Goal: Information Seeking & Learning: Learn about a topic

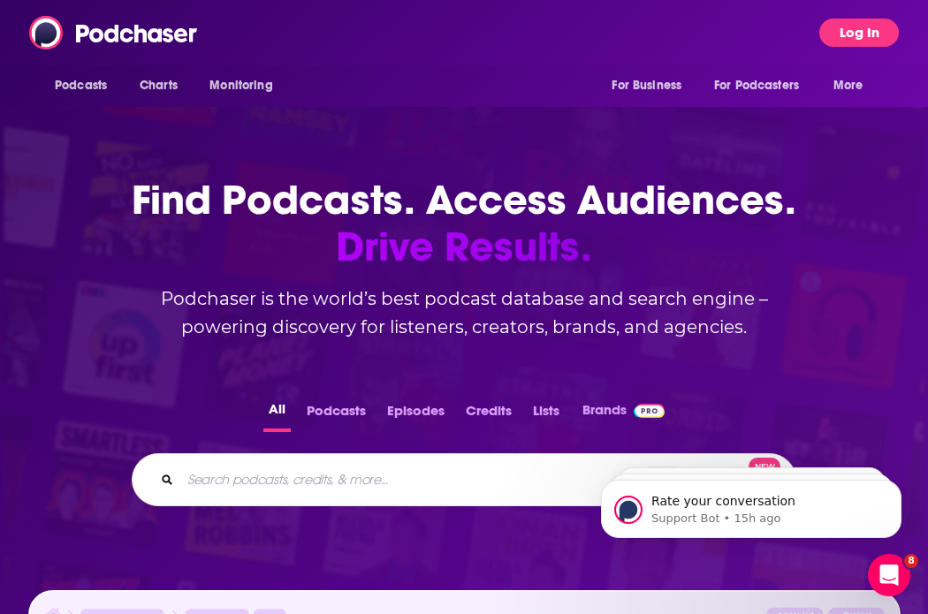
click at [833, 27] on button "Log In" at bounding box center [859, 33] width 80 height 28
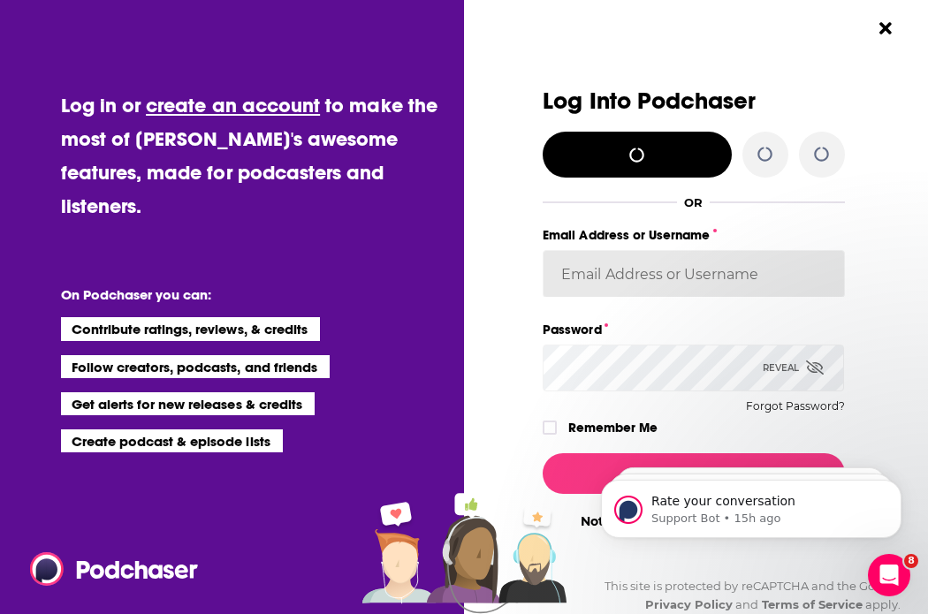
type input "[PERSON_NAME][EMAIL_ADDRESS][DOMAIN_NAME]"
click at [579, 467] on html "Rate your conversation Support Bot • 15h ago Rate your conversation Support Bot…" at bounding box center [750, 505] width 353 height 124
click at [582, 486] on iframe at bounding box center [750, 505] width 353 height 124
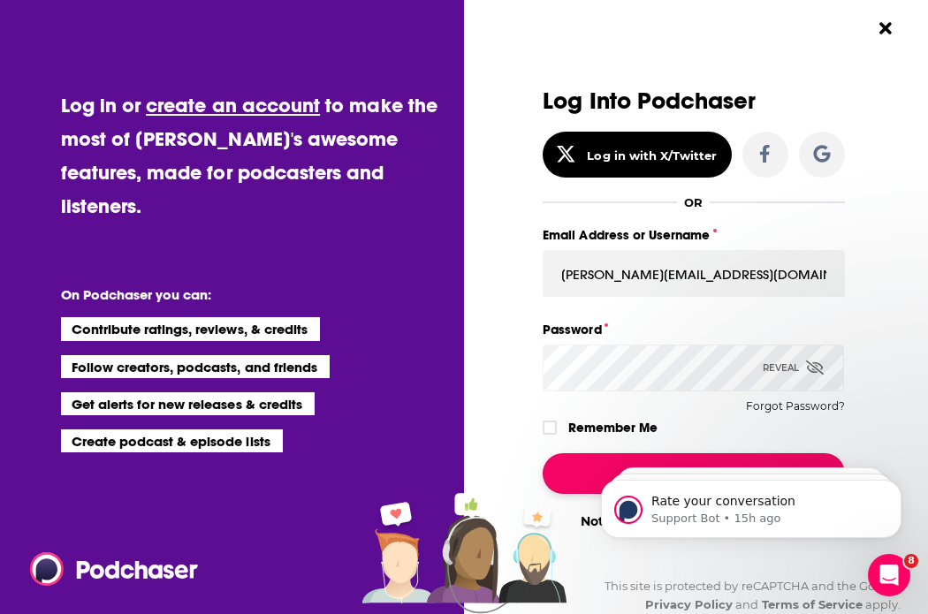
click at [568, 477] on button "Log In" at bounding box center [693, 473] width 301 height 41
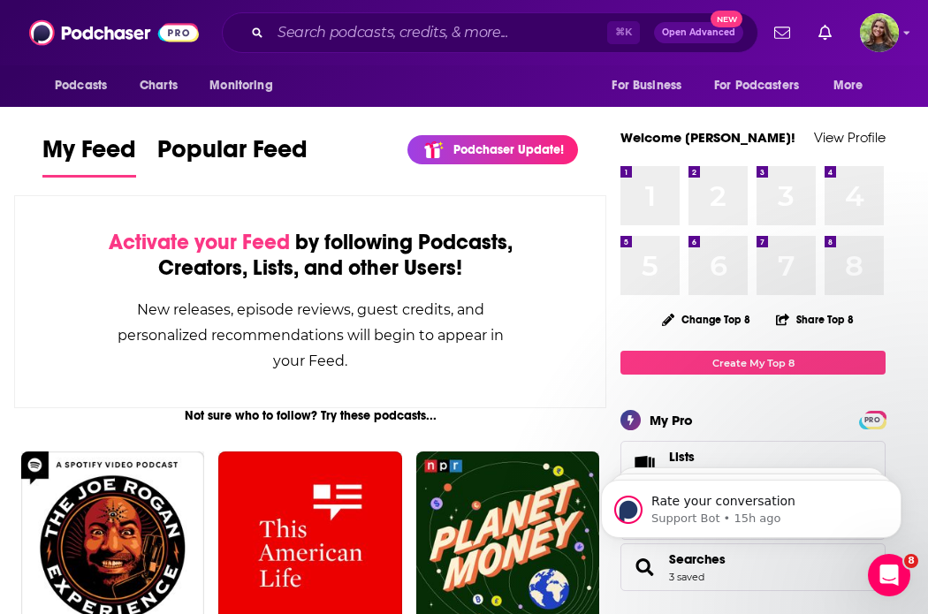
click at [399, 13] on div "⌘ K Open Advanced New" at bounding box center [490, 32] width 536 height 41
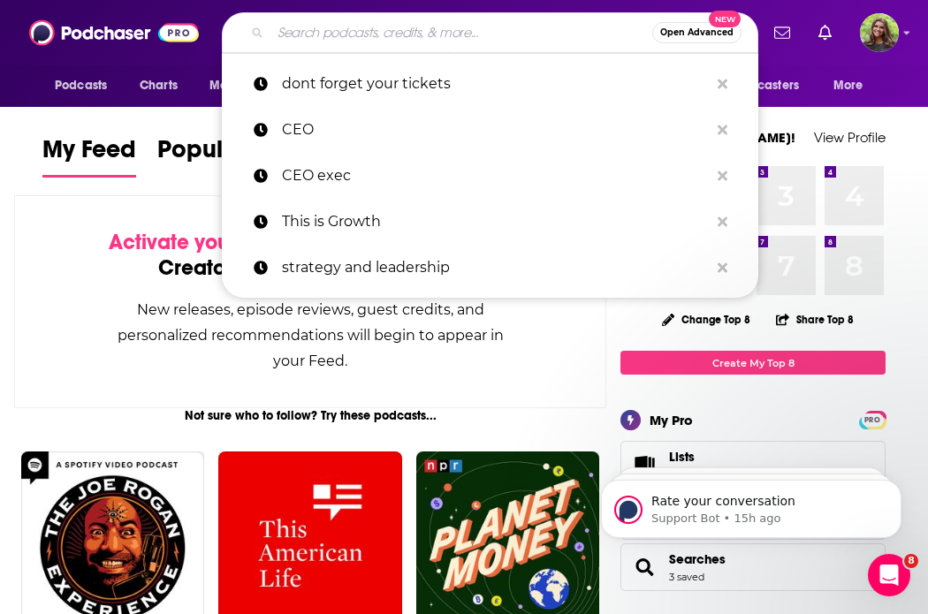
click at [383, 32] on input "Search podcasts, credits, & more..." at bounding box center [461, 33] width 382 height 28
paste input "The Future of Semiconductors"
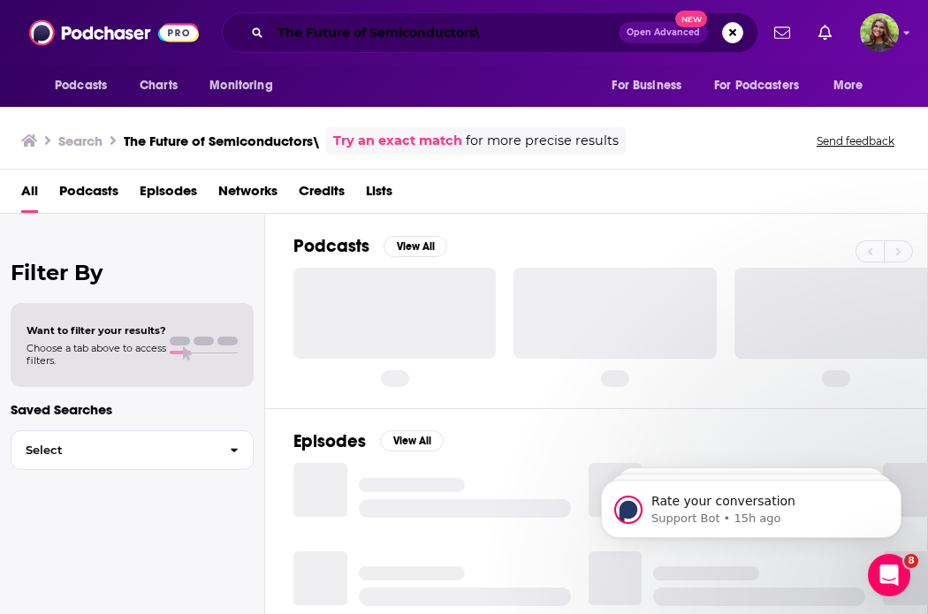
click at [543, 28] on input "The Future of Semiconductors\" at bounding box center [444, 33] width 348 height 28
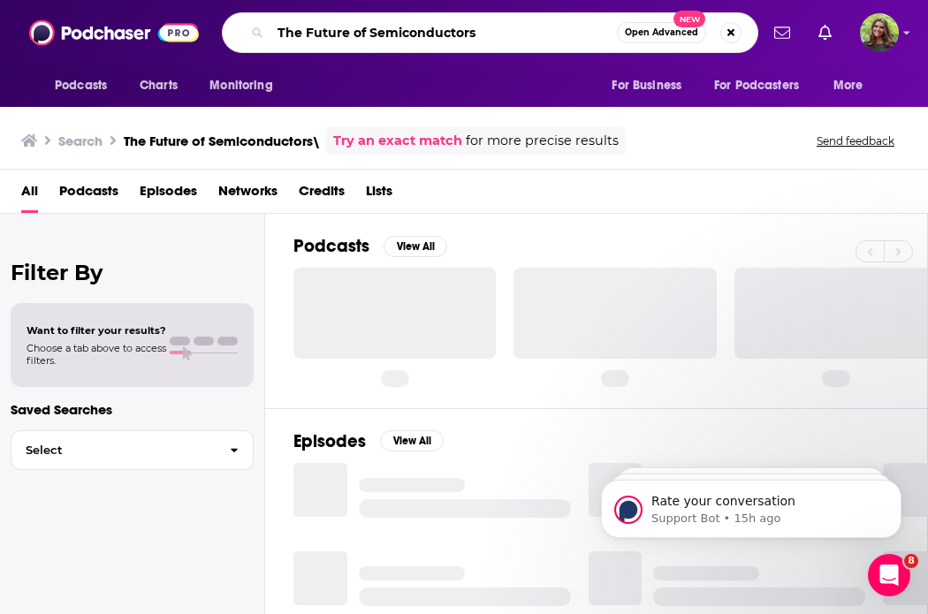
type input "The Future of Semiconductors"
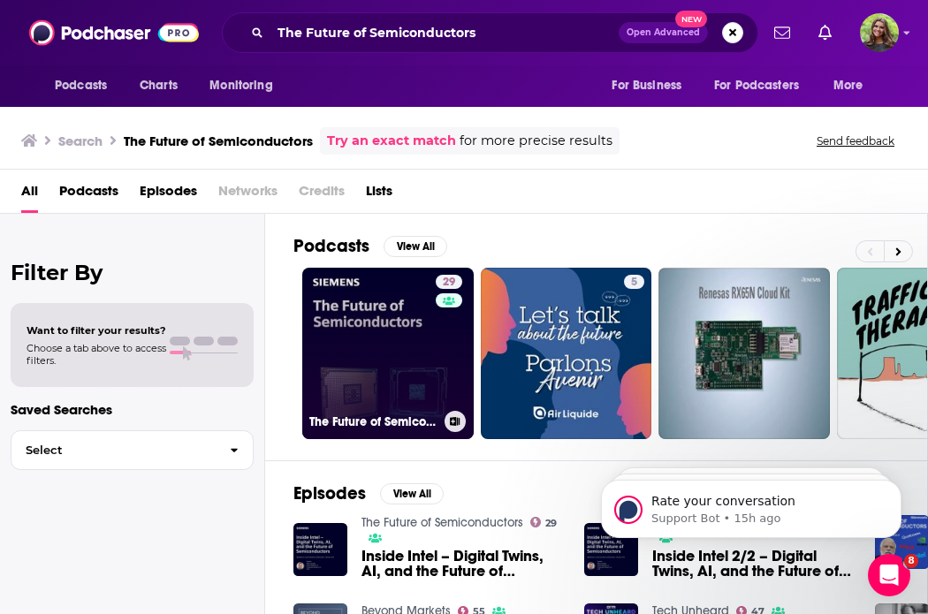
click at [382, 337] on link "29 The Future of Semiconductors" at bounding box center [387, 353] width 171 height 171
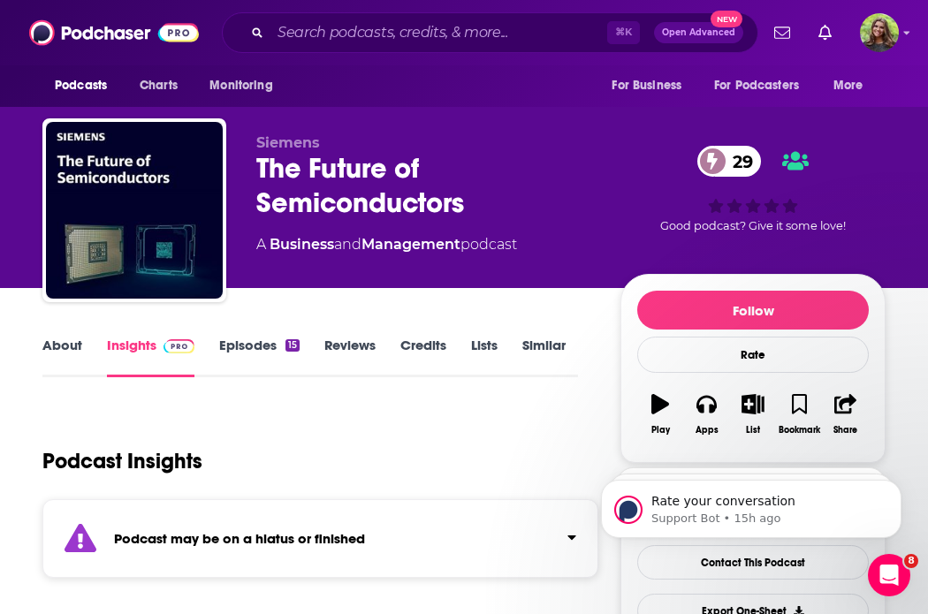
click at [238, 358] on link "Episodes 15" at bounding box center [259, 357] width 80 height 41
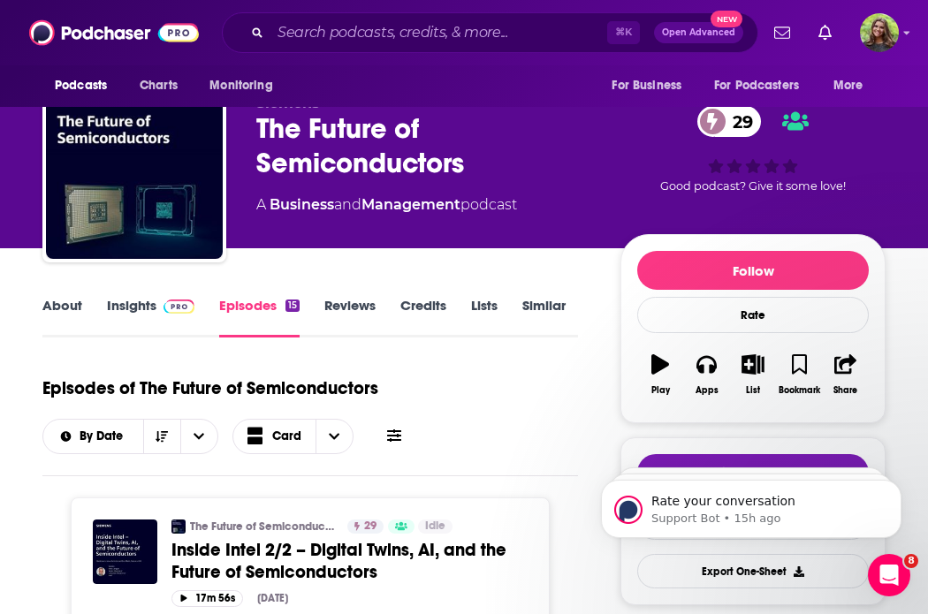
scroll to position [32, 0]
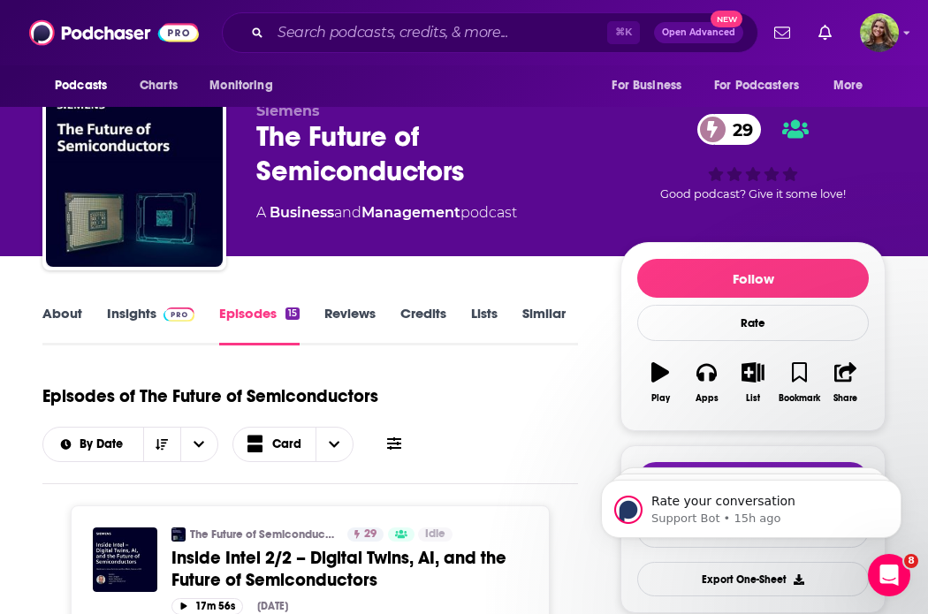
click at [65, 315] on link "About" at bounding box center [62, 325] width 40 height 41
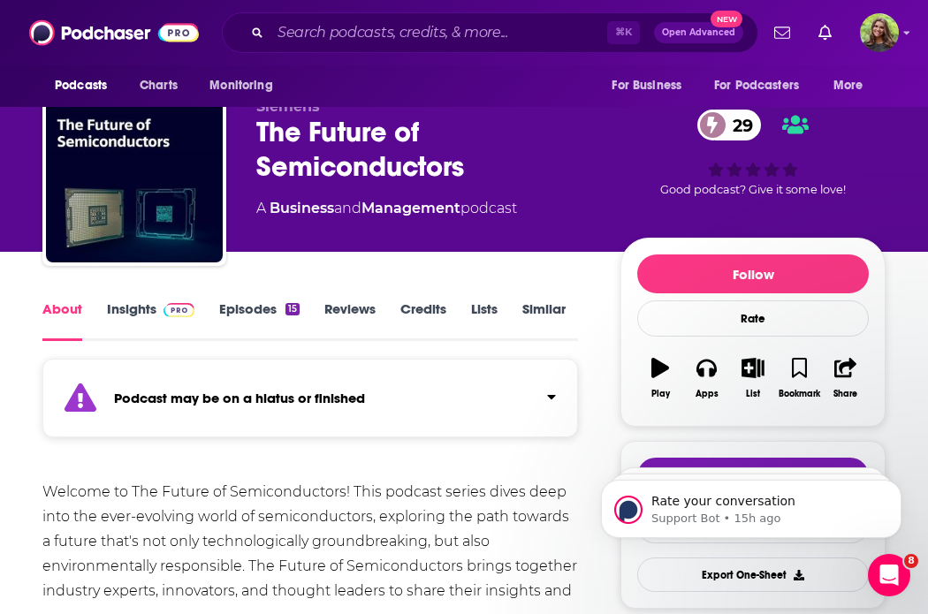
scroll to position [34, 0]
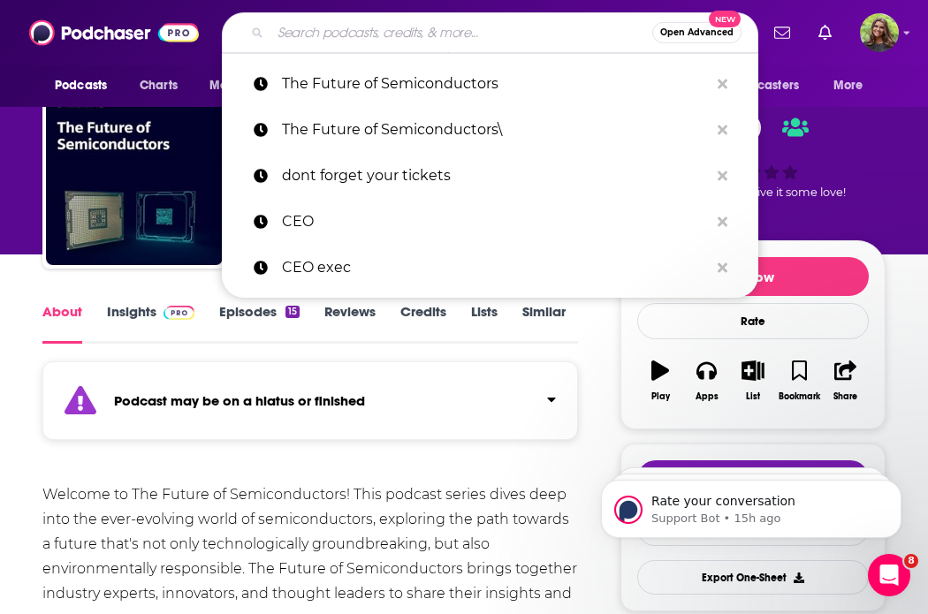
click at [341, 28] on input "Search podcasts, credits, & more..." at bounding box center [461, 33] width 382 height 28
paste input "The Chip Observer"
type input "The Chip Observer"
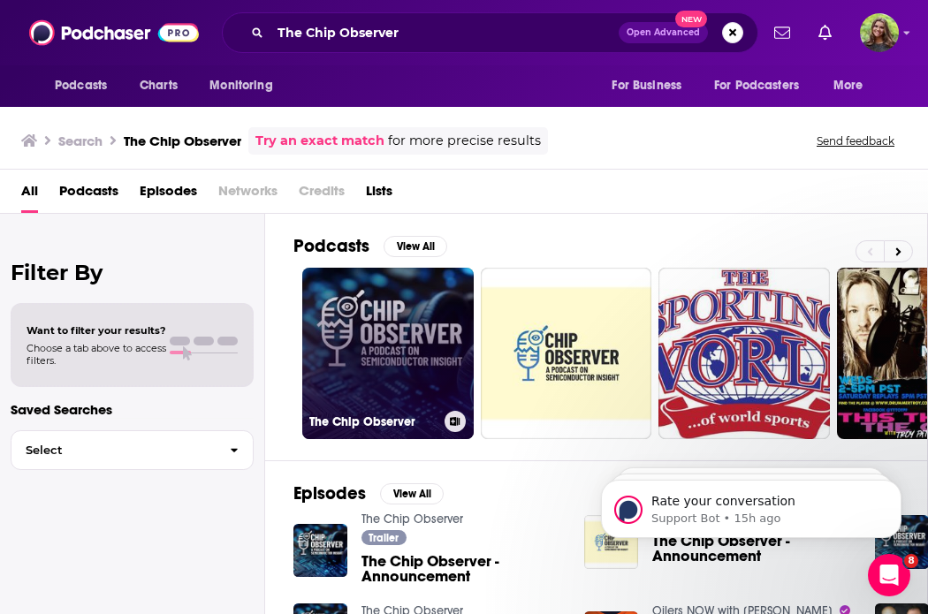
click at [386, 338] on link "The Chip Observer" at bounding box center [387, 353] width 171 height 171
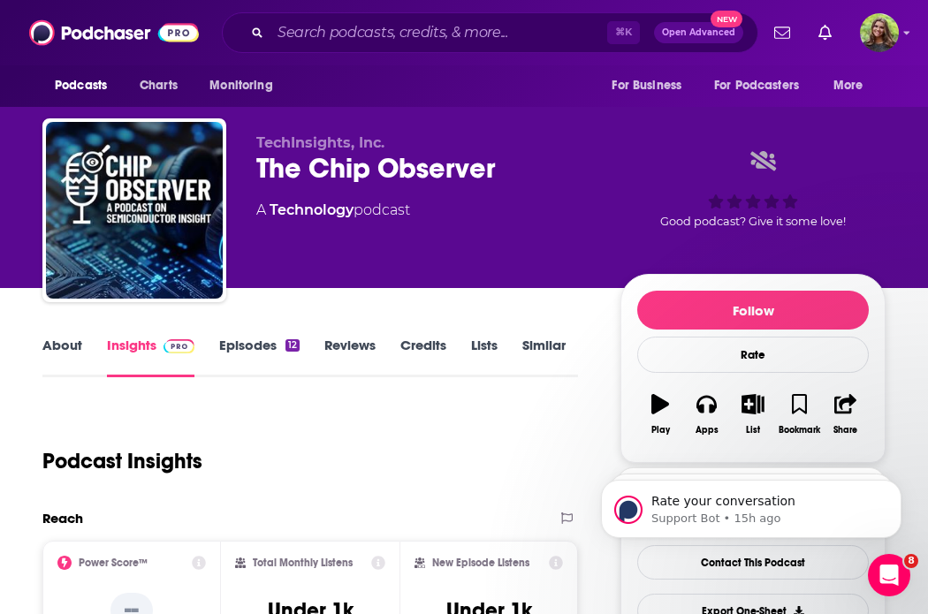
click at [49, 349] on link "About" at bounding box center [62, 357] width 40 height 41
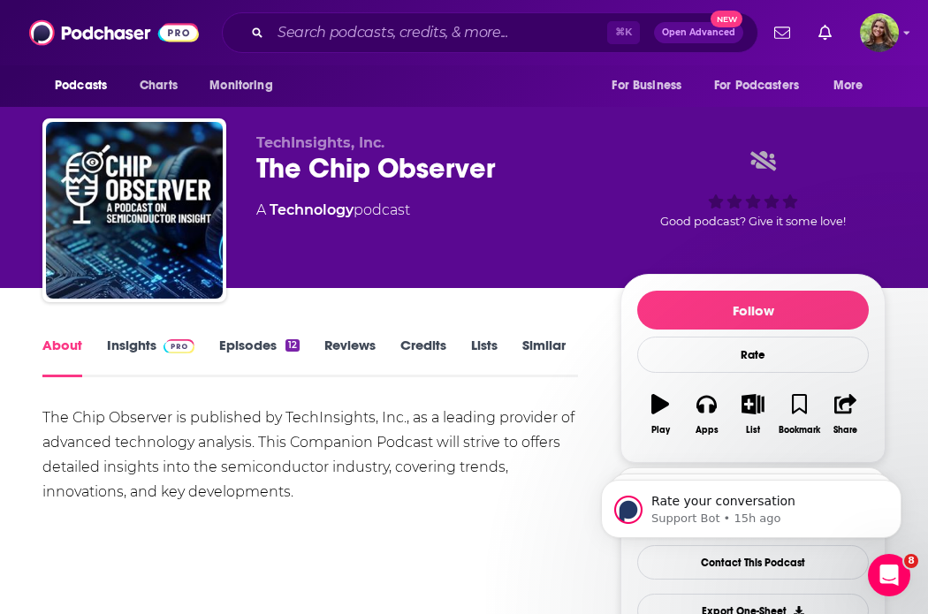
click at [237, 356] on link "Episodes 12" at bounding box center [259, 357] width 80 height 41
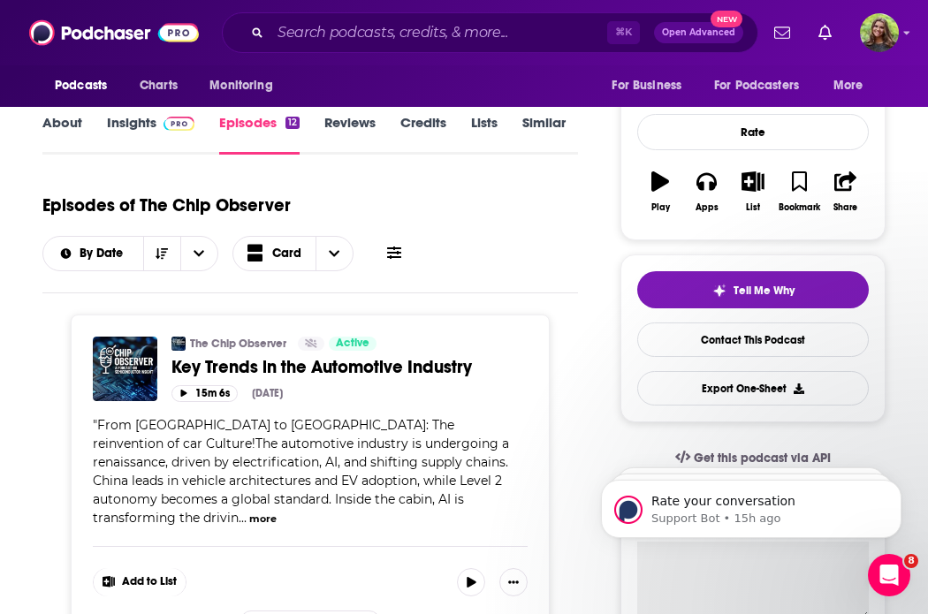
scroll to position [95, 0]
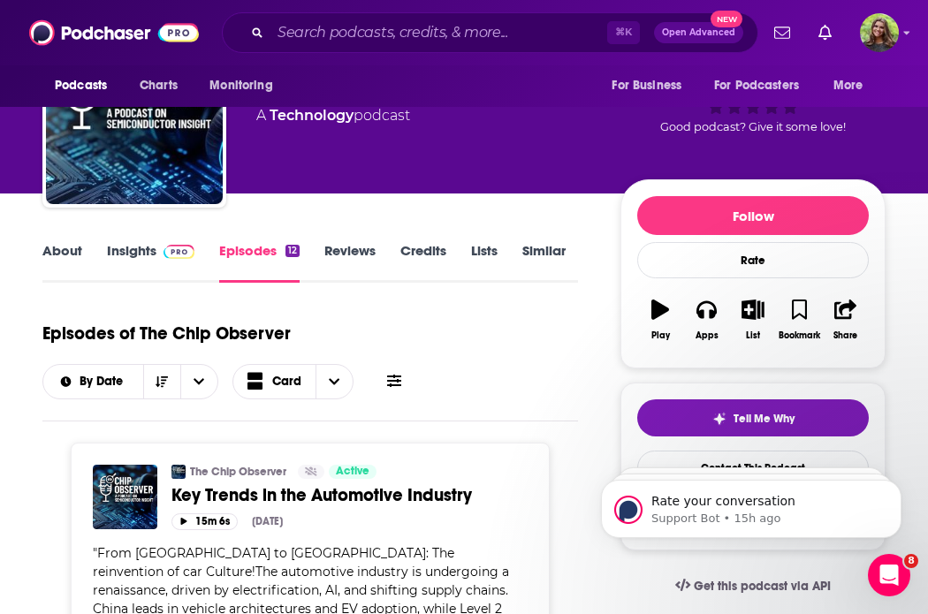
click at [110, 242] on link "Insights" at bounding box center [150, 262] width 87 height 41
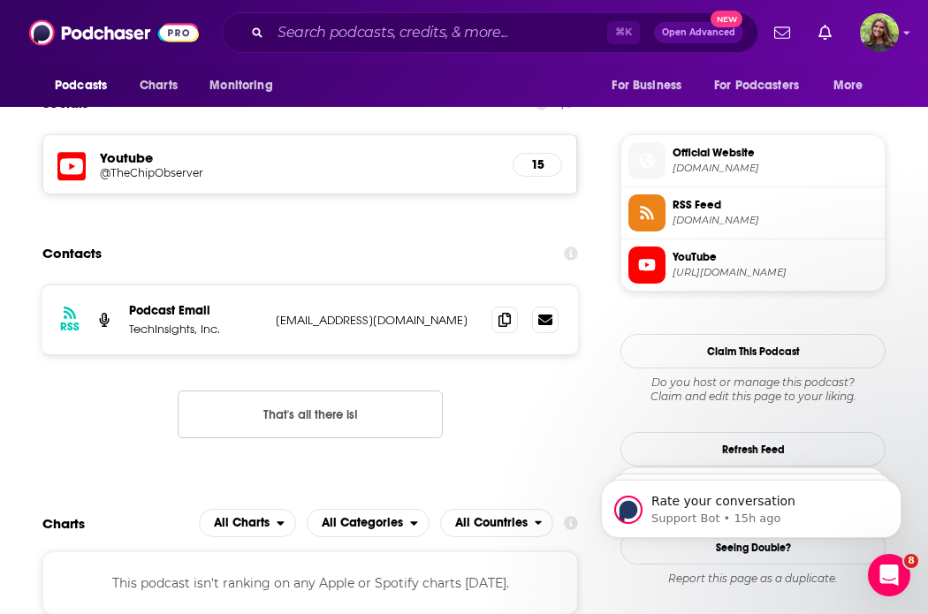
scroll to position [1228, 0]
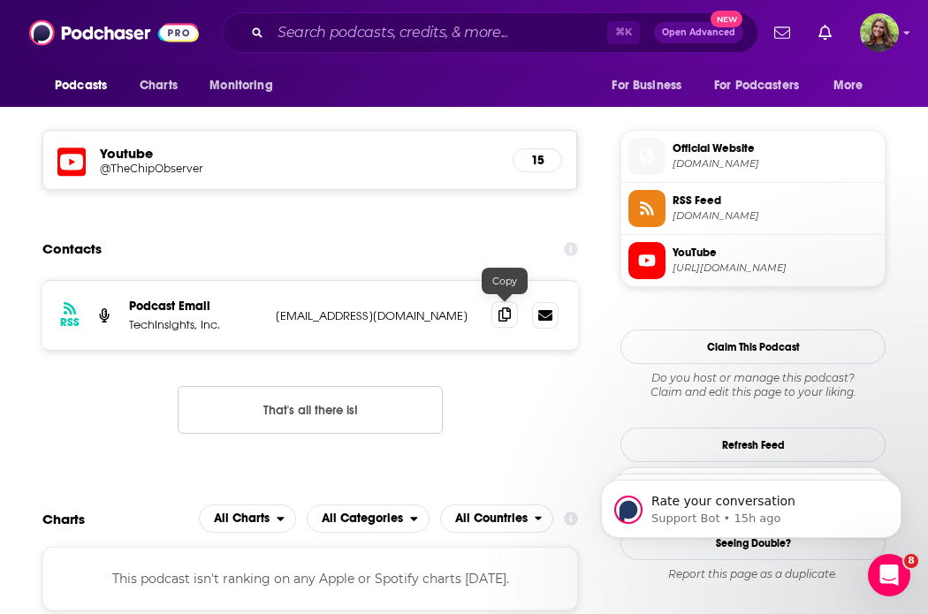
click at [500, 310] on icon at bounding box center [504, 314] width 12 height 14
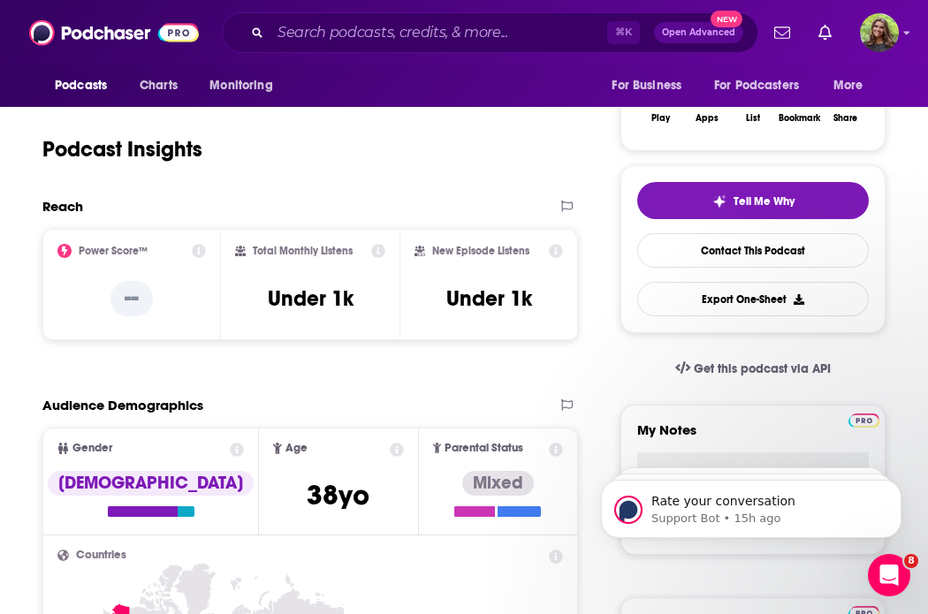
scroll to position [0, 0]
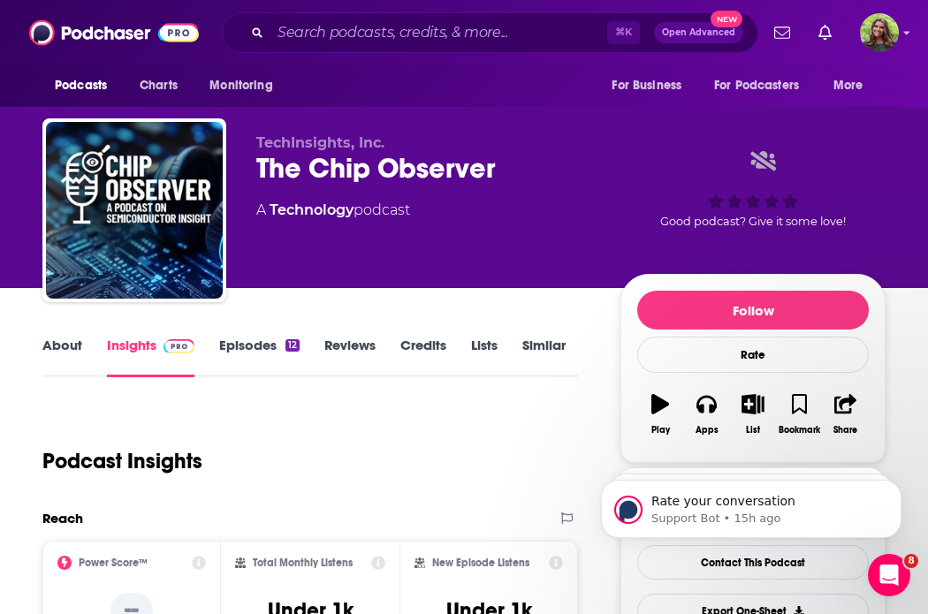
click at [66, 367] on link "About" at bounding box center [62, 357] width 40 height 41
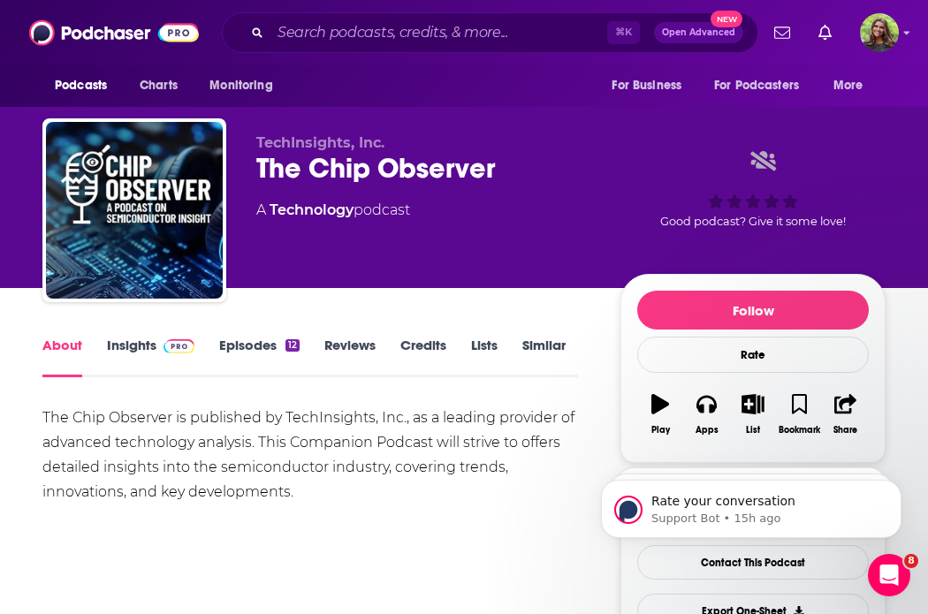
click at [255, 343] on link "Episodes 12" at bounding box center [259, 357] width 80 height 41
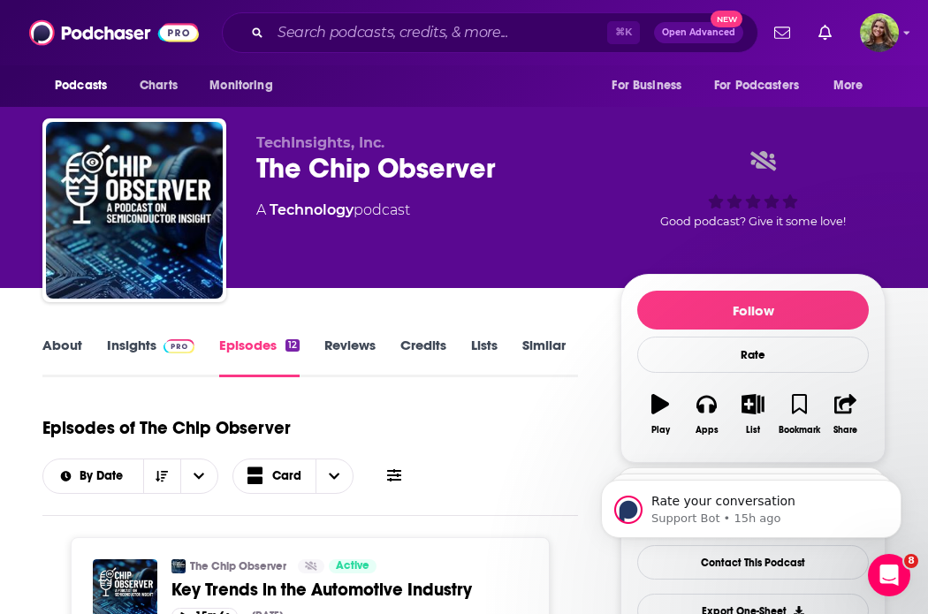
click at [533, 353] on link "Similar" at bounding box center [543, 357] width 43 height 41
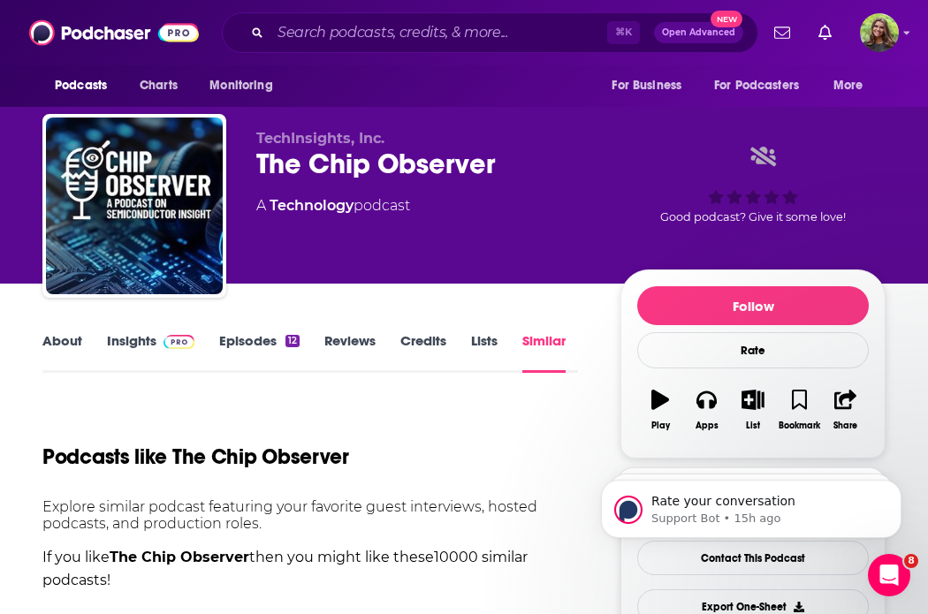
scroll to position [301, 0]
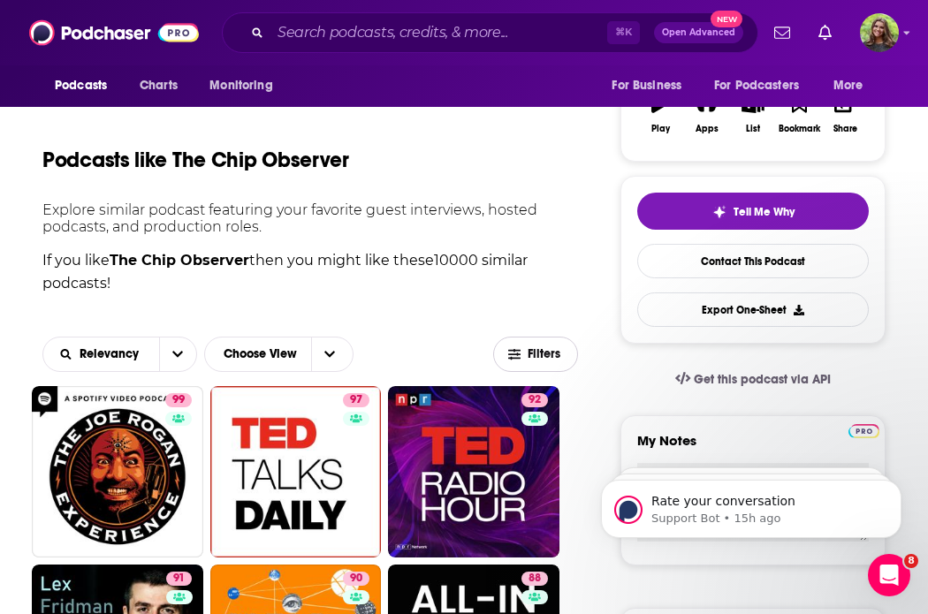
click at [529, 353] on span "Filters" at bounding box center [545, 354] width 35 height 12
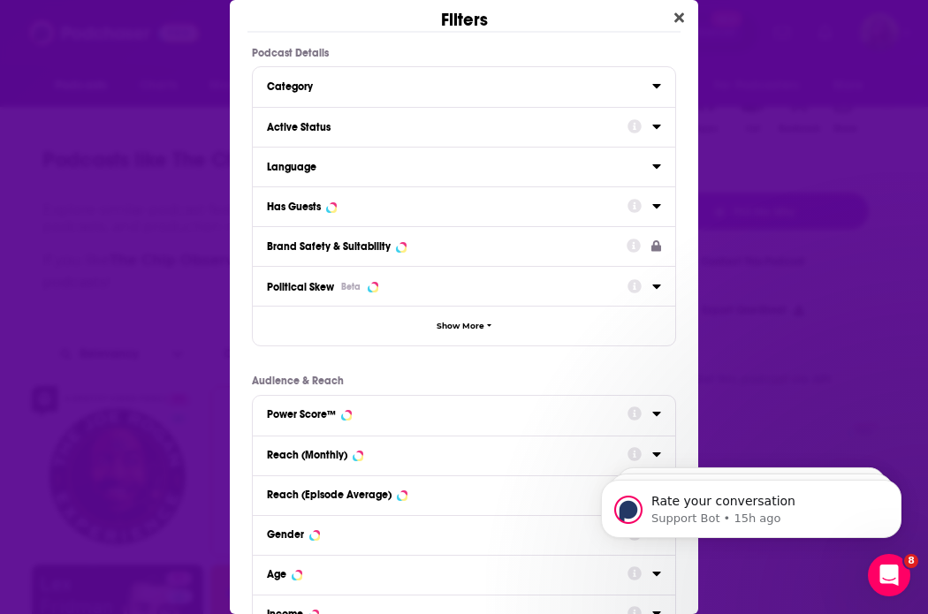
click at [365, 123] on div "Active Status" at bounding box center [441, 127] width 349 height 12
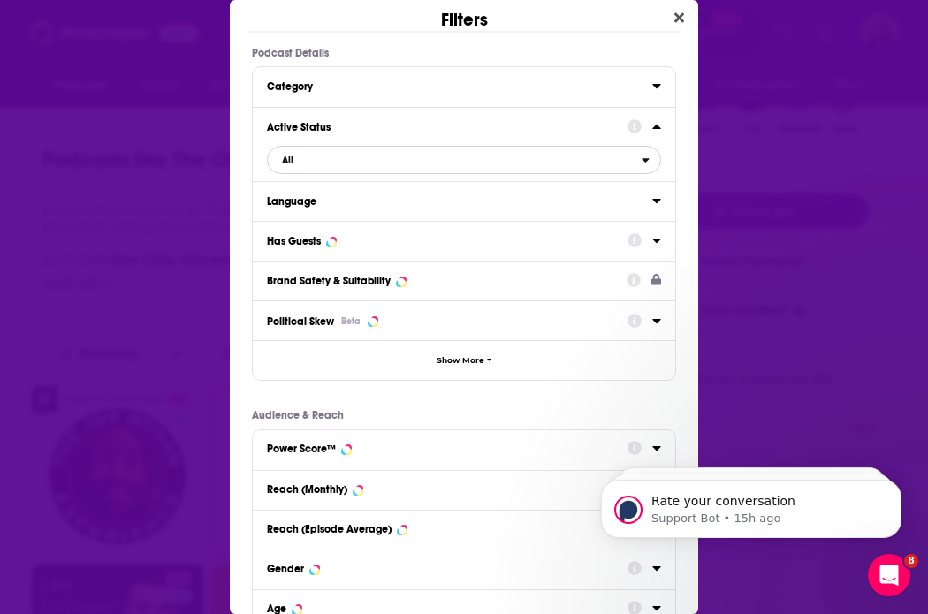
click at [364, 172] on button "All" at bounding box center [464, 160] width 394 height 28
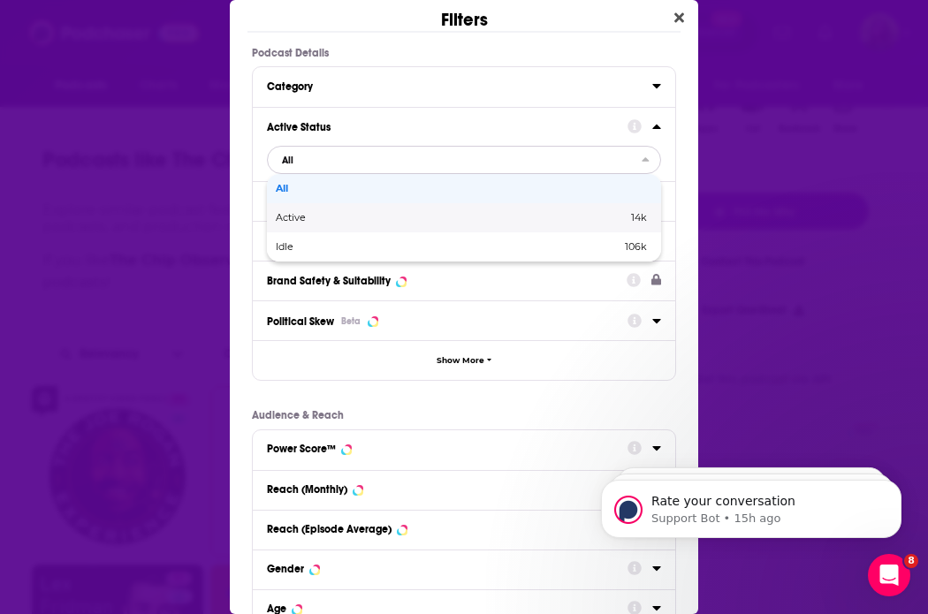
click at [351, 218] on span "Active" at bounding box center [371, 218] width 191 height 10
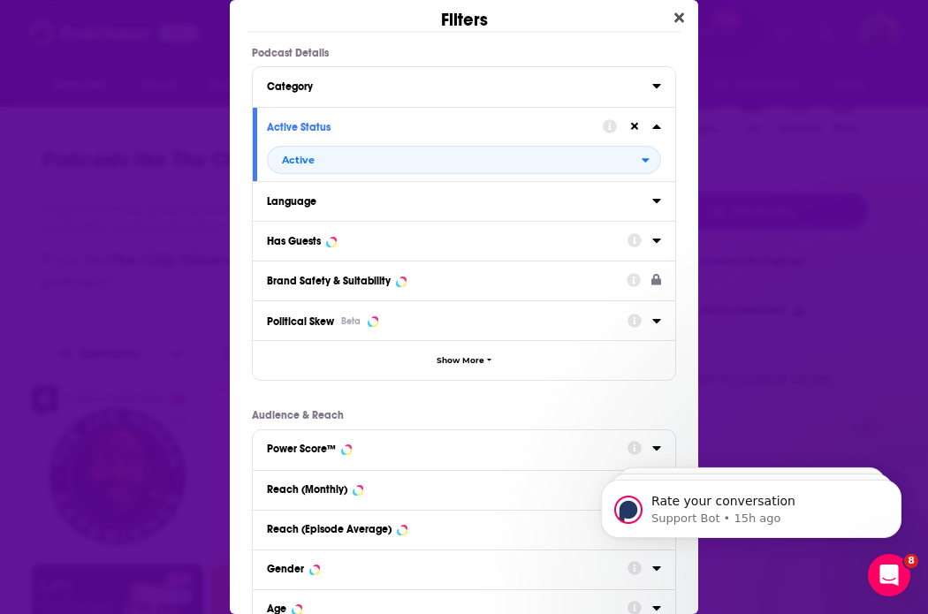
click at [372, 247] on button "Has Guests" at bounding box center [447, 240] width 361 height 22
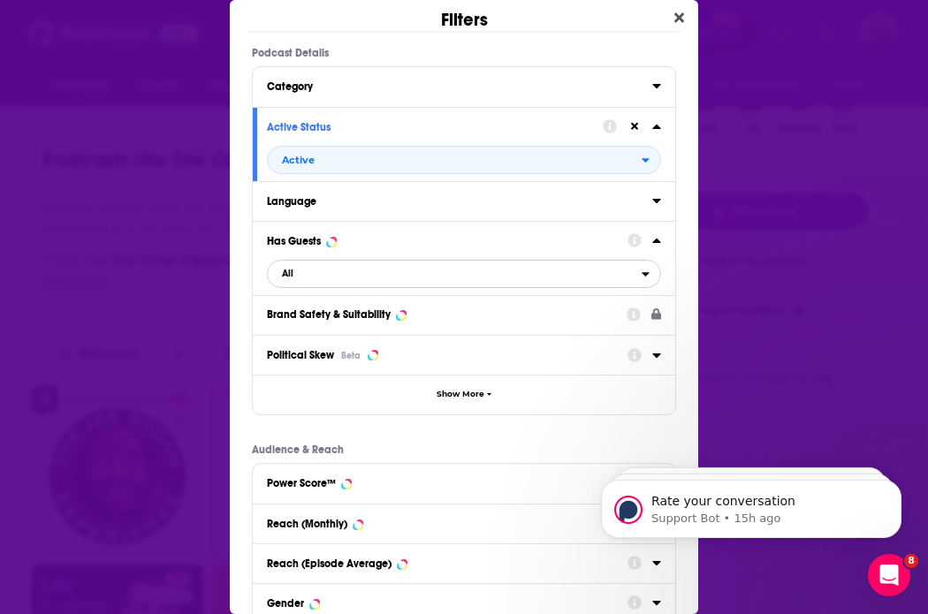
click at [358, 270] on span "All" at bounding box center [455, 273] width 374 height 23
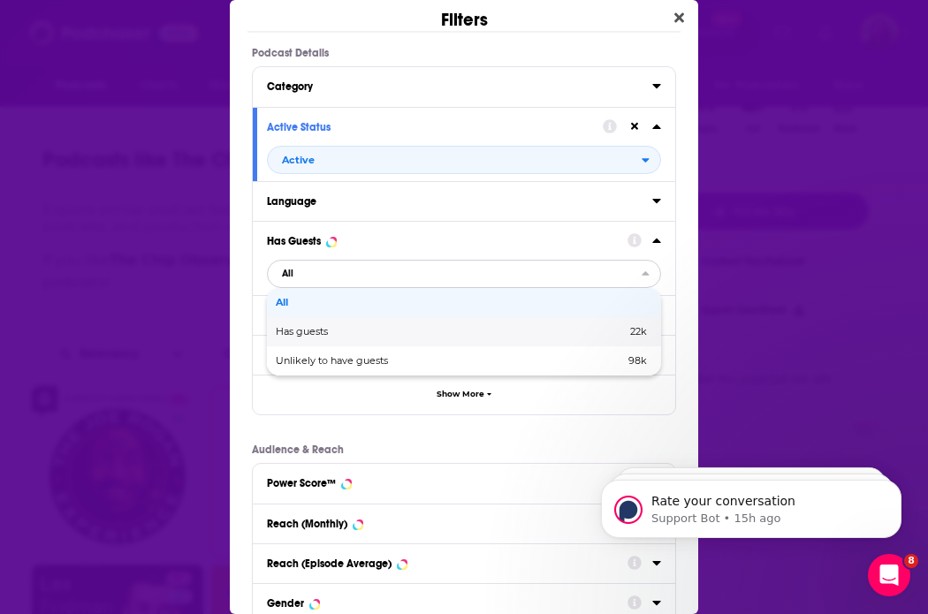
click at [345, 331] on span "Has guests" at bounding box center [376, 332] width 201 height 10
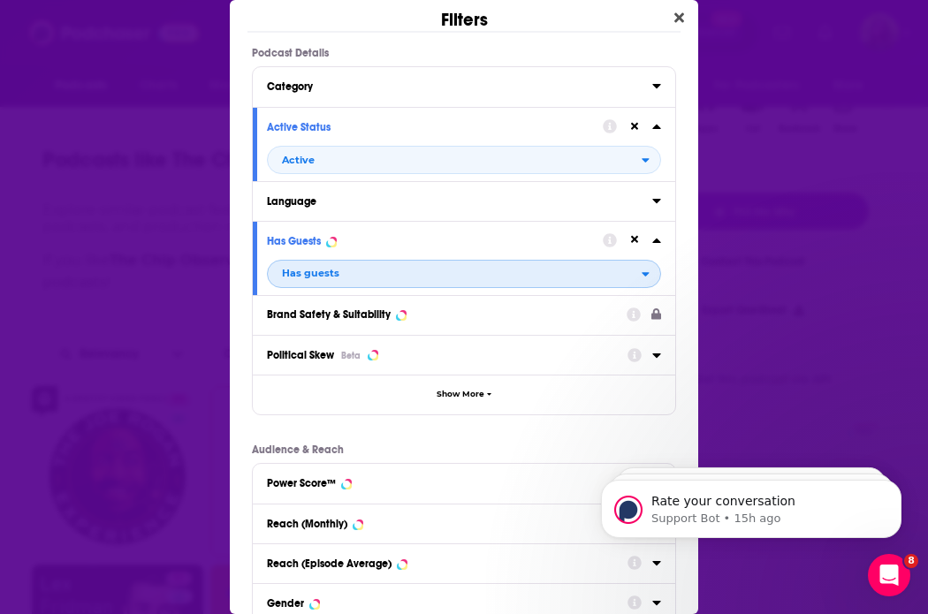
scroll to position [230, 0]
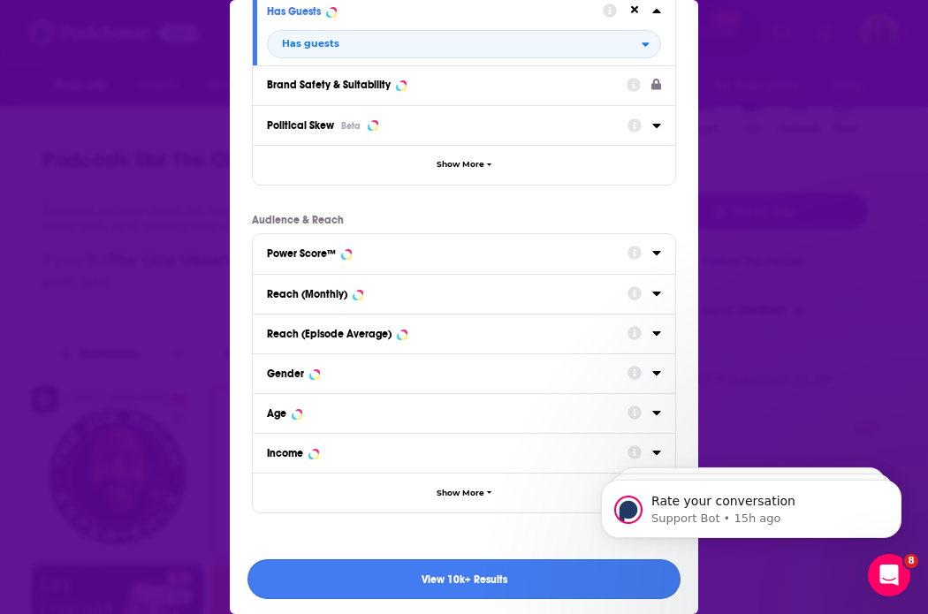
click at [512, 574] on button "View 10k+ Results" at bounding box center [463, 579] width 433 height 40
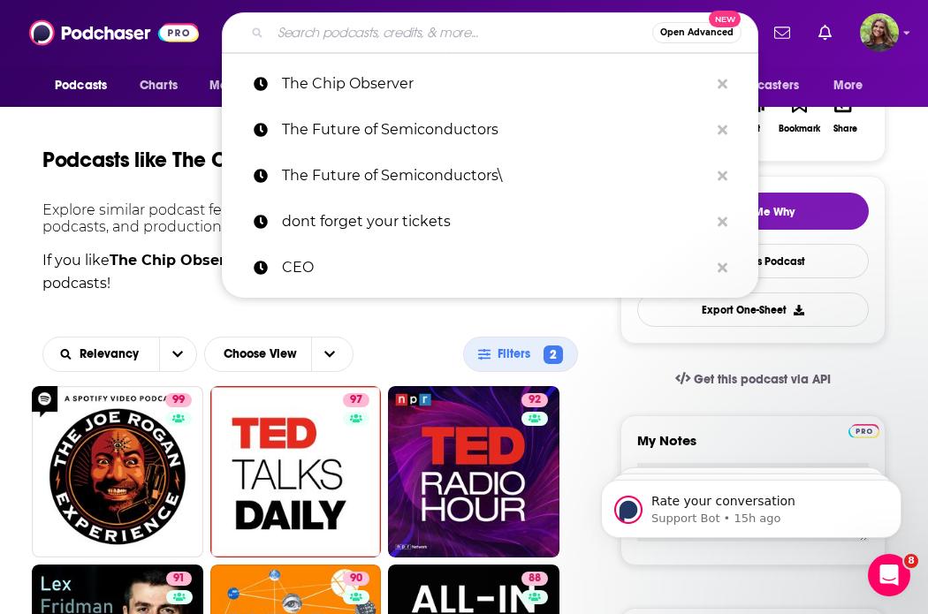
click at [290, 26] on input "Search podcasts, credits, & more..." at bounding box center [461, 33] width 382 height 28
paste input "3D InCites Podcast"
type input "3D InCites Podcast"
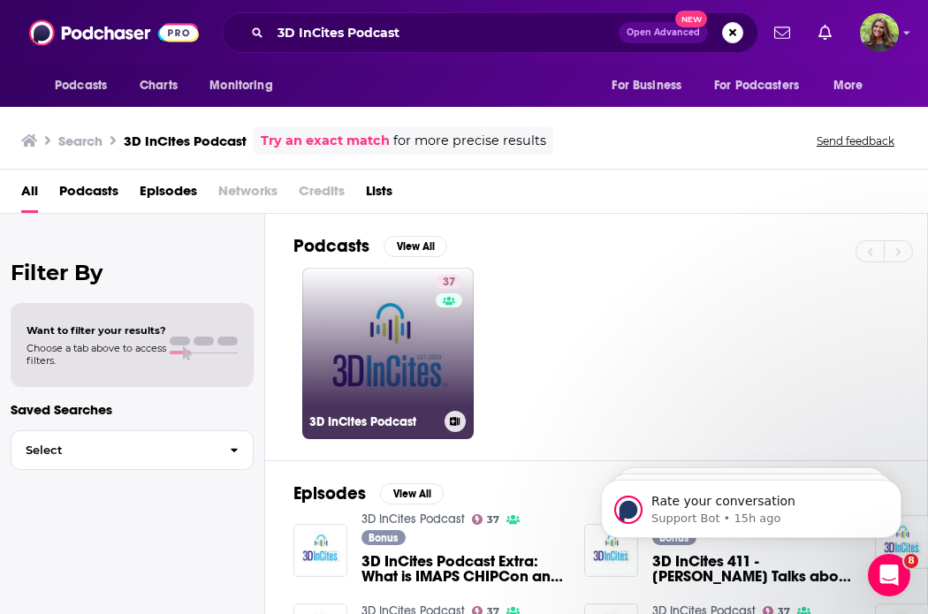
click at [361, 324] on link "37 3D InCites Podcast" at bounding box center [387, 353] width 171 height 171
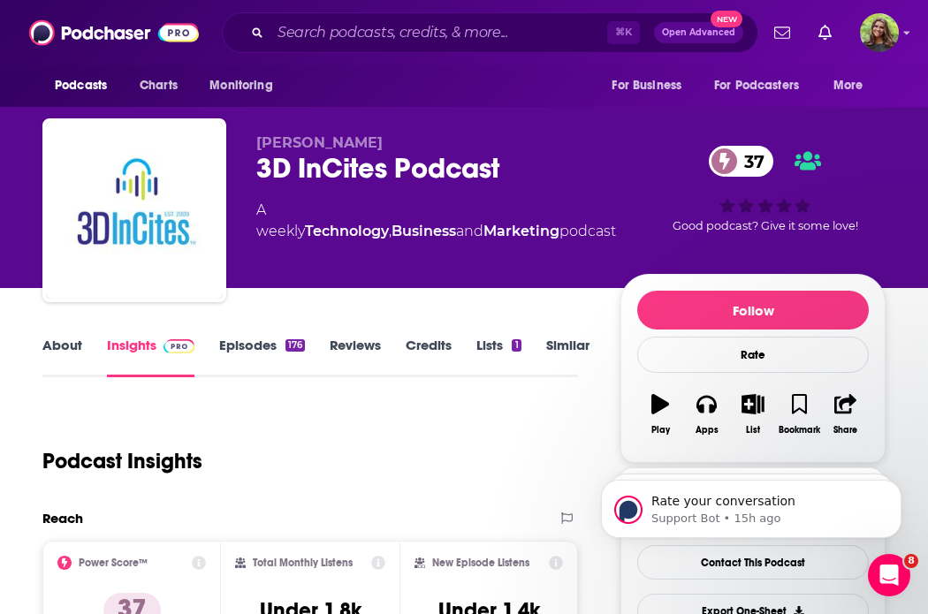
click at [49, 360] on link "About" at bounding box center [62, 357] width 40 height 41
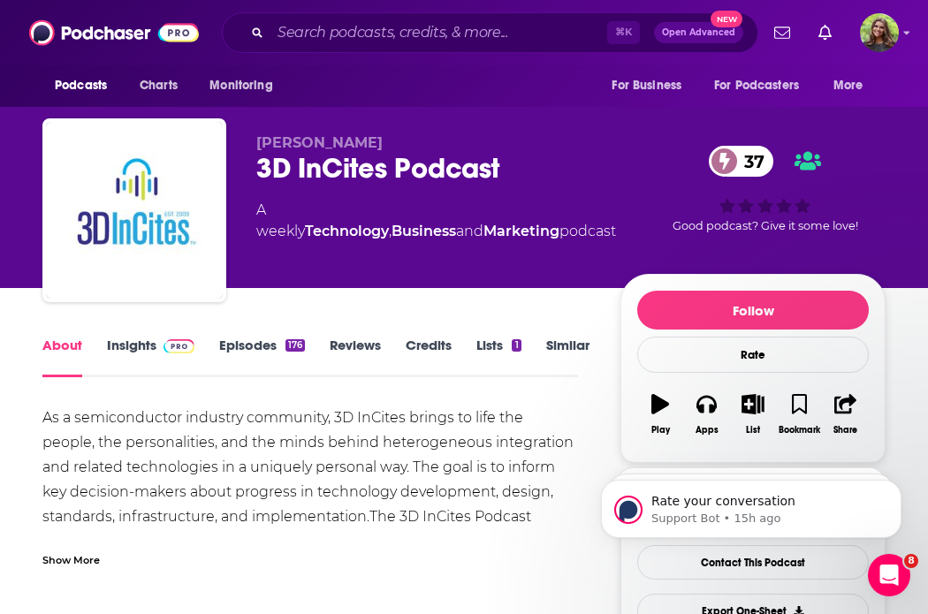
scroll to position [71, 0]
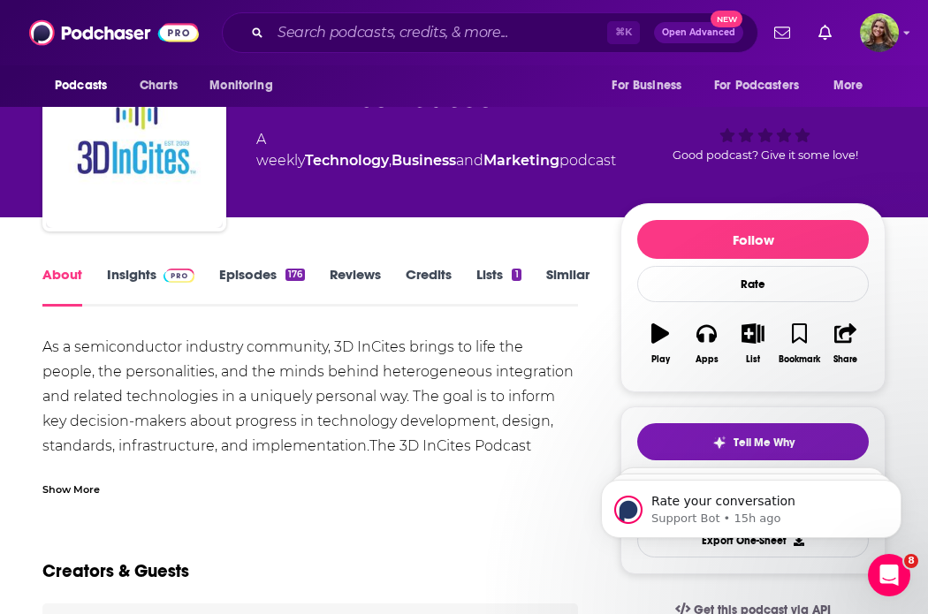
click at [89, 484] on div "Show More" at bounding box center [70, 488] width 57 height 17
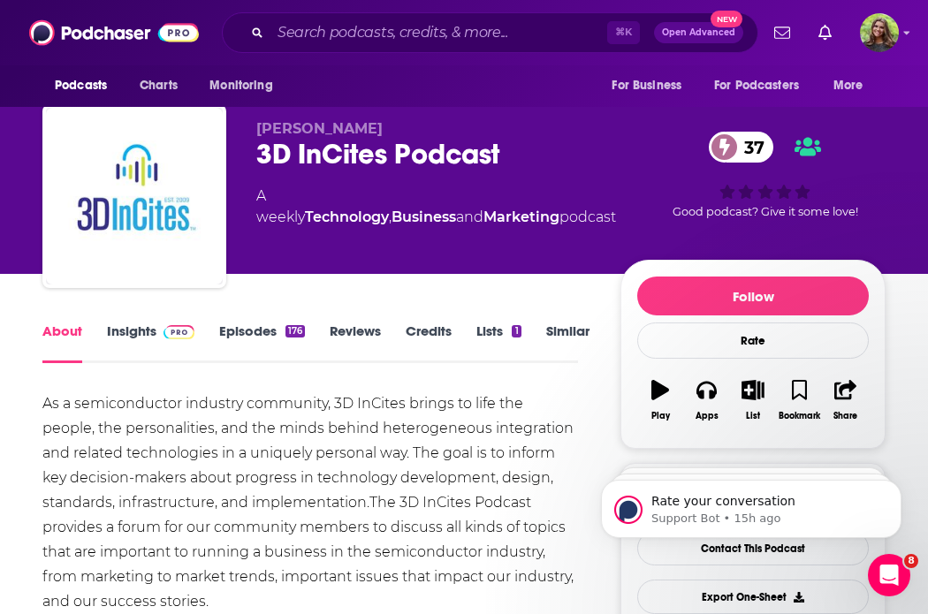
scroll to position [10, 0]
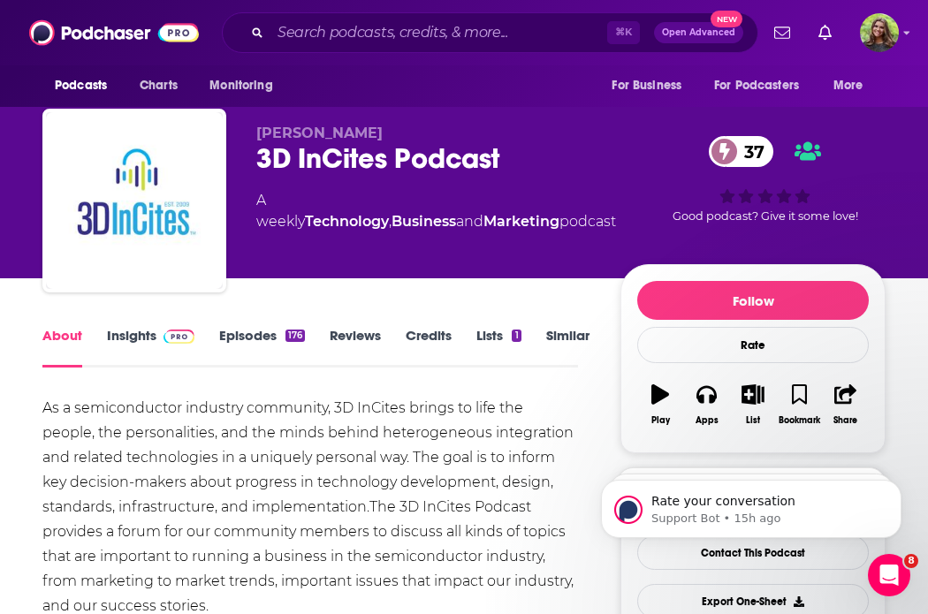
click at [247, 337] on link "Episodes 176" at bounding box center [262, 347] width 86 height 41
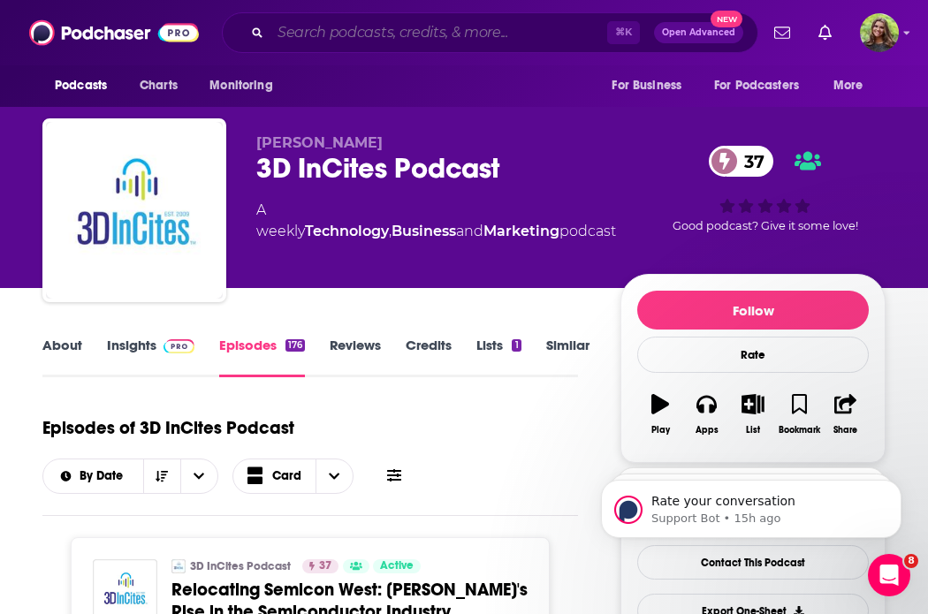
click at [374, 39] on input "Search podcasts, credits, & more..." at bounding box center [438, 33] width 337 height 28
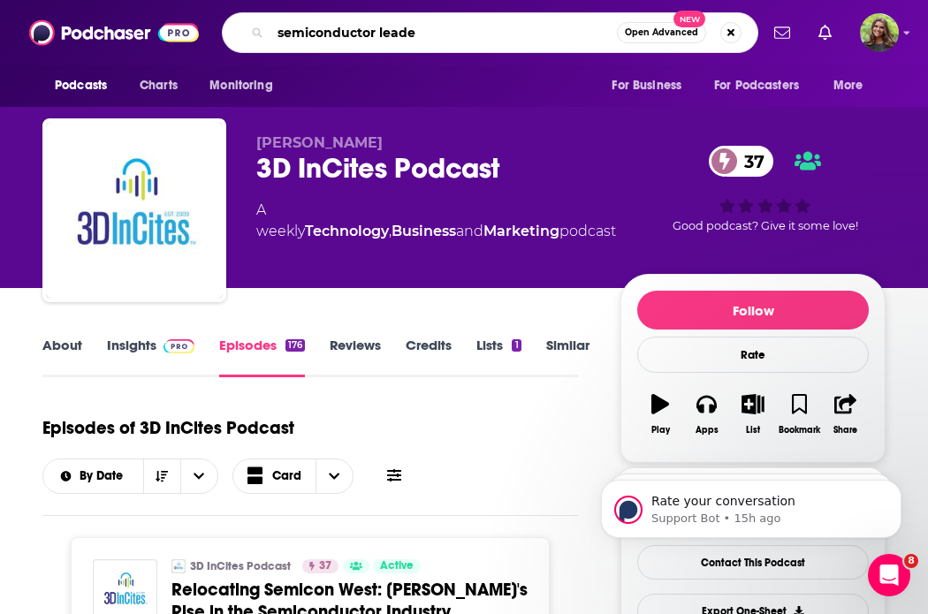
type input "semiconductor leader"
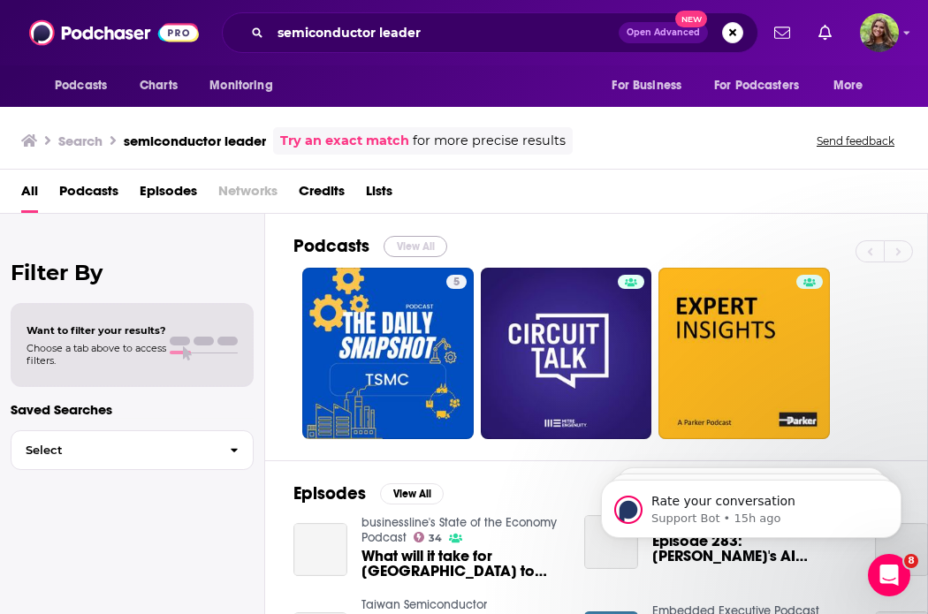
click at [408, 247] on button "View All" at bounding box center [415, 246] width 64 height 21
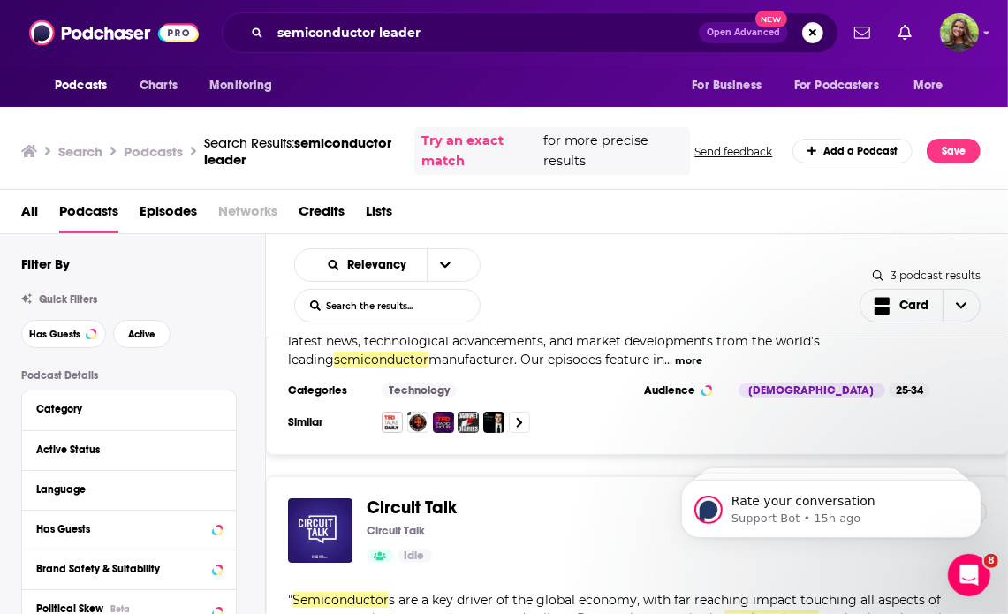
scroll to position [192, 0]
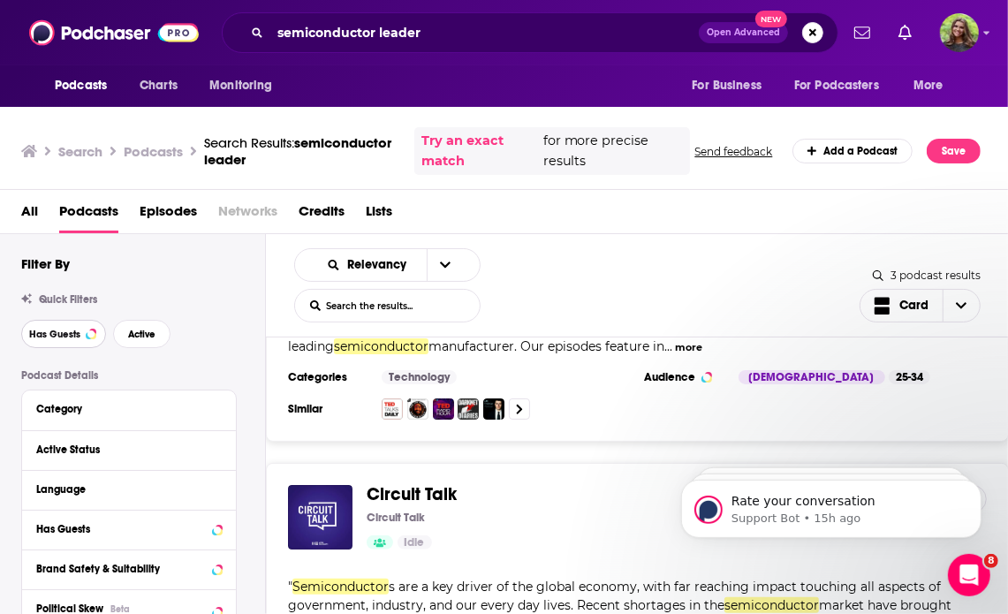
click at [69, 330] on span "Has Guests" at bounding box center [54, 335] width 51 height 10
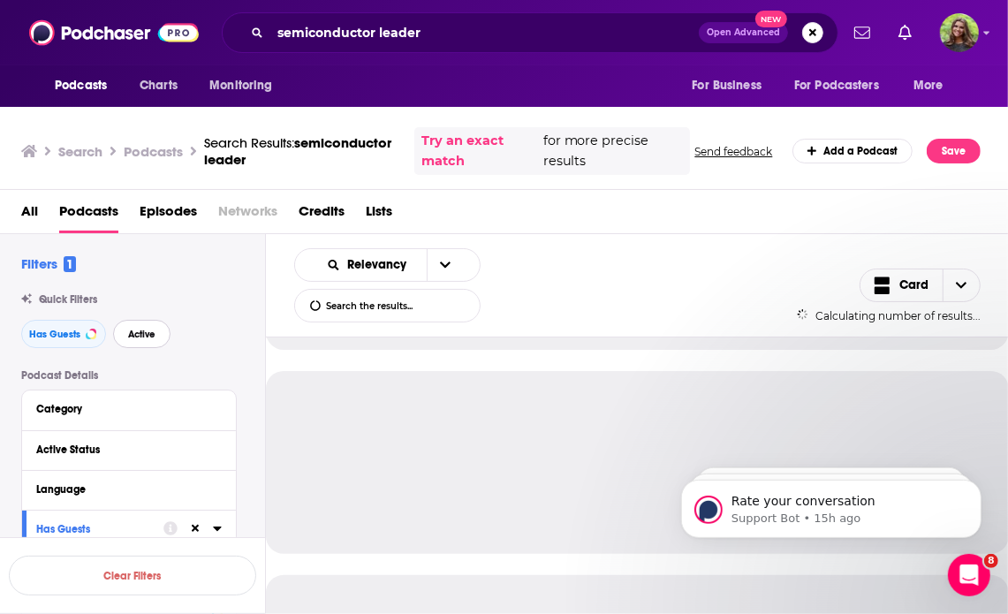
click at [153, 330] on span "Active" at bounding box center [141, 335] width 27 height 10
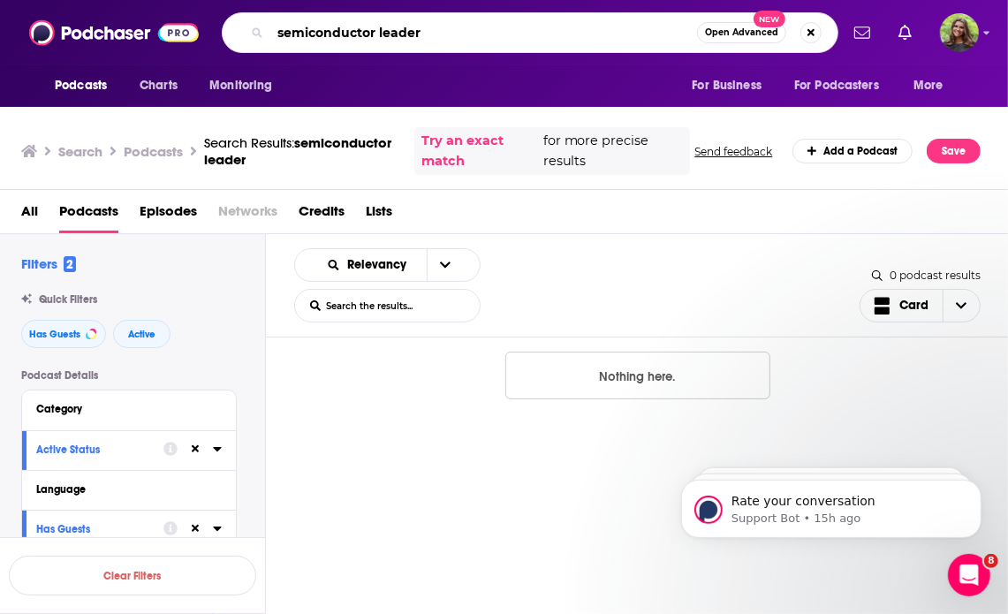
click at [452, 34] on input "semiconductor leader" at bounding box center [483, 33] width 427 height 28
type input "semiconductor"
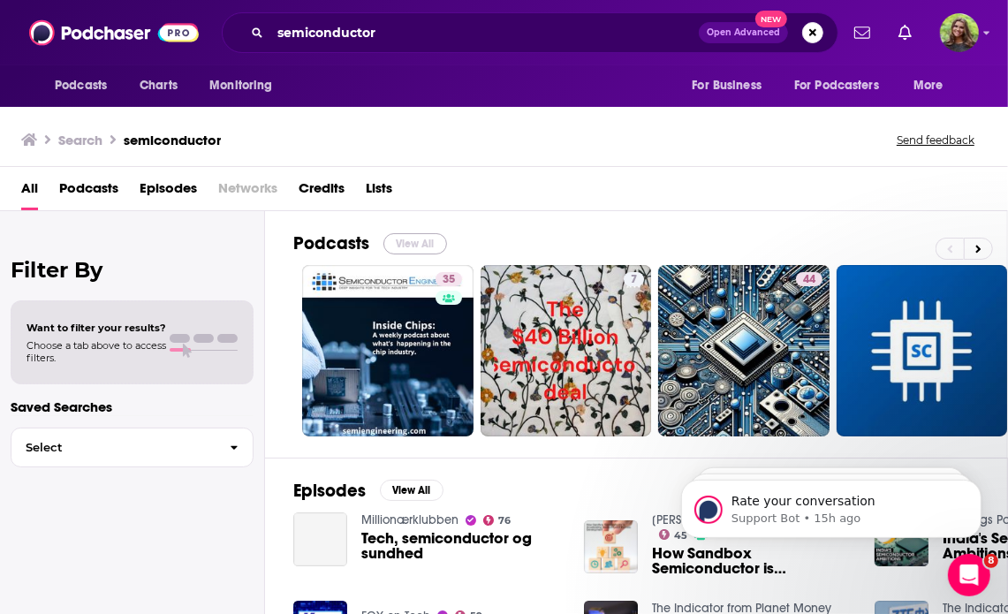
click at [414, 244] on button "View All" at bounding box center [415, 243] width 64 height 21
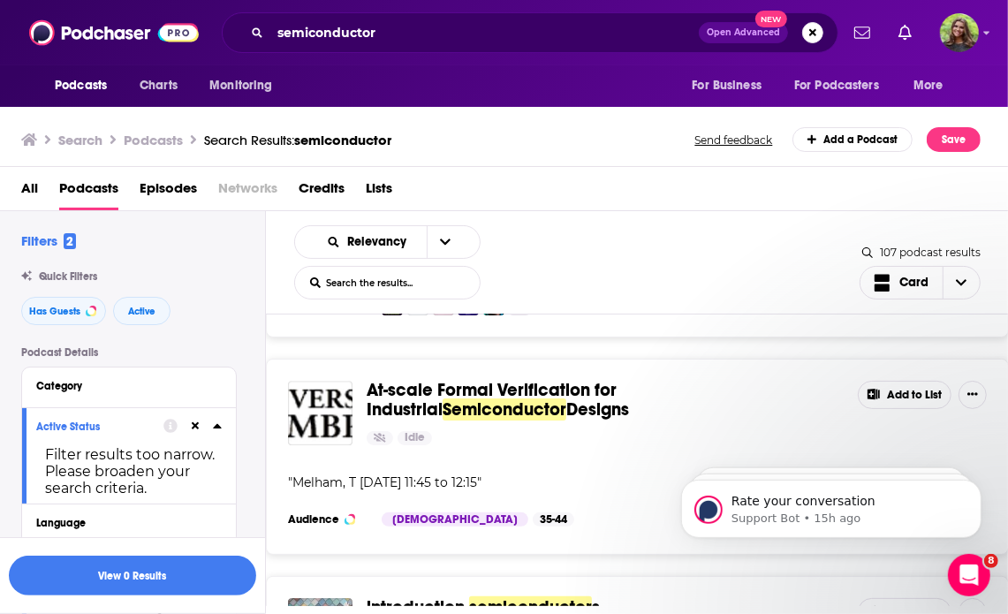
scroll to position [3371, 0]
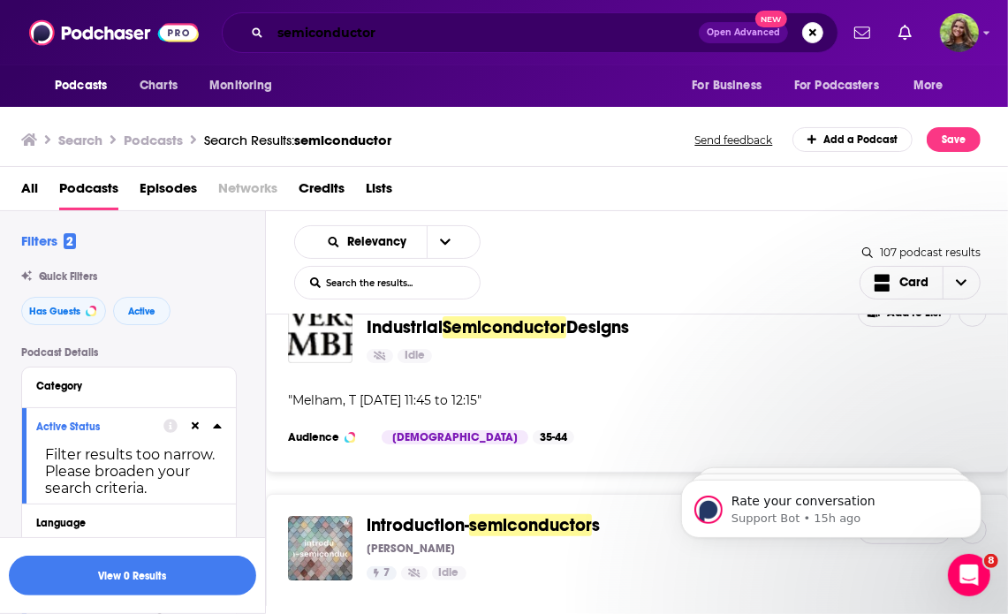
click at [405, 41] on input "semiconductor" at bounding box center [484, 33] width 429 height 28
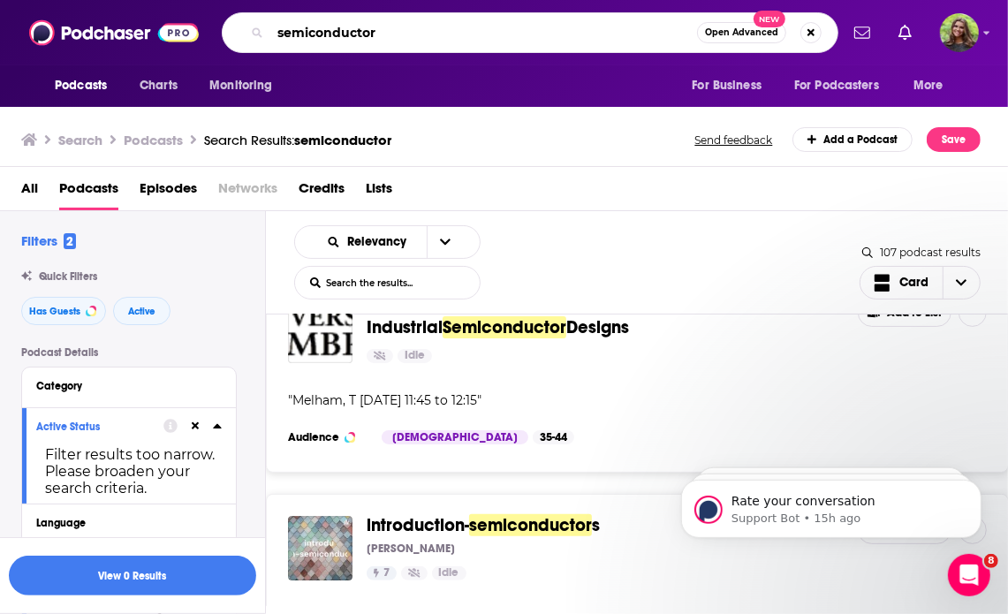
drag, startPoint x: 405, startPoint y: 41, endPoint x: 219, endPoint y: 40, distance: 185.6
click at [219, 40] on div "Podcasts Charts Monitoring semiconductor Open Advanced New For Business For Pod…" at bounding box center [523, 32] width 631 height 41
type input "maunfactoring leadership"
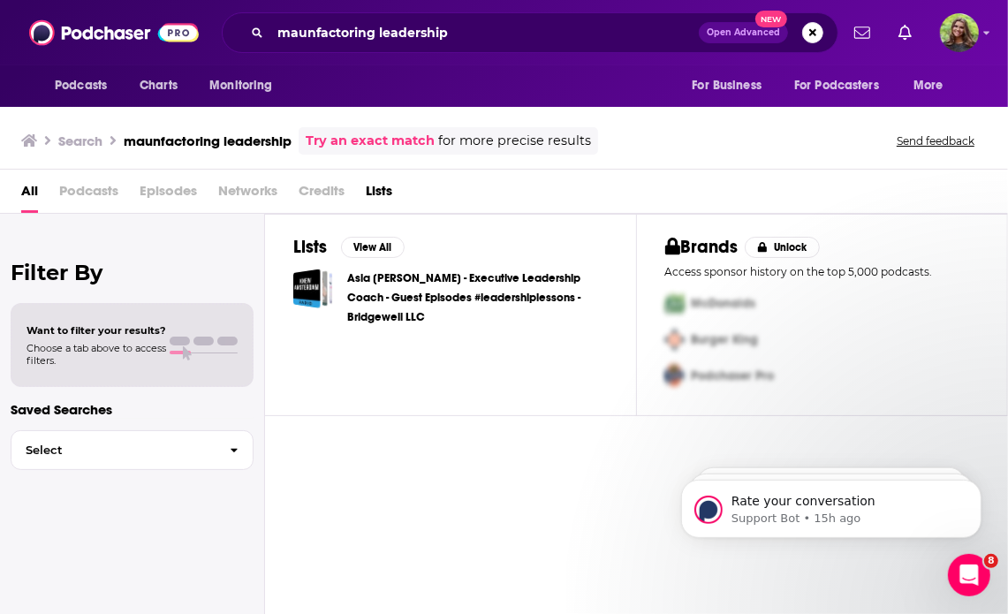
click at [478, 49] on div "maunfactoring leadership Open Advanced New" at bounding box center [530, 32] width 617 height 41
click at [813, 34] on button "Search podcasts, credits, & more..." at bounding box center [812, 32] width 21 height 21
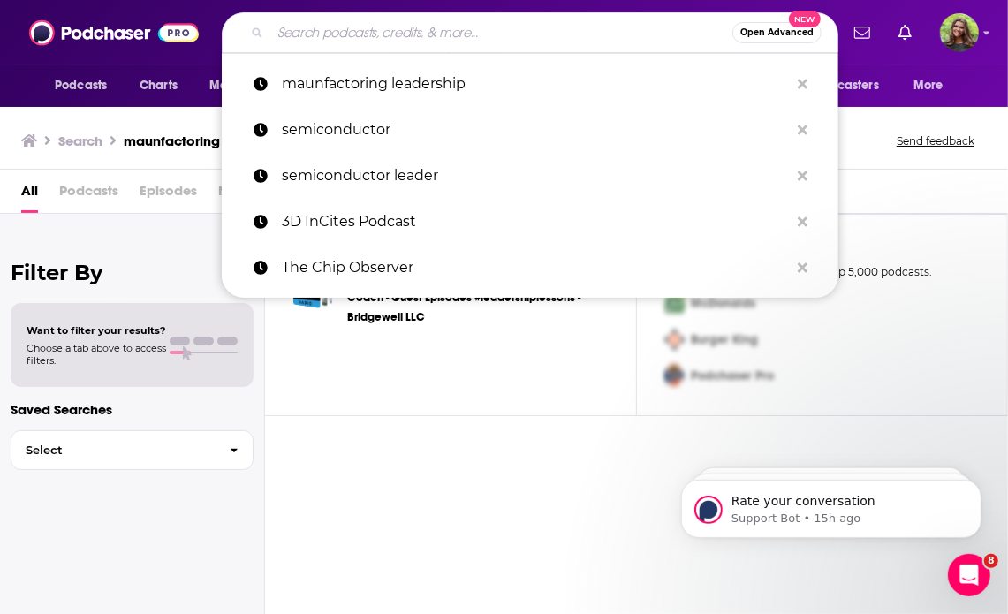
paste input "Making Chips Podcast for Manufacturing Leaders"
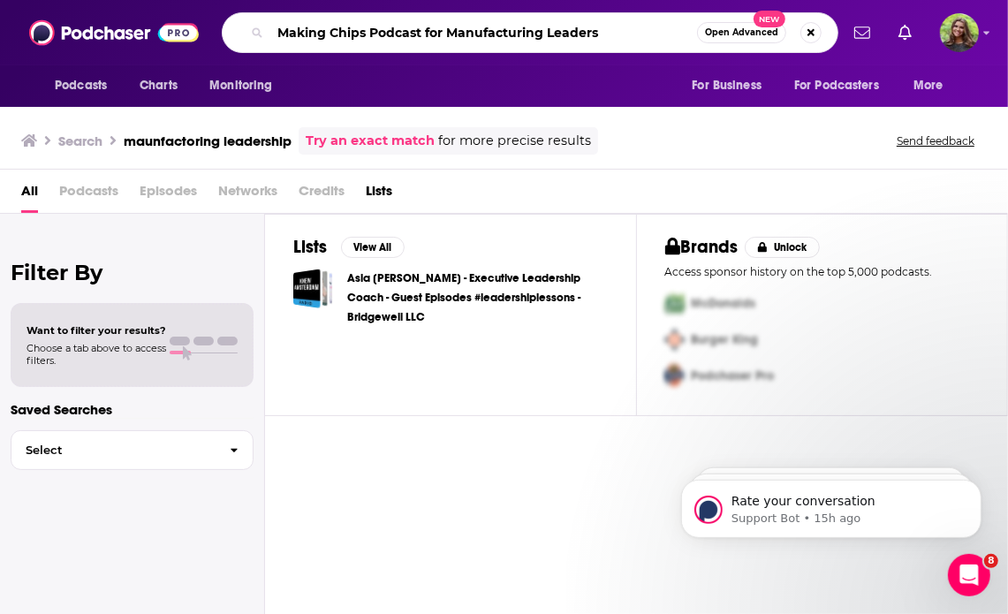
type input "Making Chips Podcast for Manufacturing Leaders"
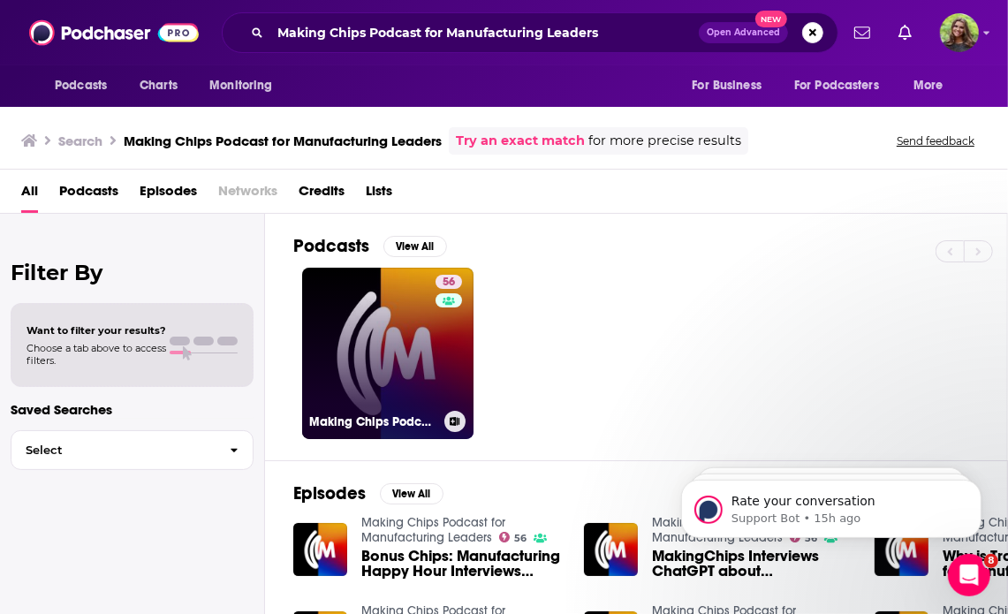
click at [374, 379] on link "56 Making Chips Podcast for Manufacturing Leaders" at bounding box center [387, 353] width 171 height 171
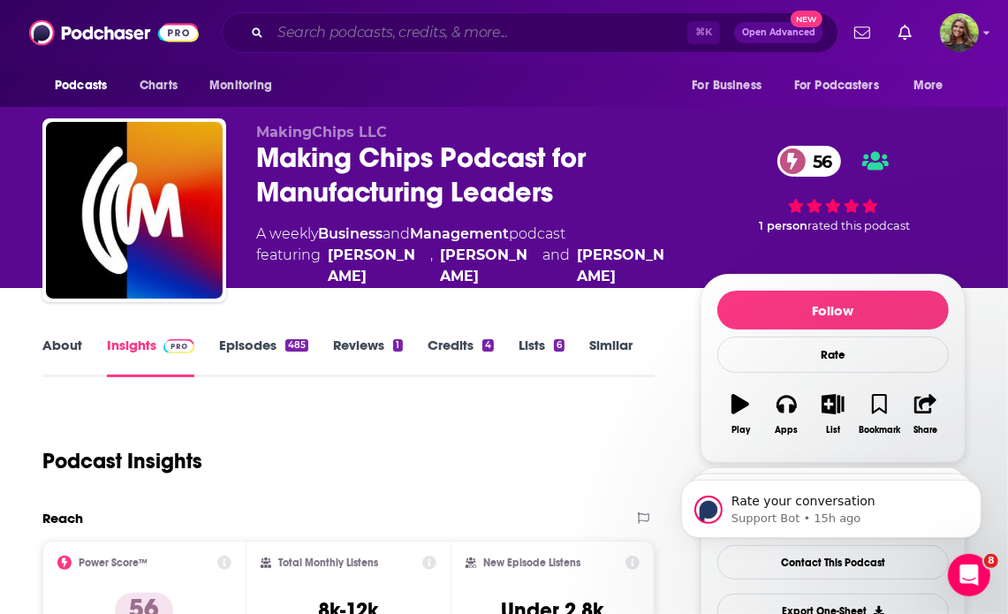
click at [362, 34] on input "Search podcasts, credits, & more..." at bounding box center [478, 33] width 417 height 28
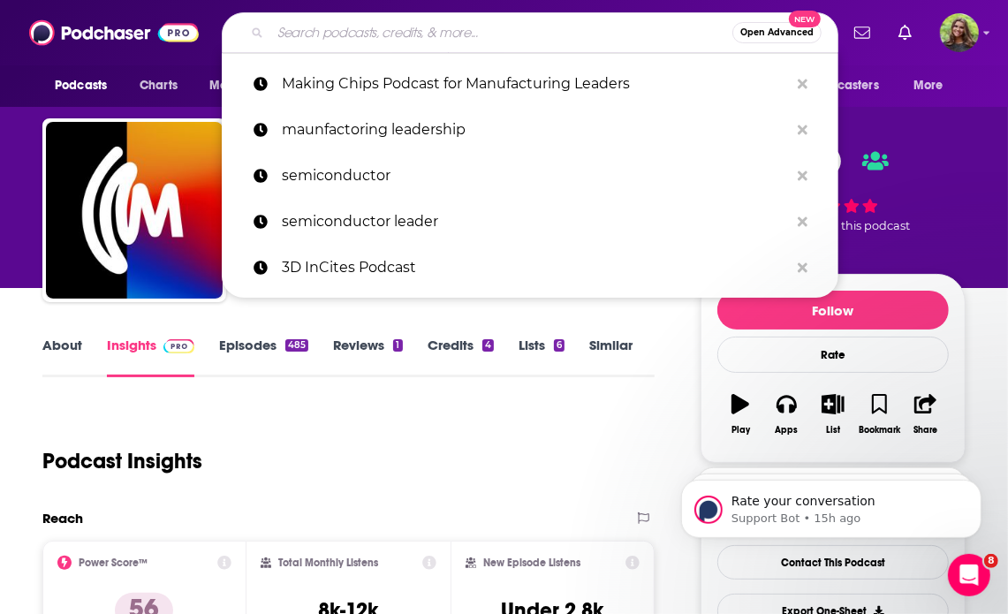
paste input "The Manufacturing Executive"
type input "The Manufacturing Executive"
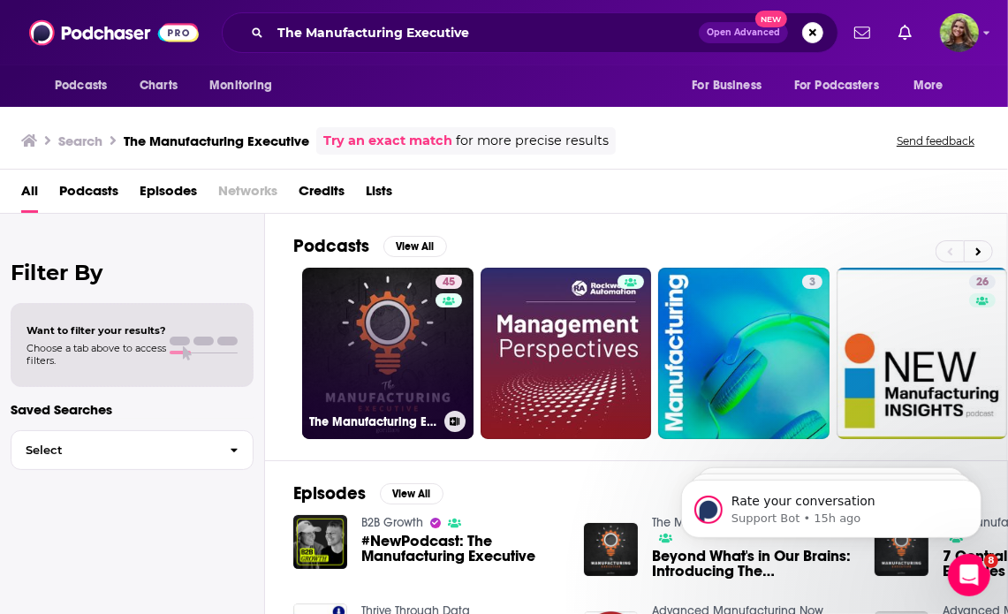
click at [389, 335] on link "45 The Manufacturing Executive" at bounding box center [387, 353] width 171 height 171
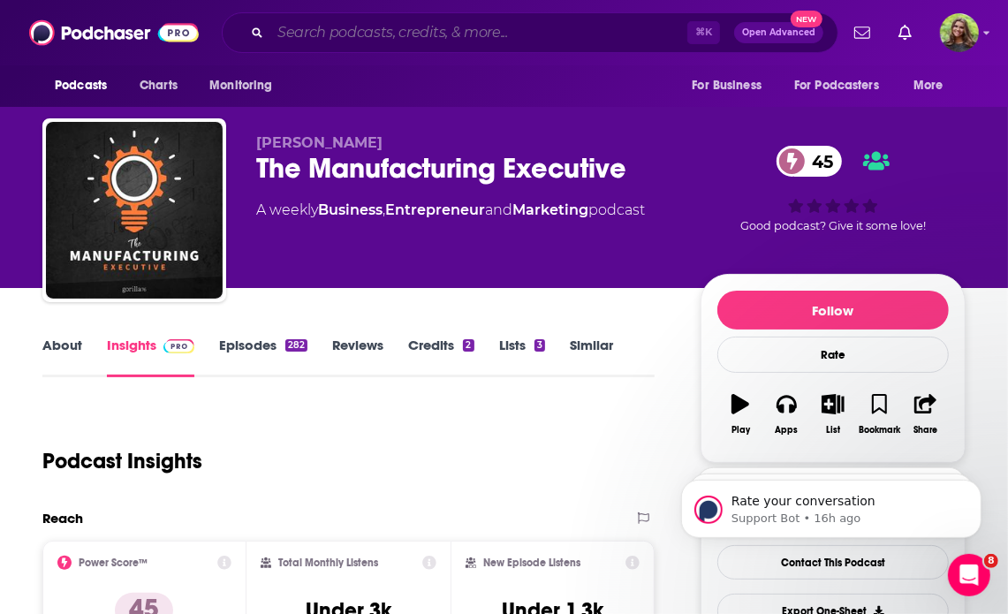
click at [402, 31] on input "Search podcasts, credits, & more..." at bounding box center [478, 33] width 417 height 28
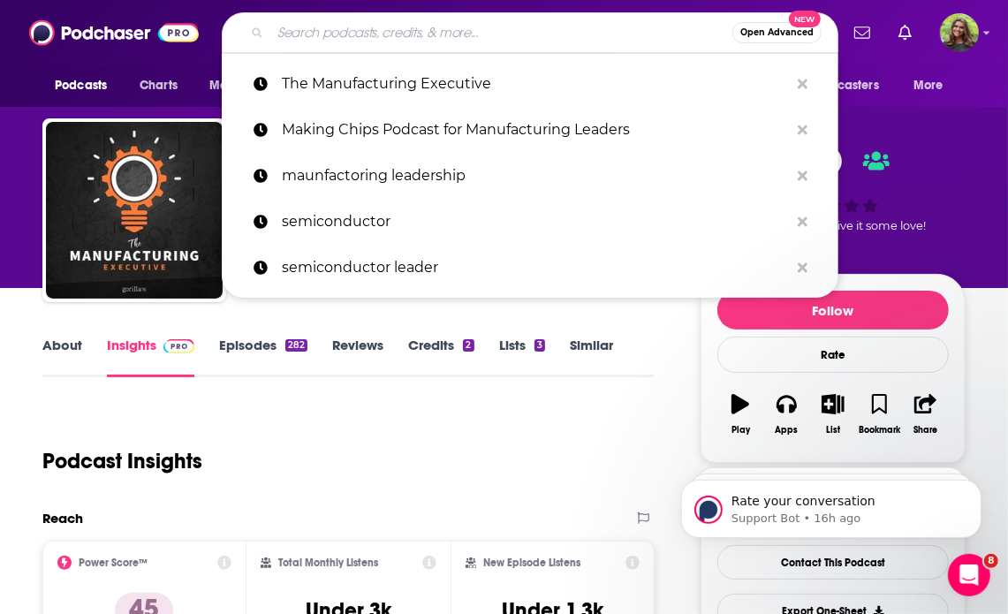
paste input "Manufacturing Happy Hour:"
type input "Manufacturing Happy Hour:"
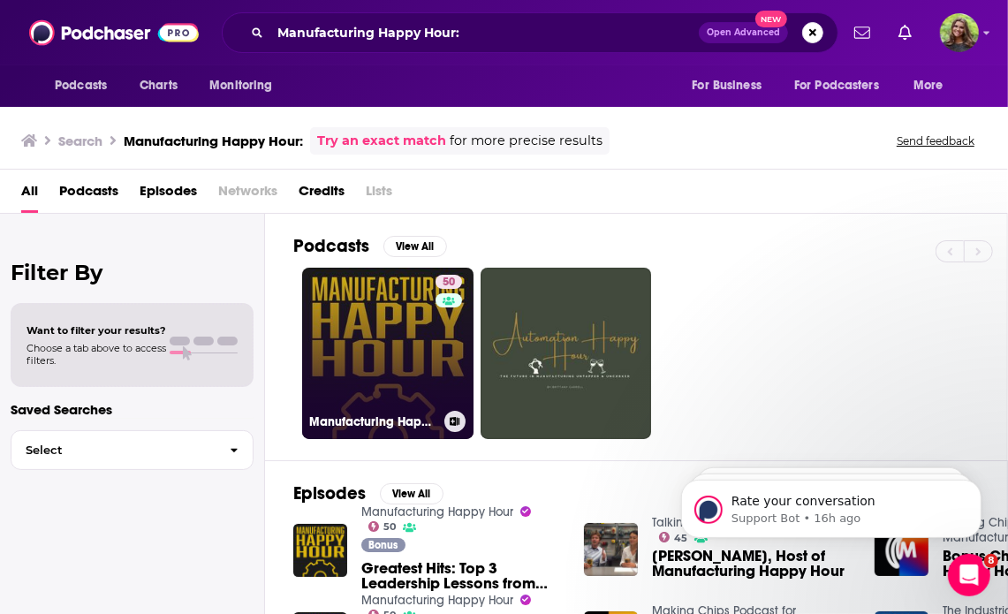
click at [391, 360] on link "50 Manufacturing Happy Hour" at bounding box center [387, 353] width 171 height 171
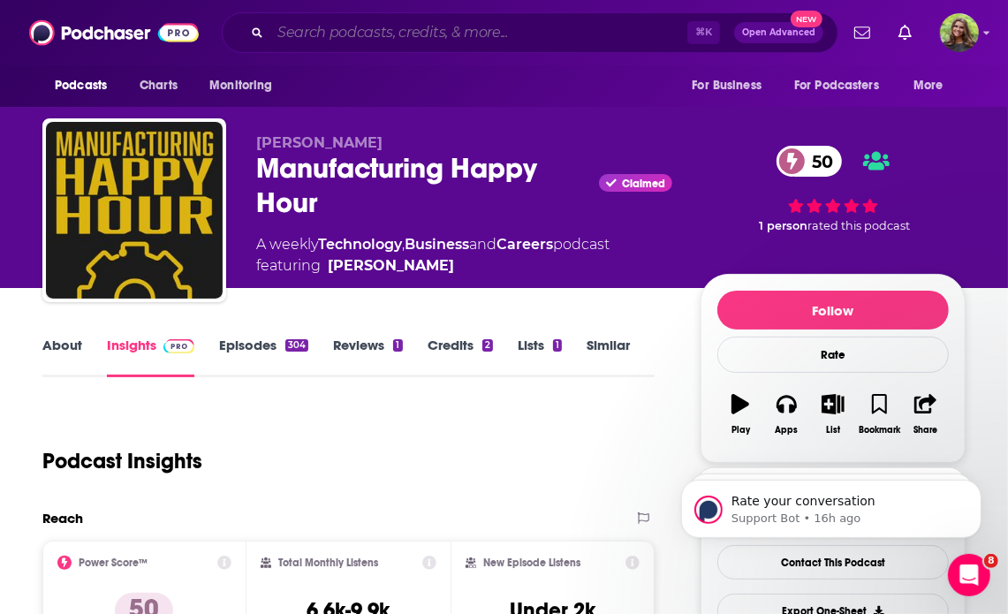
click at [343, 41] on input "Search podcasts, credits, & more..." at bounding box center [478, 33] width 417 height 28
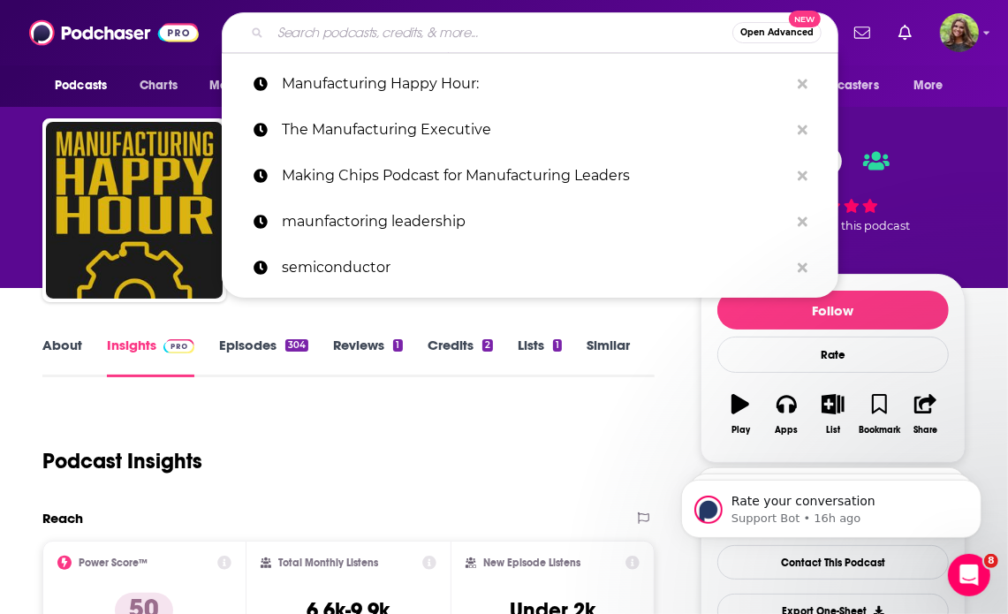
paste input "Gemba Academy Podcast:"
type input "Gemba Academy Podcast:"
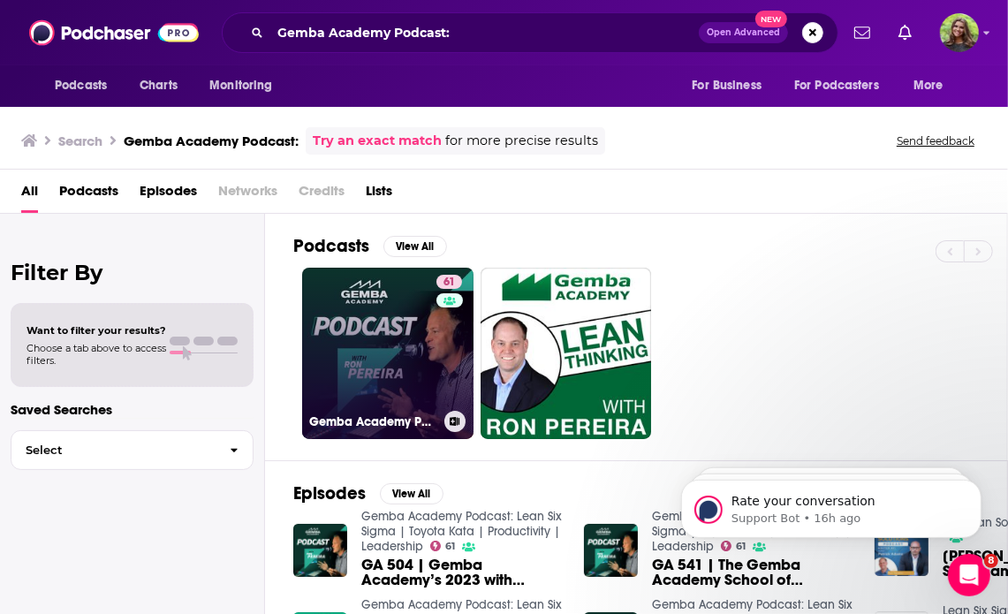
click at [394, 368] on link "61 Gemba Academy Podcast: Lean Six Sigma | Toyota Kata | Productivity | Leaders…" at bounding box center [387, 353] width 171 height 171
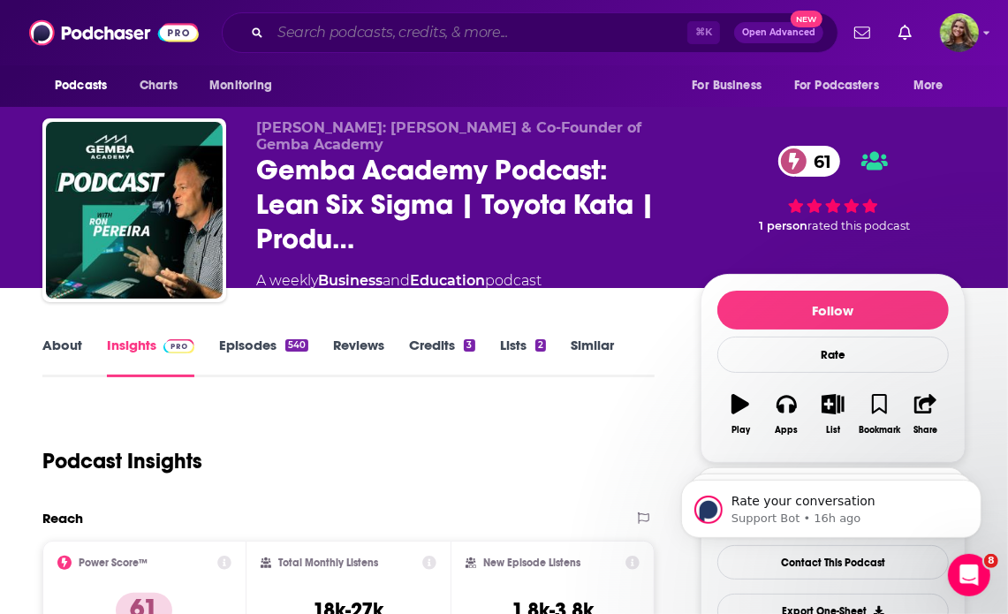
click at [425, 27] on input "Search podcasts, credits, & more..." at bounding box center [478, 33] width 417 height 28
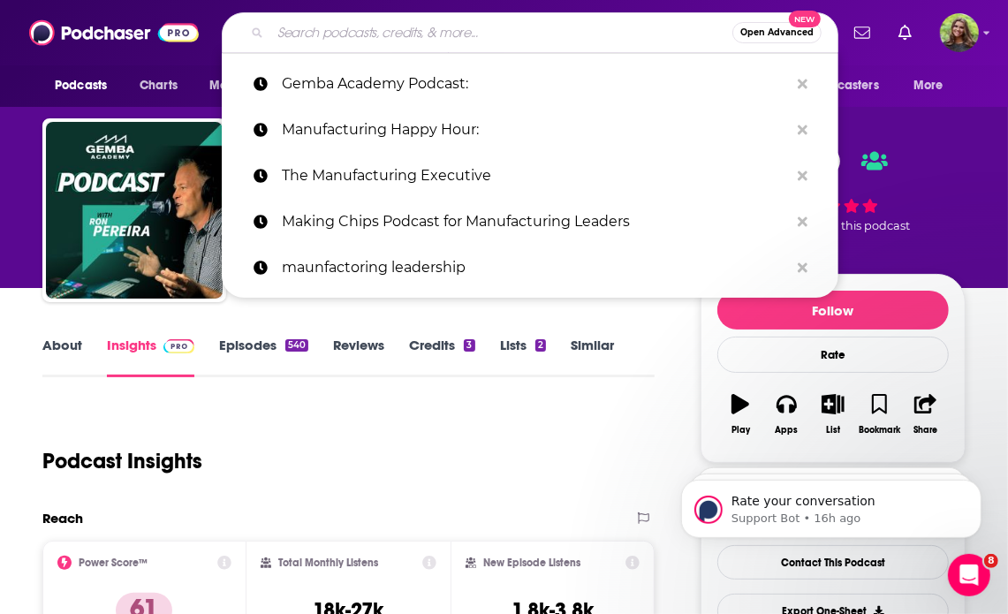
paste input "Manufacturing Culture Podcast"
type input "Manufacturing Culture Podcast"
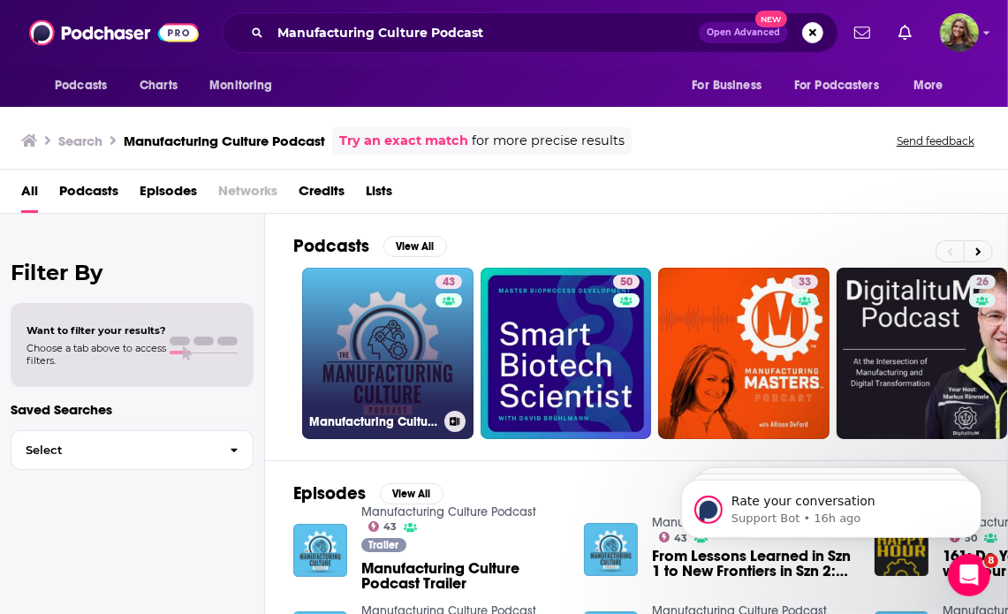
click at [401, 323] on link "43 Manufacturing Culture Podcast" at bounding box center [387, 353] width 171 height 171
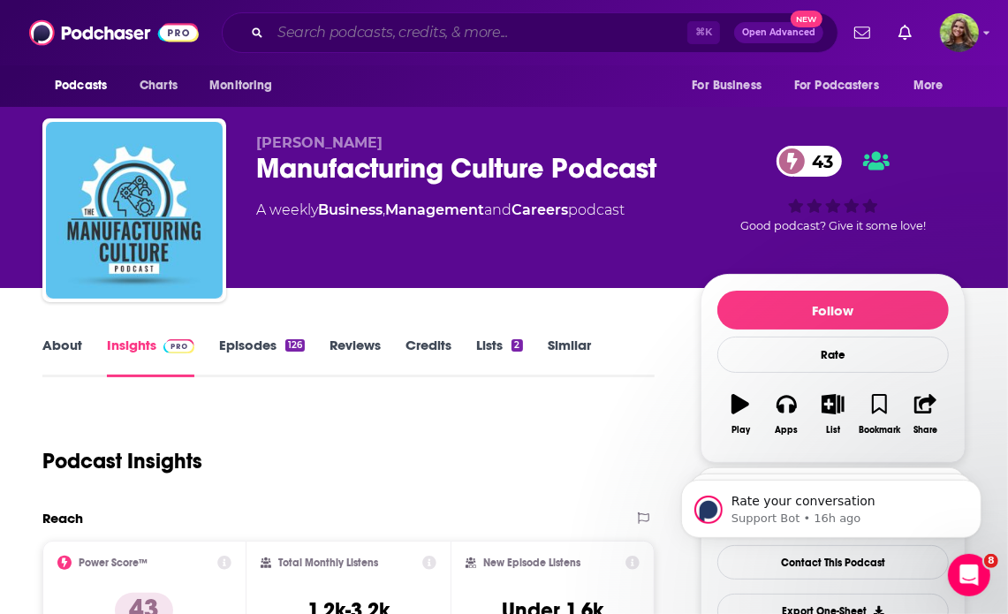
click at [397, 43] on input "Search podcasts, credits, & more..." at bounding box center [478, 33] width 417 height 28
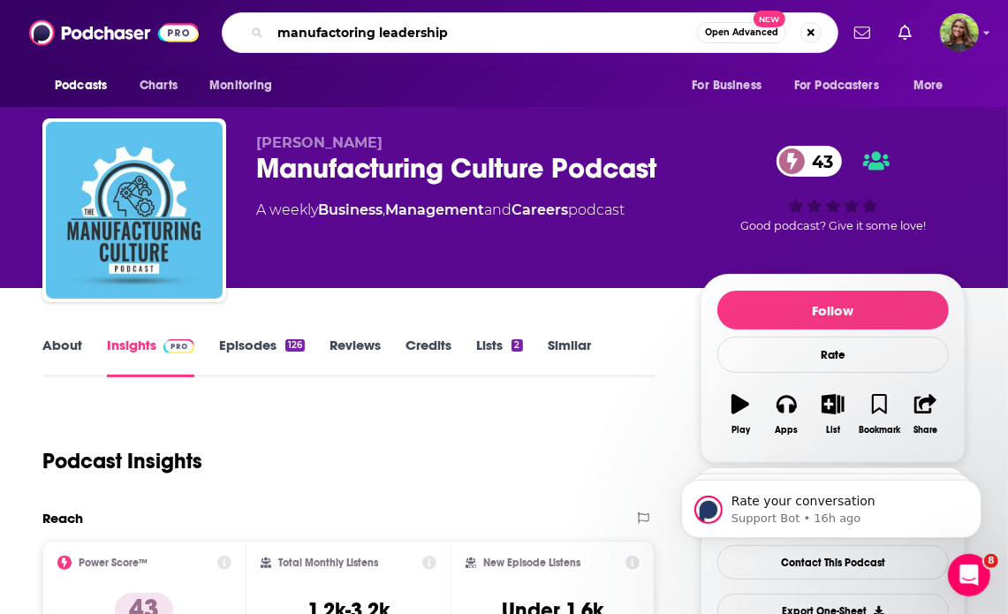
type input "manufactoring leadership"
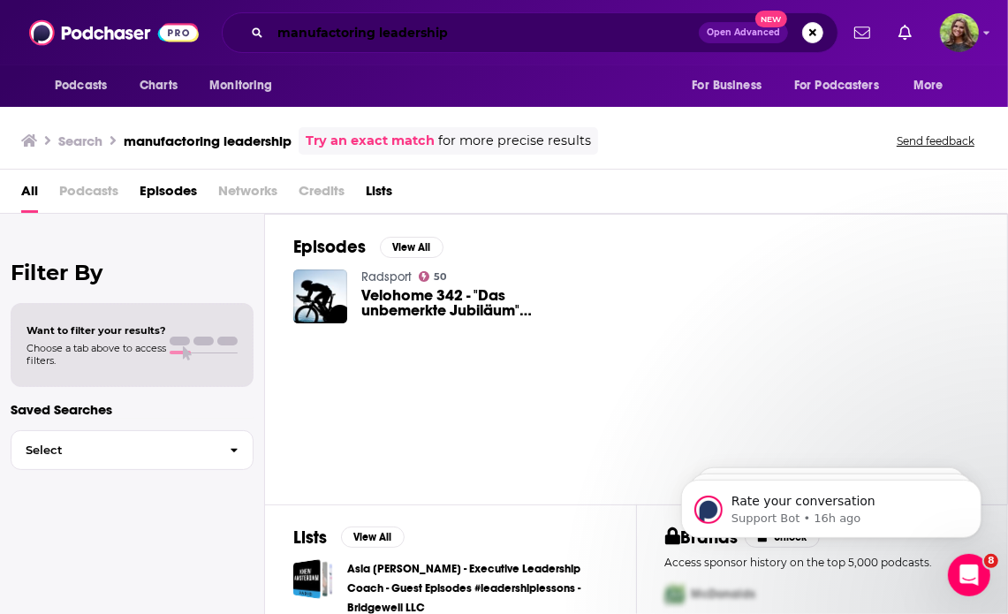
click at [574, 34] on input "manufactoring leadership" at bounding box center [484, 33] width 429 height 28
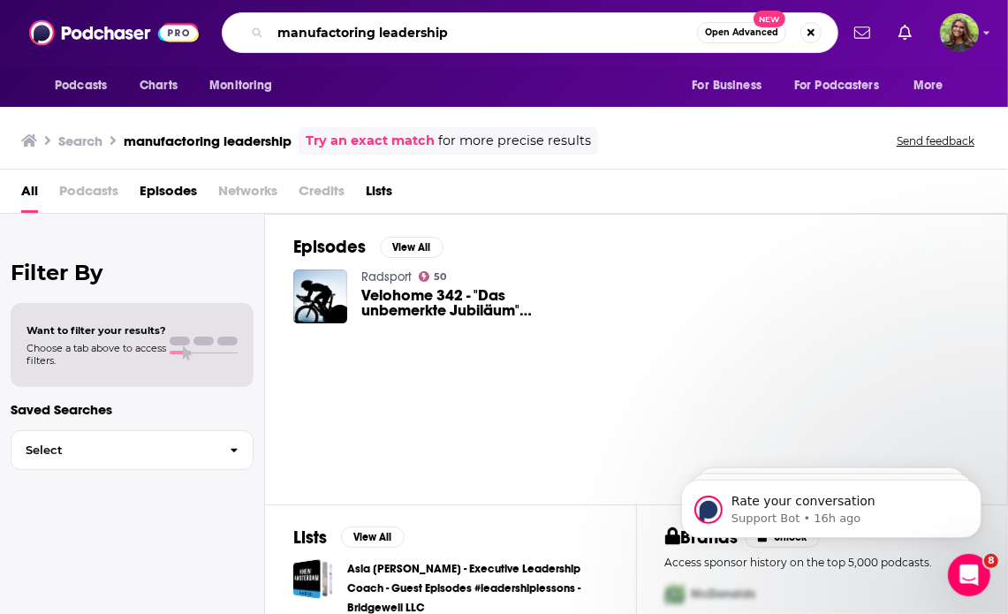
click at [474, 34] on input "manufactoring leadership" at bounding box center [483, 33] width 427 height 28
drag, startPoint x: 473, startPoint y: 34, endPoint x: 260, endPoint y: 36, distance: 213.0
click at [260, 36] on div "manufactoring leadership Open Advanced New" at bounding box center [530, 32] width 617 height 41
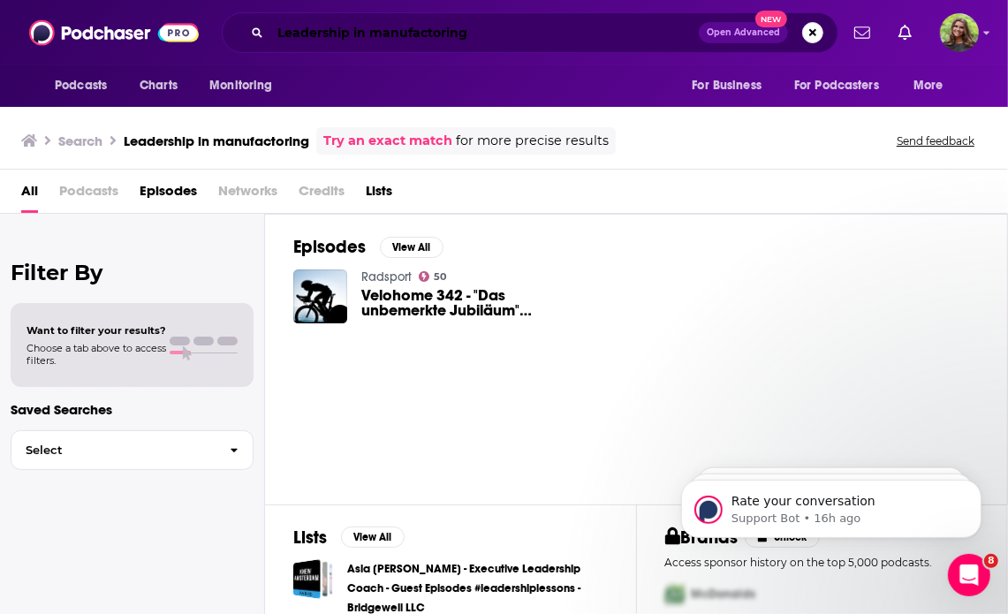
click at [497, 34] on input "Leadership in manufactoring" at bounding box center [484, 33] width 429 height 28
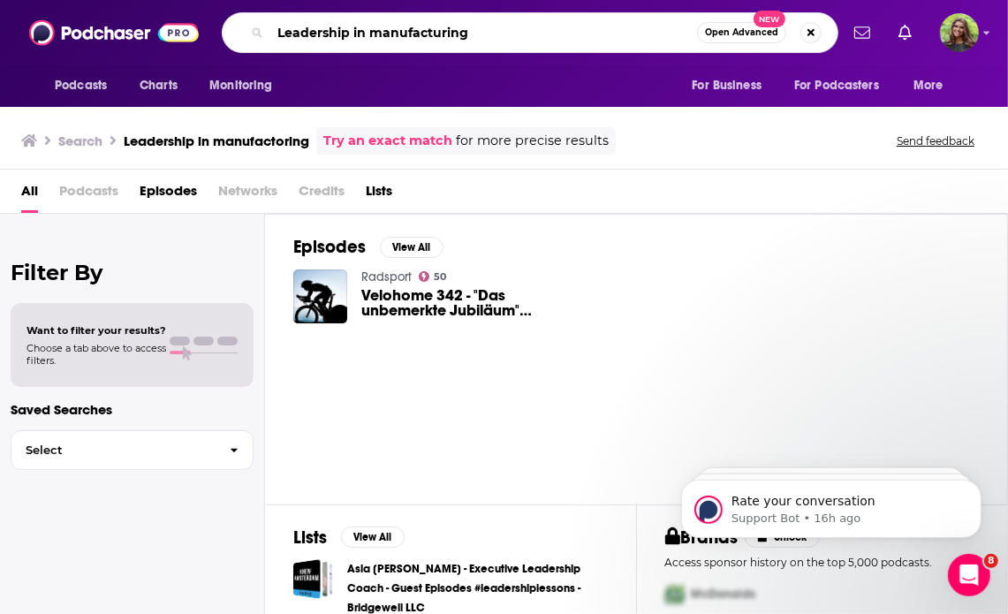
type input "Leadership in manufacturing"
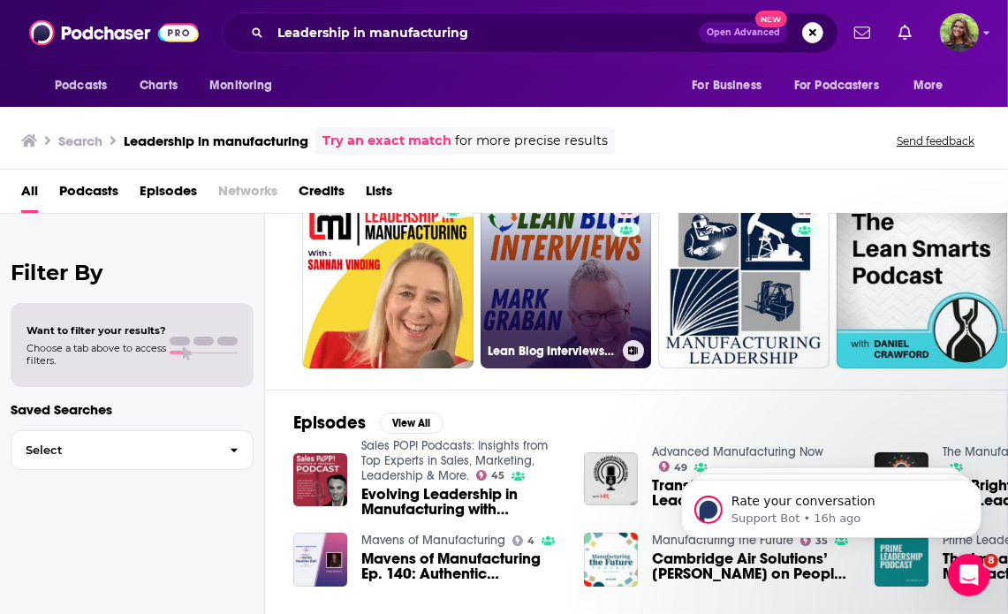
scroll to position [91, 0]
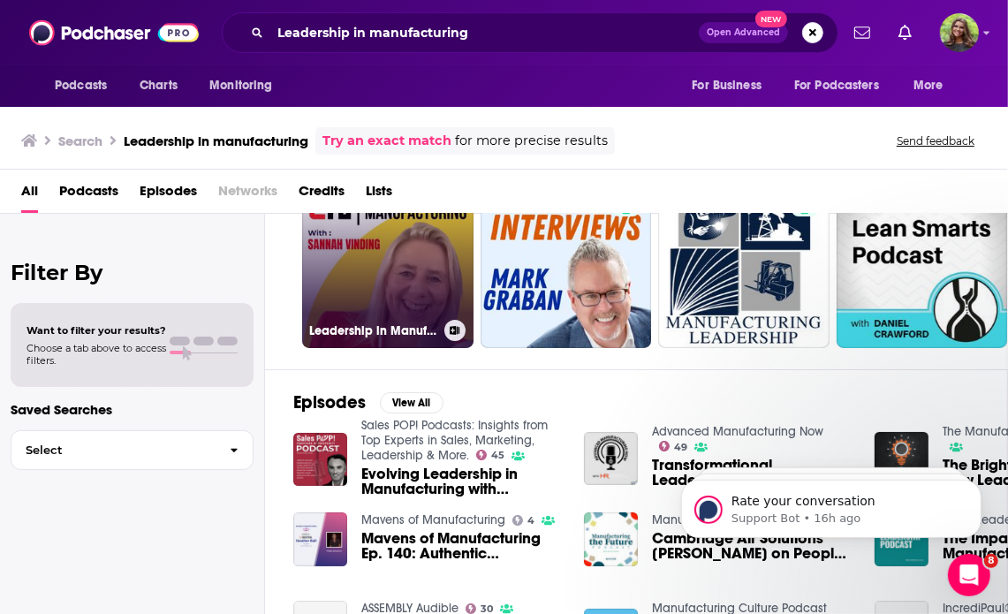
click at [369, 286] on link "Leadership in Manufacturing" at bounding box center [387, 262] width 171 height 171
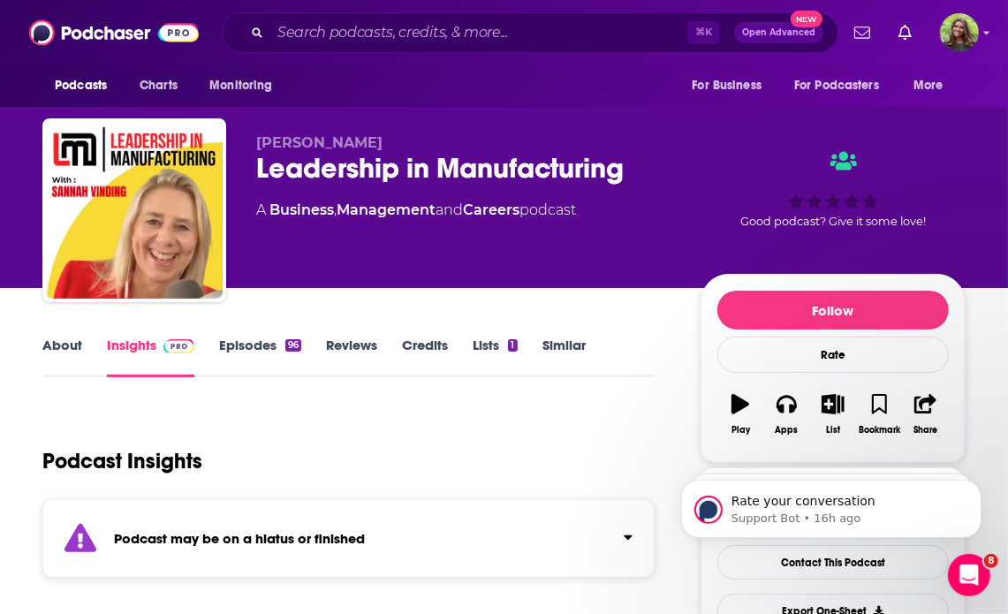
click at [570, 345] on link "Similar" at bounding box center [564, 357] width 43 height 41
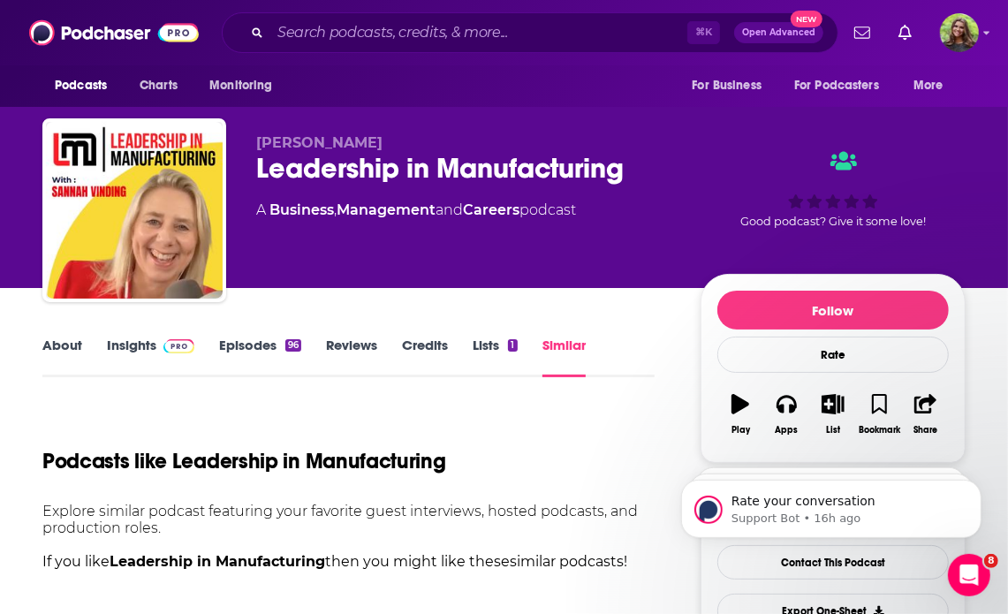
click at [331, 341] on link "Reviews" at bounding box center [351, 357] width 51 height 41
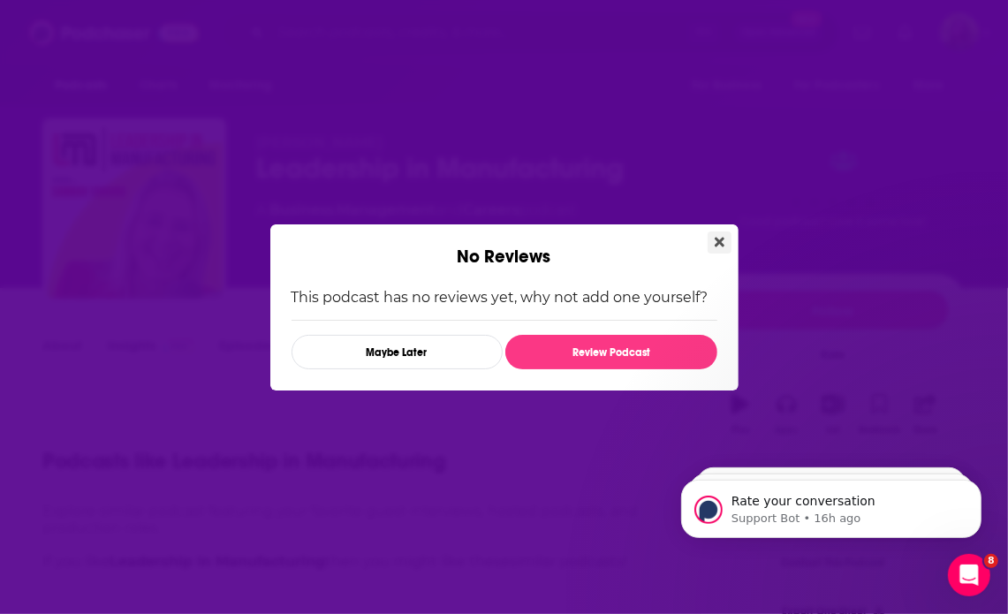
click at [722, 235] on icon "Close" at bounding box center [720, 242] width 10 height 14
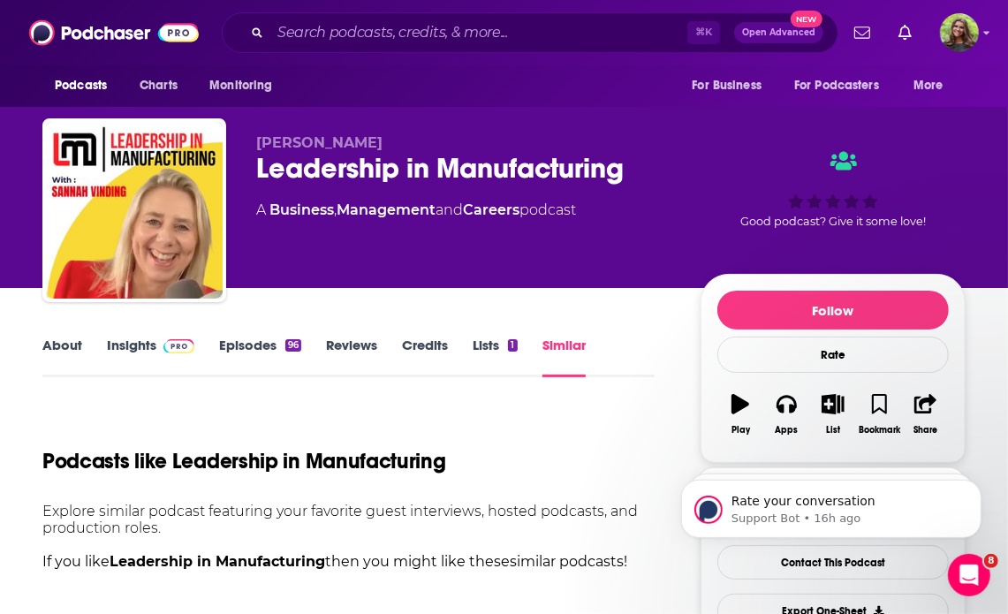
click at [273, 346] on link "Episodes 96" at bounding box center [260, 357] width 82 height 41
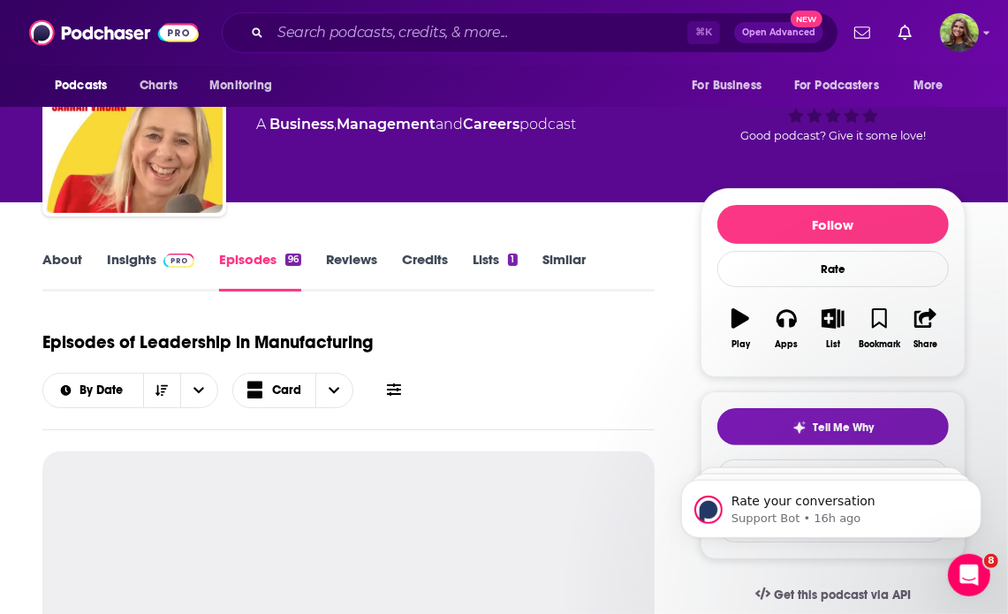
scroll to position [125, 0]
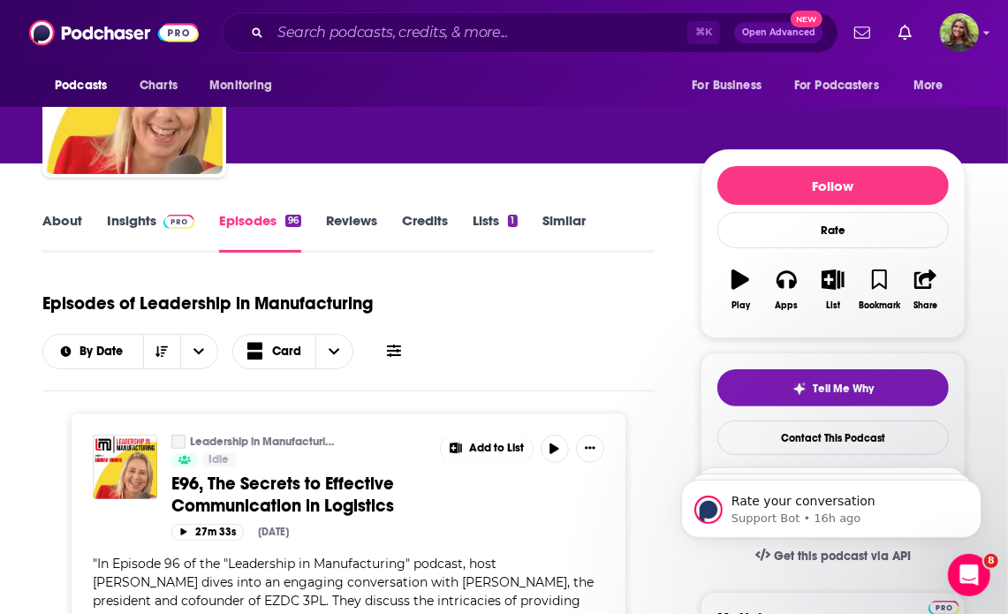
click at [559, 224] on link "Similar" at bounding box center [564, 232] width 43 height 41
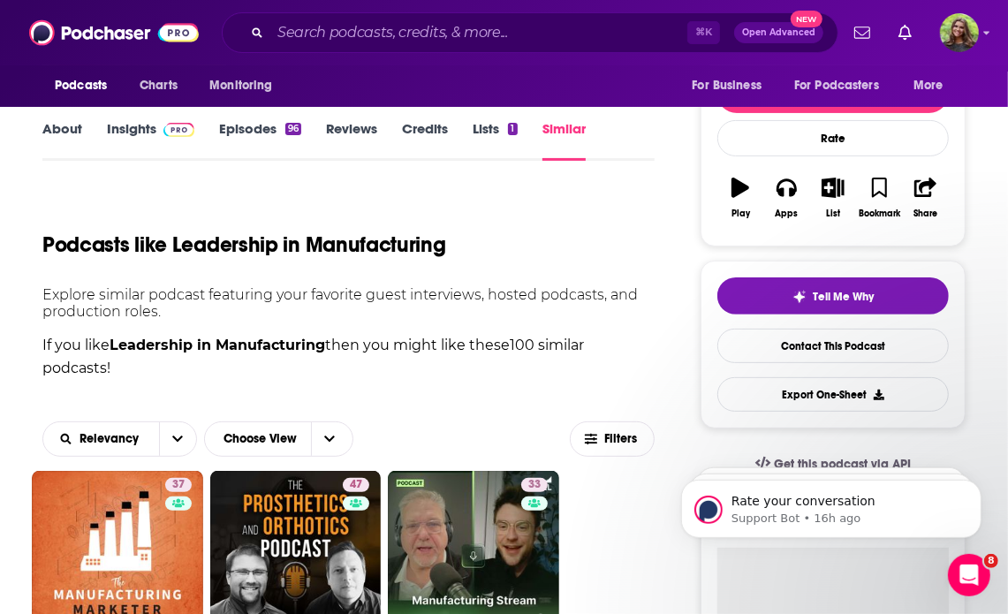
scroll to position [373, 0]
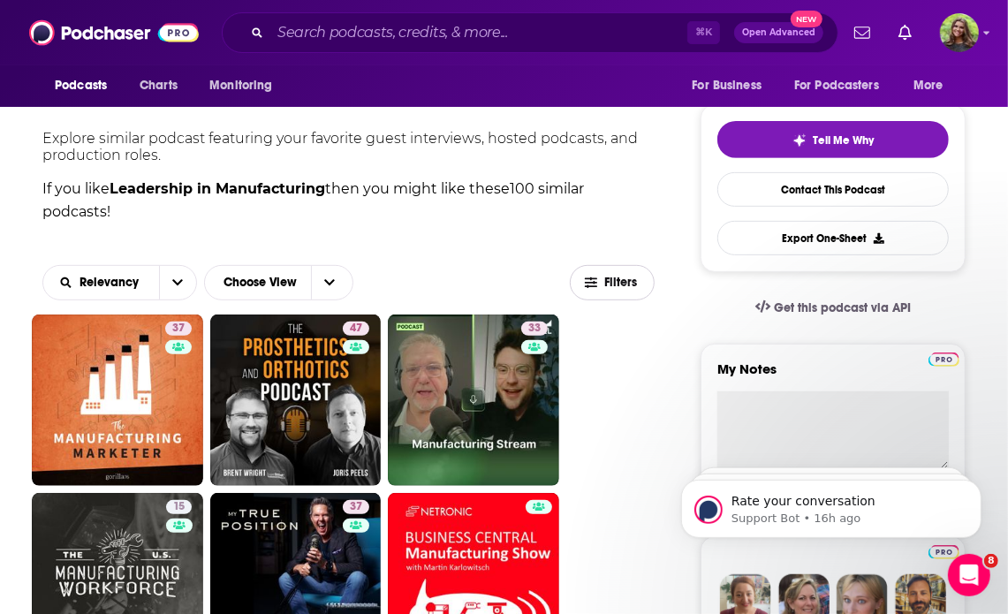
click at [603, 277] on span "Filters" at bounding box center [612, 283] width 83 height 13
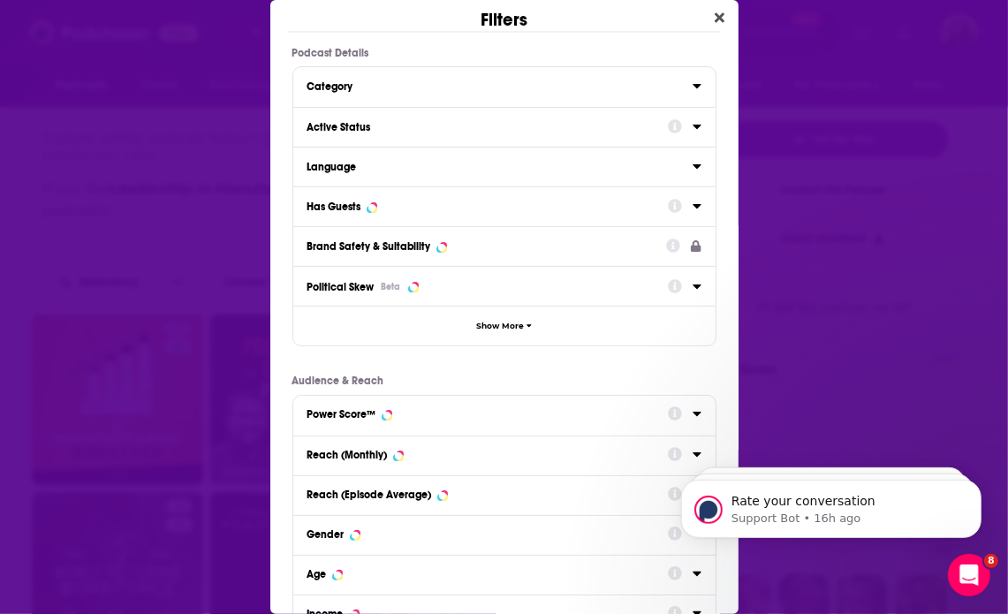
scroll to position [0, 0]
click at [426, 111] on div "Active Status" at bounding box center [504, 127] width 422 height 40
click at [462, 130] on div "Active Status" at bounding box center [481, 127] width 349 height 12
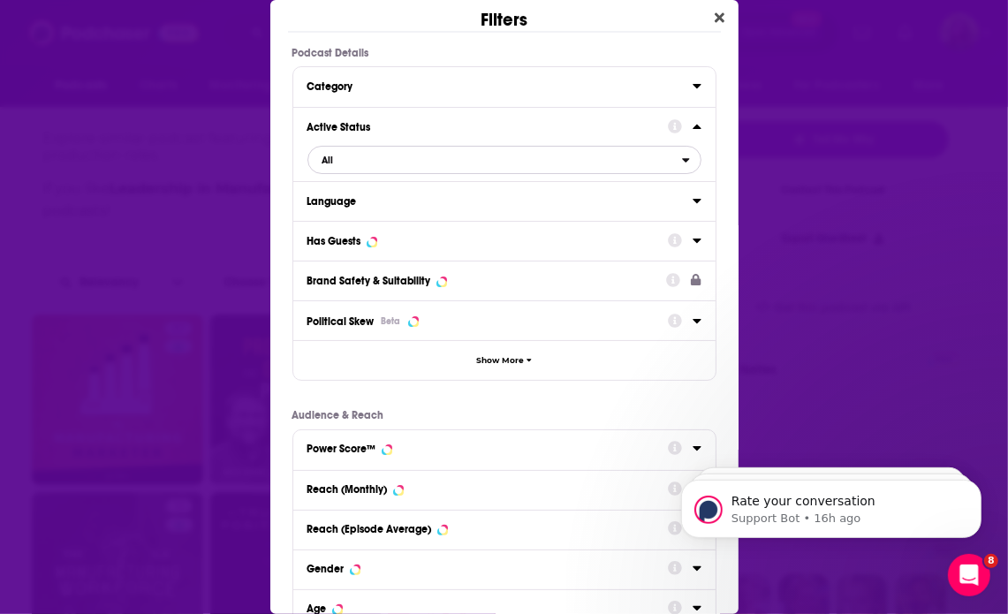
click at [419, 171] on button "All" at bounding box center [504, 160] width 394 height 28
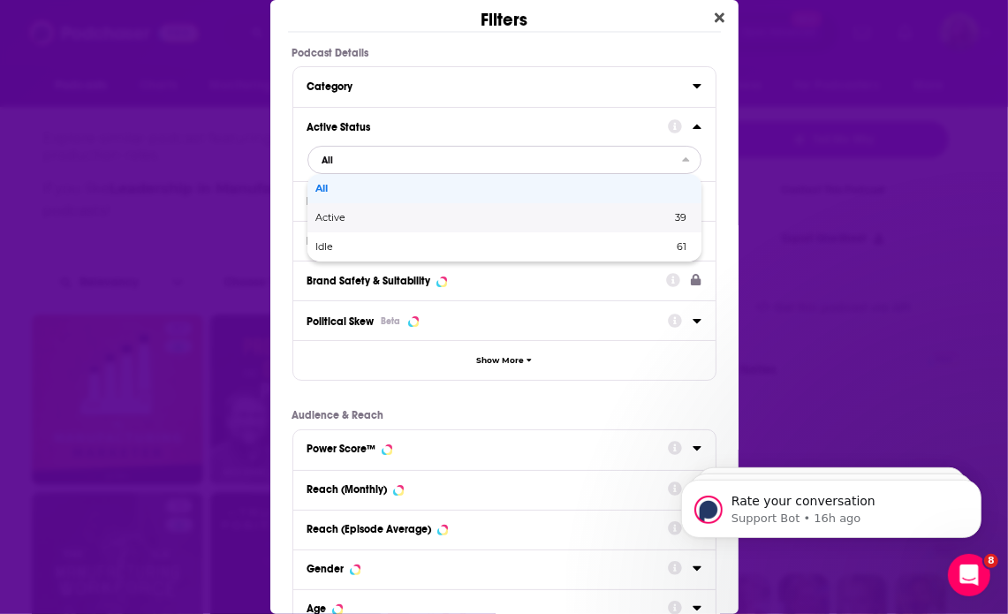
click at [385, 216] on span "Active" at bounding box center [412, 218] width 193 height 10
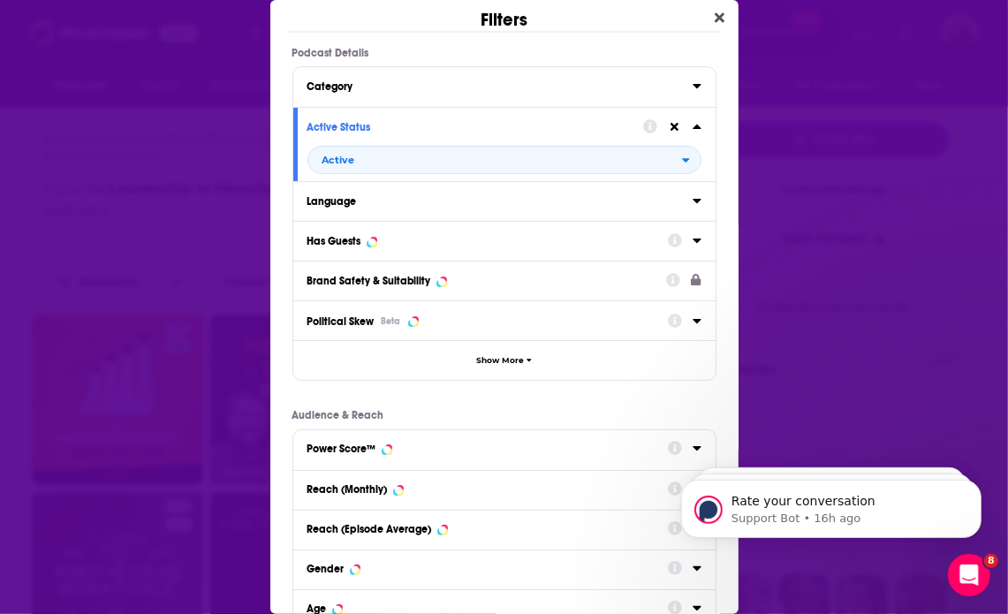
click at [359, 235] on div "Has Guests" at bounding box center [334, 241] width 54 height 12
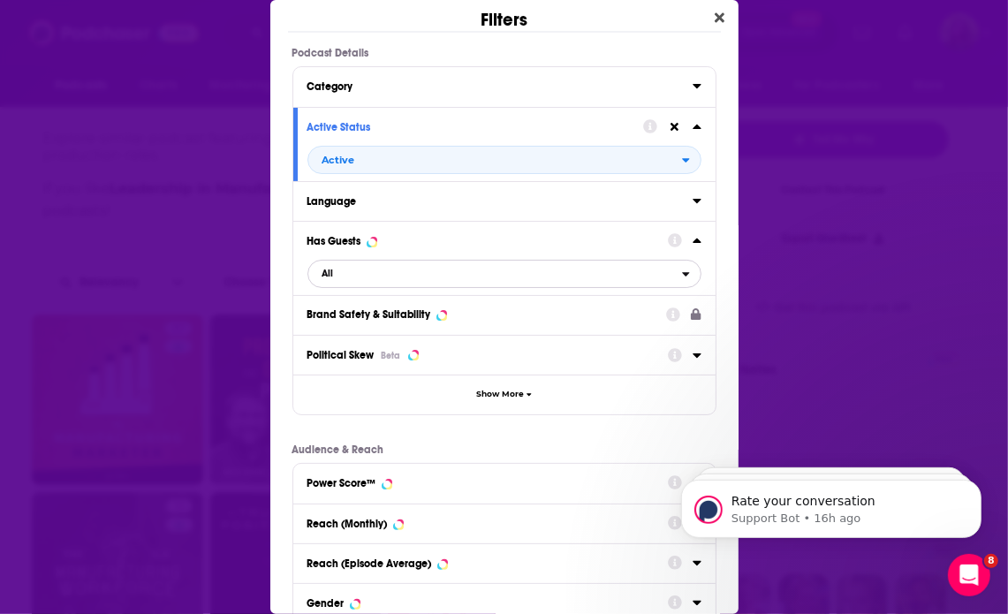
click at [391, 278] on span "All" at bounding box center [495, 273] width 374 height 23
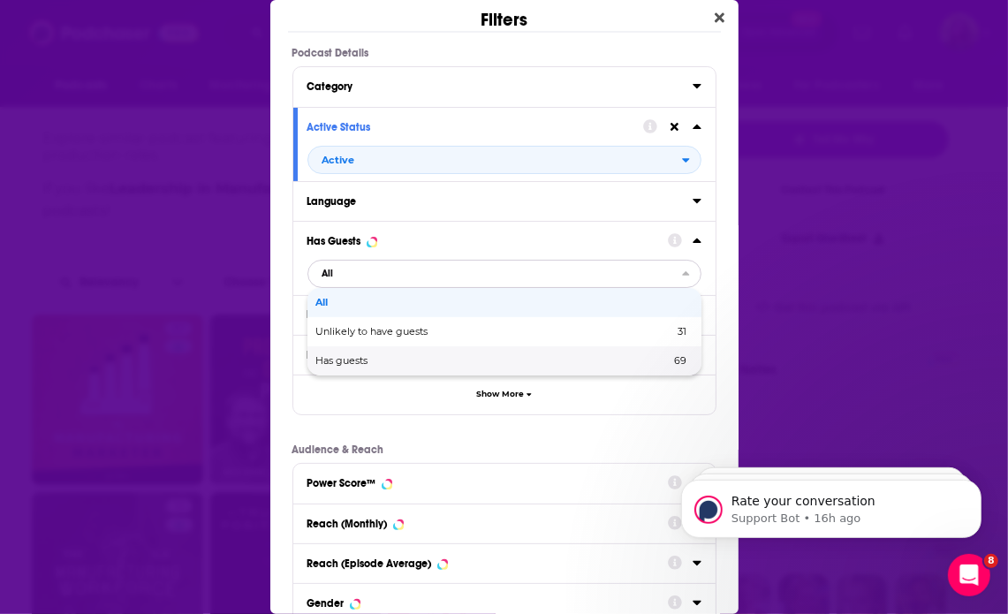
click at [370, 353] on div "Has guests 69" at bounding box center [504, 360] width 394 height 29
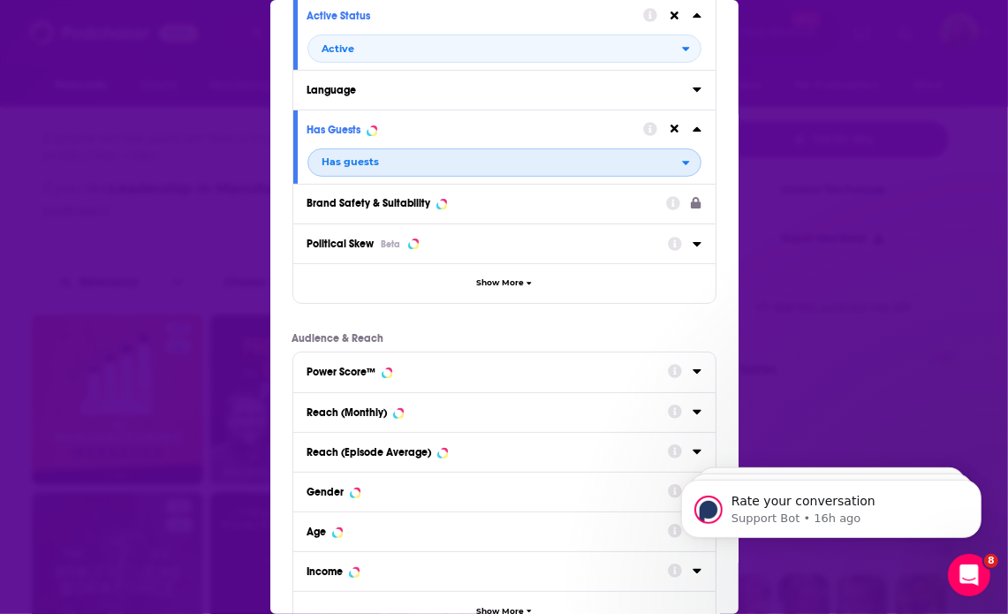
scroll to position [230, 0]
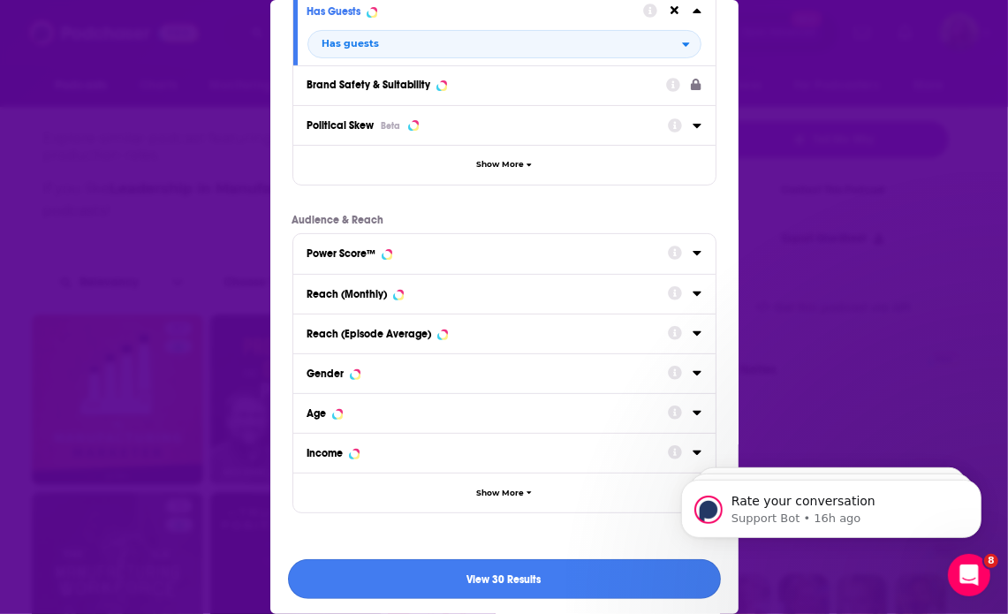
click at [430, 573] on button "View 30 Results" at bounding box center [504, 579] width 433 height 40
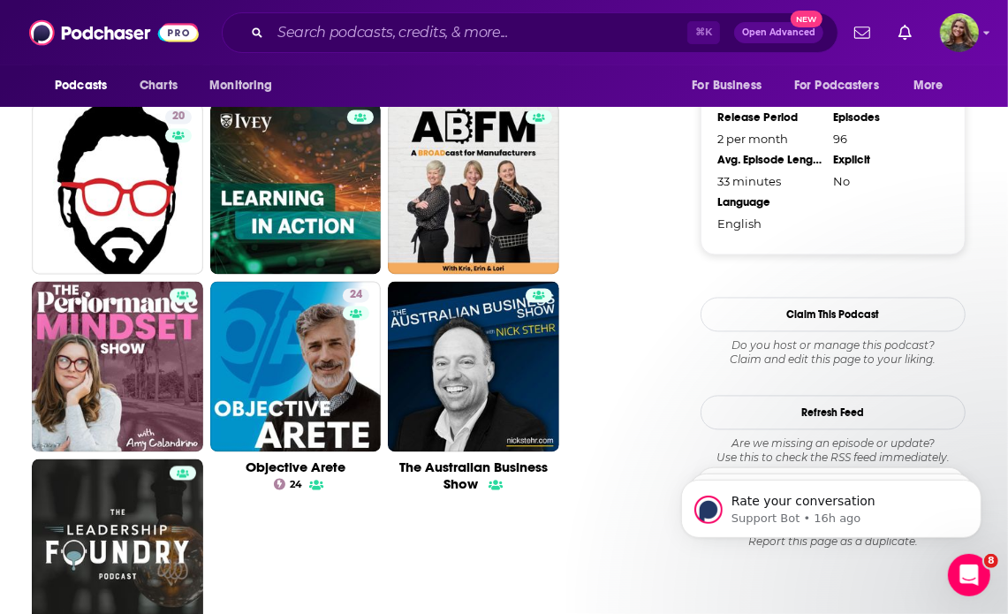
scroll to position [1988, 0]
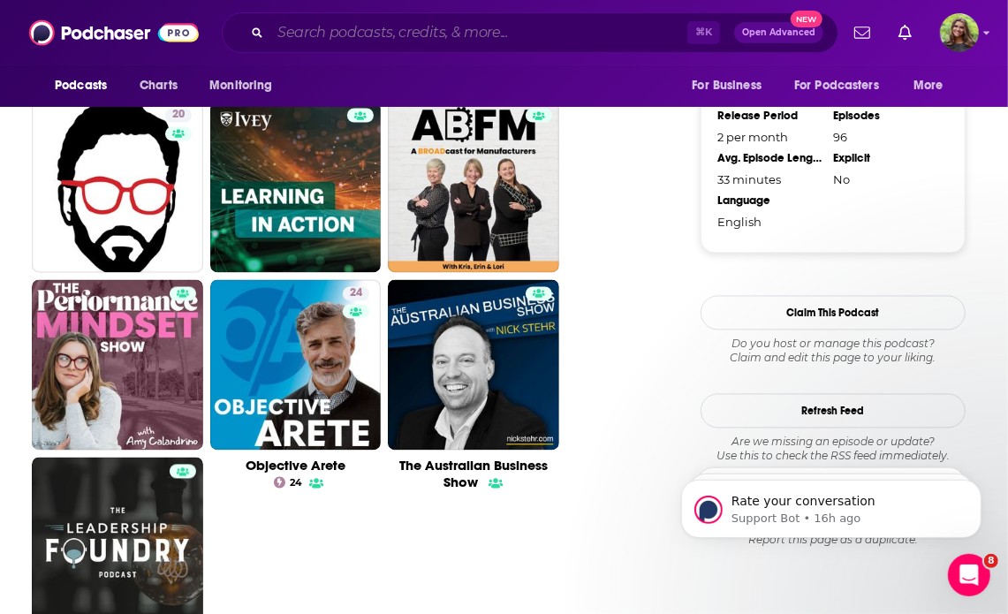
click at [388, 42] on input "Search podcasts, credits, & more..." at bounding box center [478, 33] width 417 height 28
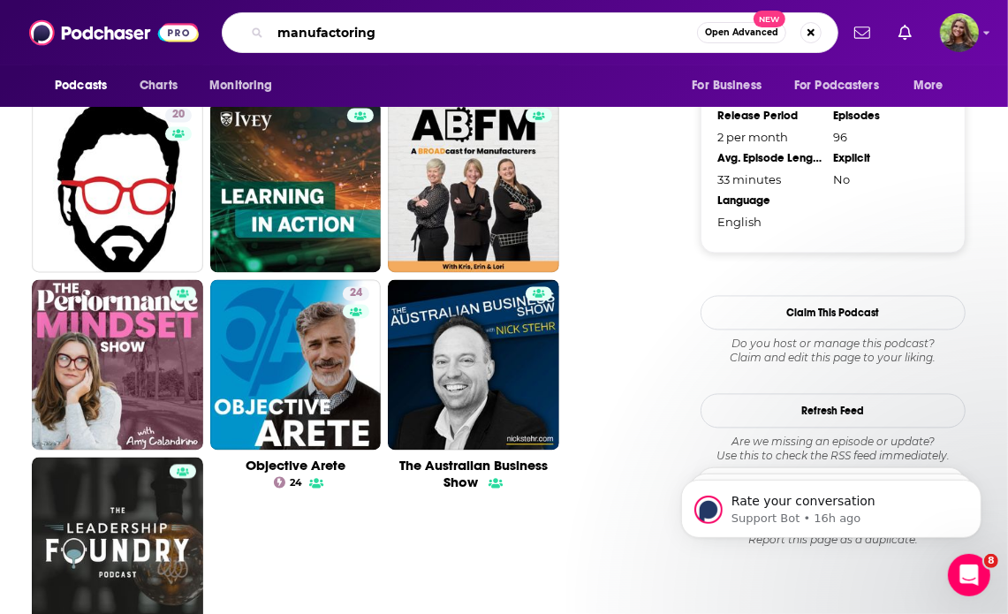
type input "manufactoring"
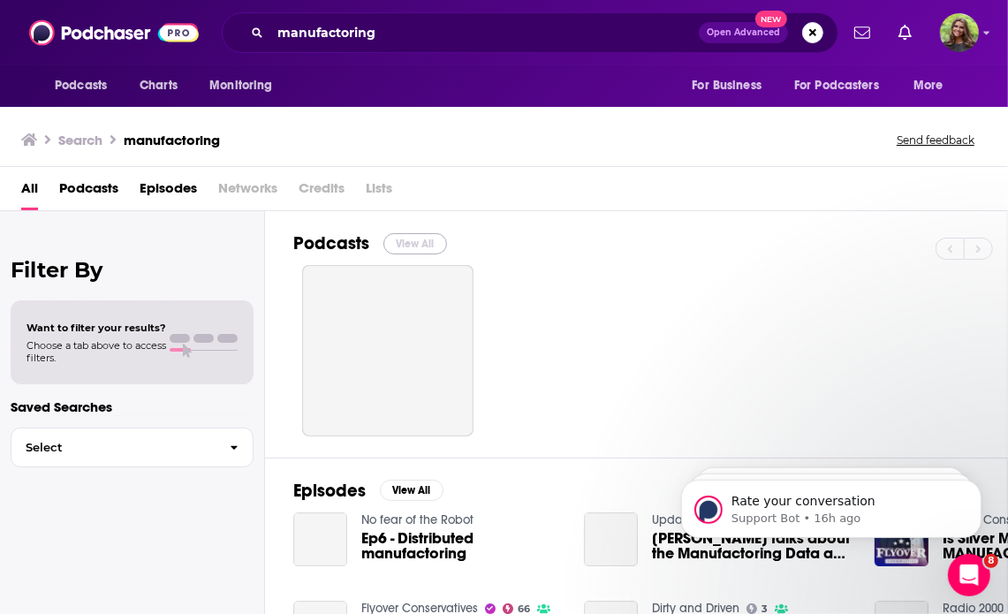
click at [402, 251] on button "View All" at bounding box center [415, 243] width 64 height 21
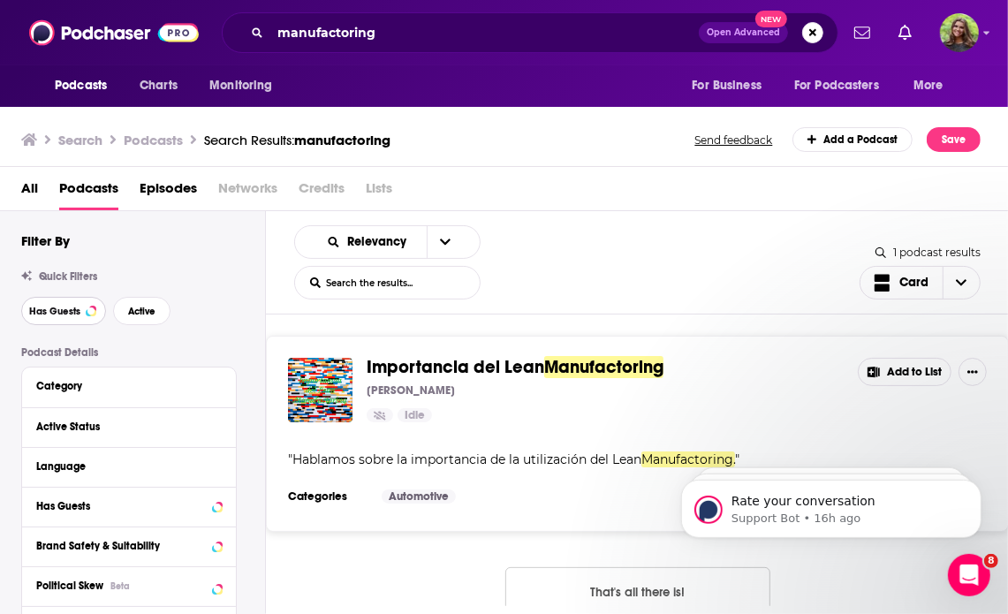
click at [54, 308] on span "Has Guests" at bounding box center [54, 312] width 51 height 10
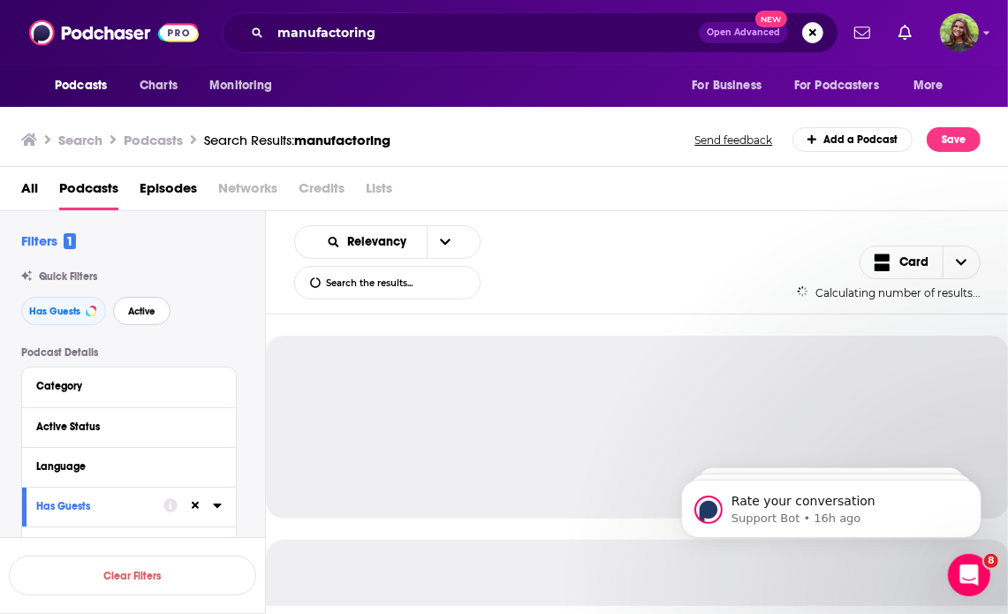
click at [131, 302] on button "Active" at bounding box center [141, 311] width 57 height 28
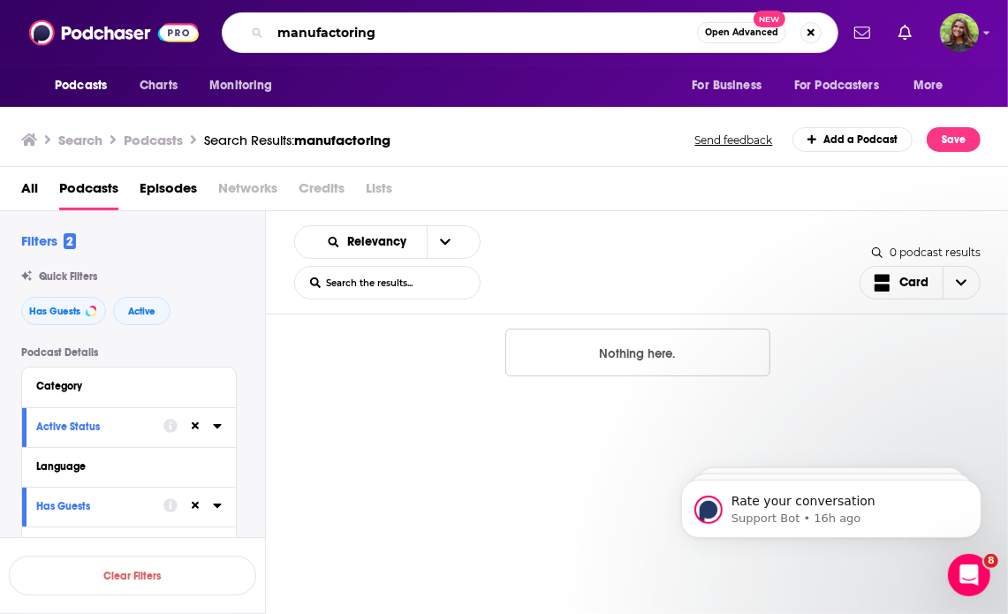
click at [344, 36] on input "manufactoring" at bounding box center [483, 33] width 427 height 28
type input "manufacturing"
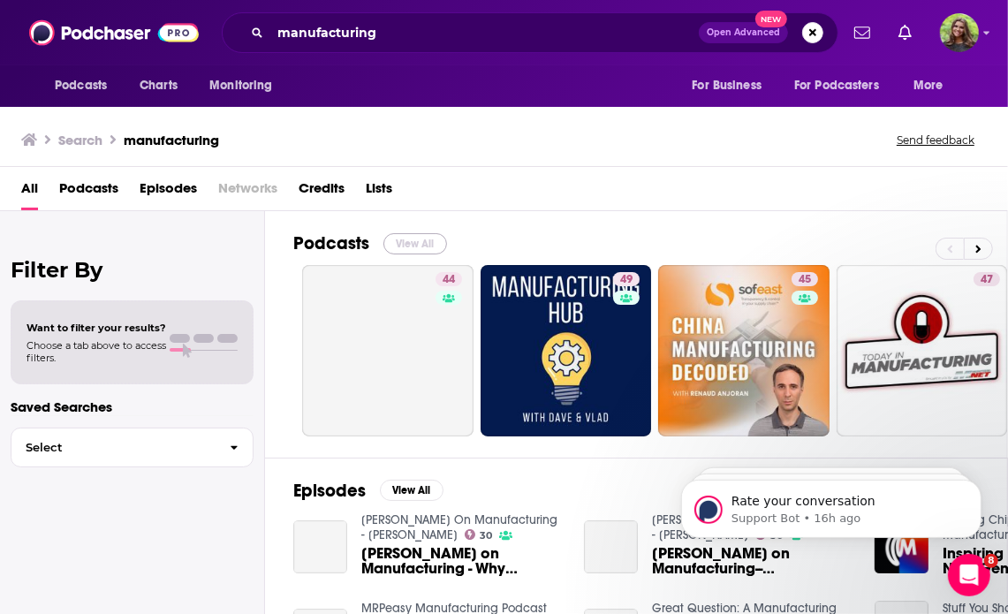
click at [409, 244] on button "View All" at bounding box center [415, 243] width 64 height 21
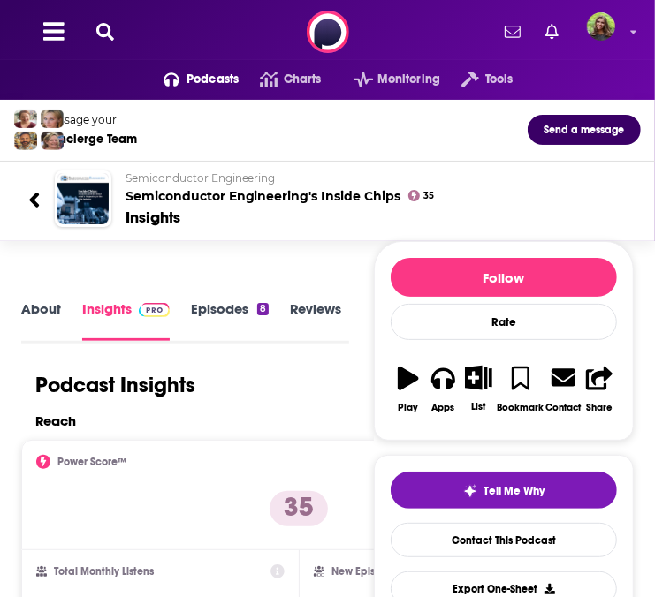
click at [48, 314] on link "About" at bounding box center [41, 320] width 40 height 40
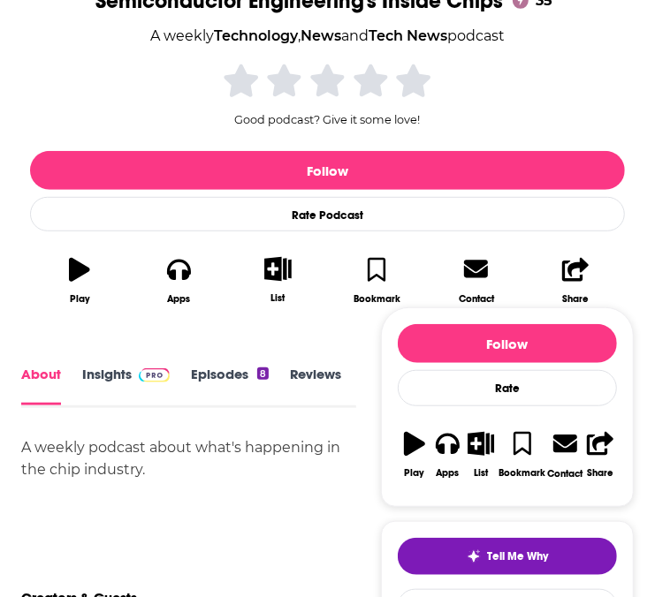
scroll to position [358, 0]
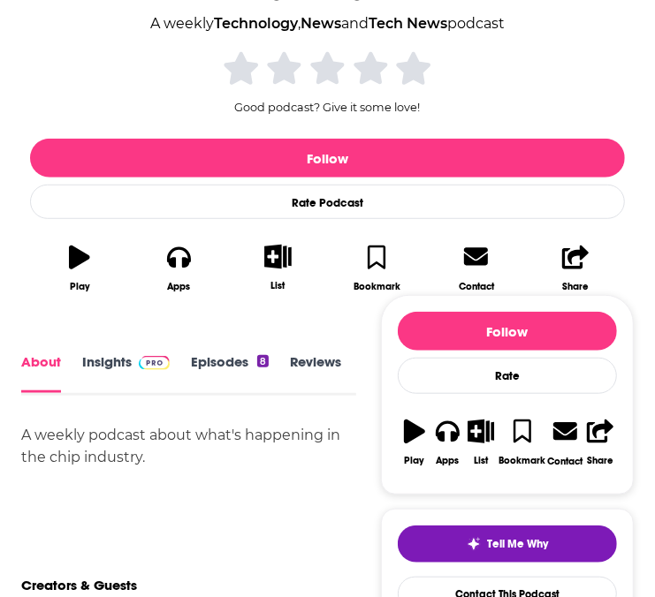
click at [233, 364] on link "Episodes 8" at bounding box center [230, 373] width 78 height 39
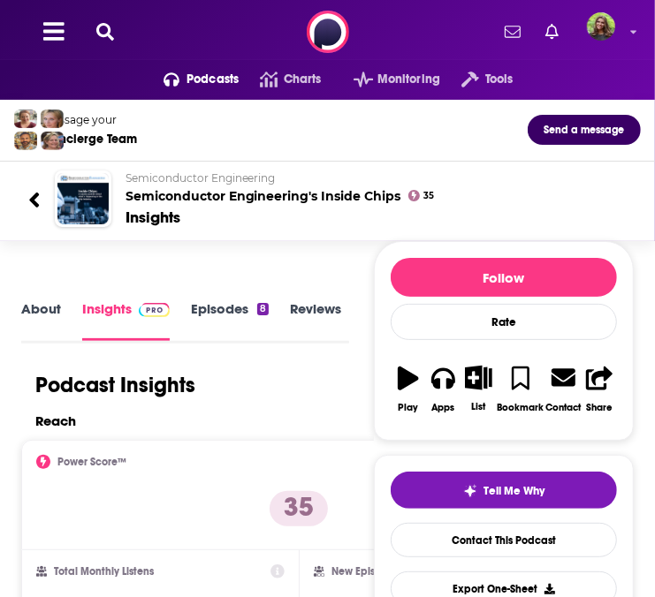
click at [34, 312] on link "About" at bounding box center [41, 320] width 40 height 40
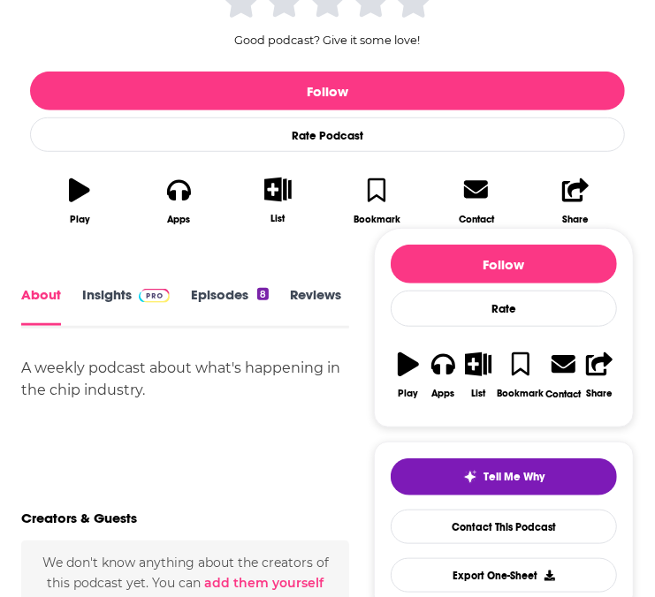
scroll to position [429, 0]
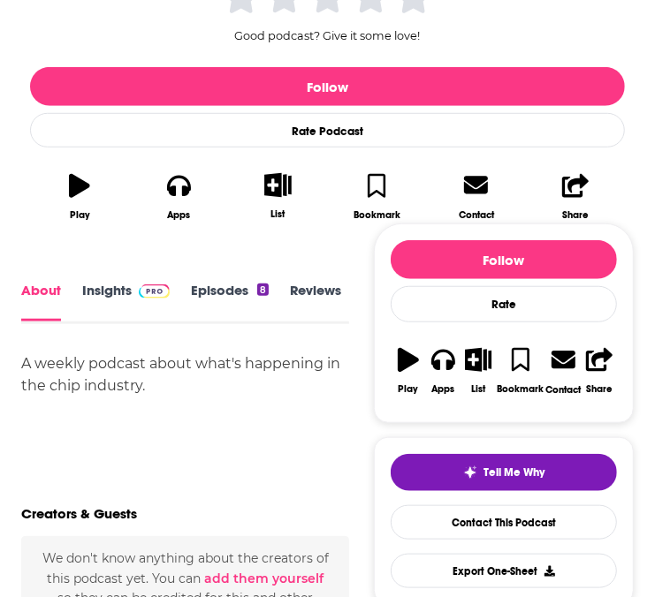
click at [223, 299] on link "Episodes 8" at bounding box center [230, 302] width 78 height 39
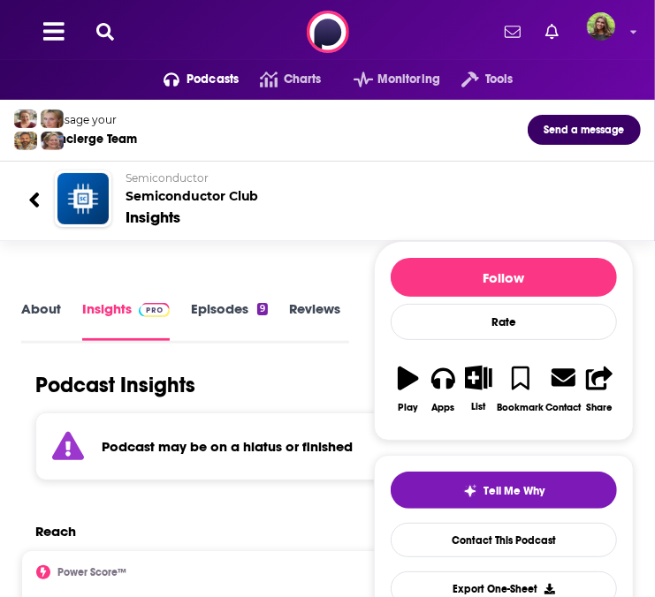
click at [208, 312] on link "Episodes 9" at bounding box center [229, 320] width 77 height 40
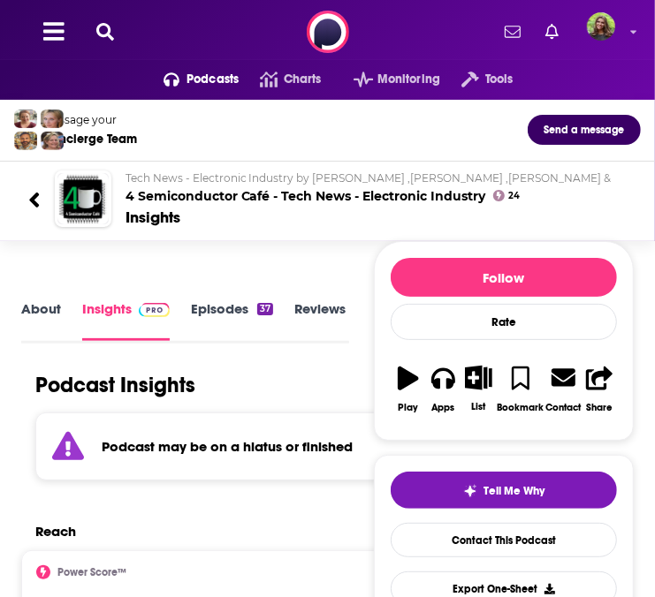
click at [218, 330] on link "Episodes 37" at bounding box center [232, 320] width 82 height 40
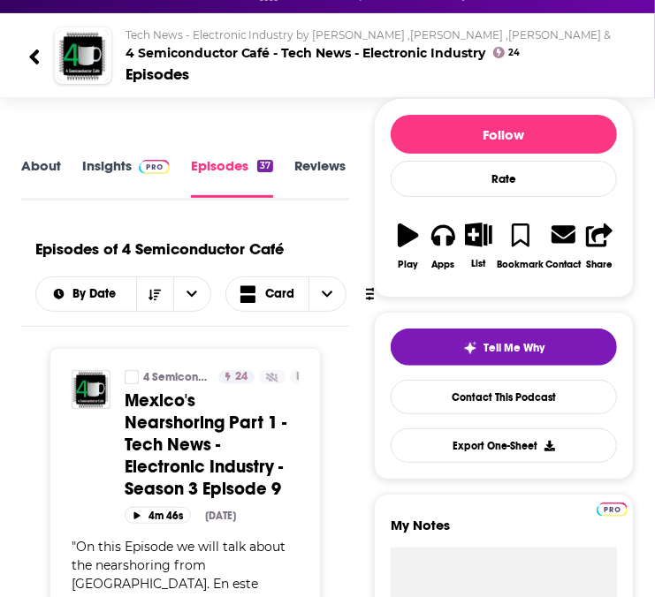
scroll to position [93, 0]
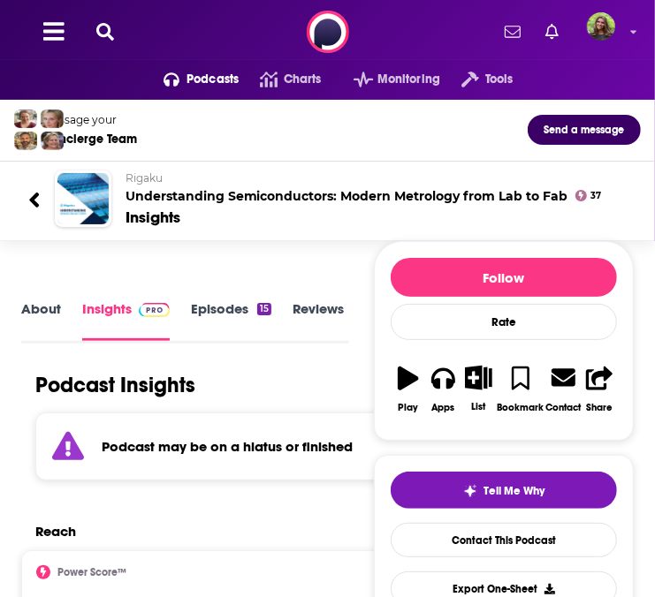
click at [214, 325] on link "Episodes 15" at bounding box center [231, 320] width 80 height 40
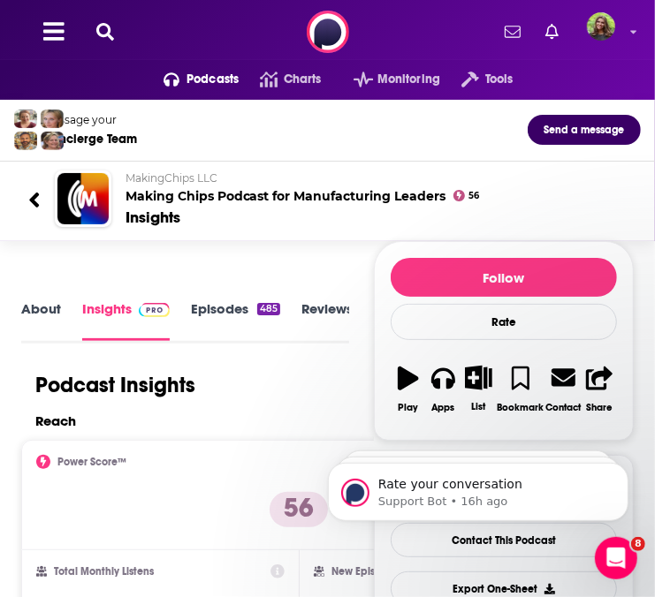
click at [34, 309] on link "About" at bounding box center [41, 320] width 40 height 40
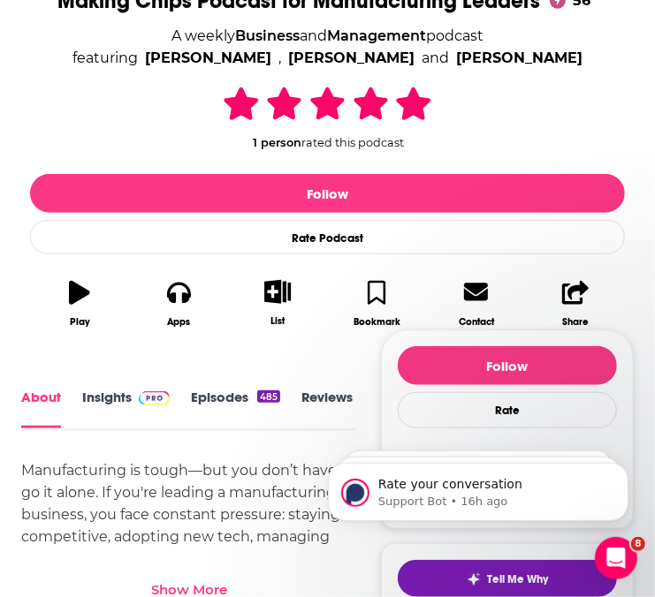
scroll to position [500, 0]
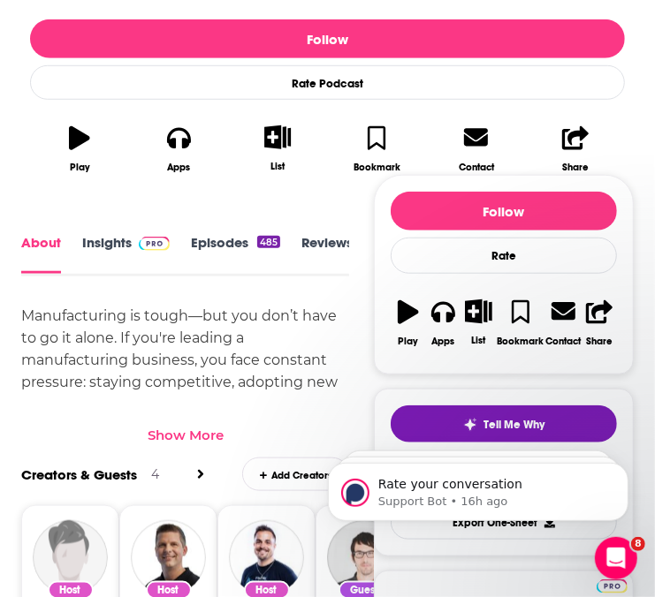
click at [191, 435] on div "Show More" at bounding box center [186, 435] width 76 height 17
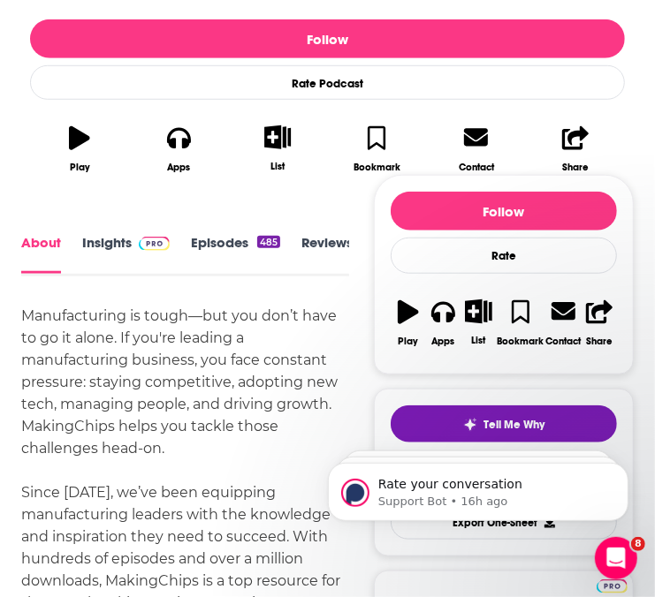
click at [219, 234] on link "Episodes 485" at bounding box center [235, 254] width 89 height 40
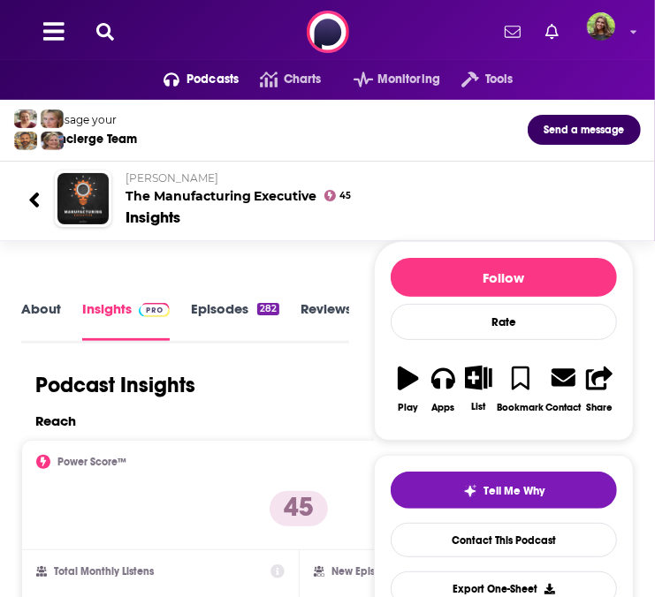
click at [206, 312] on link "Episodes 282" at bounding box center [235, 320] width 88 height 40
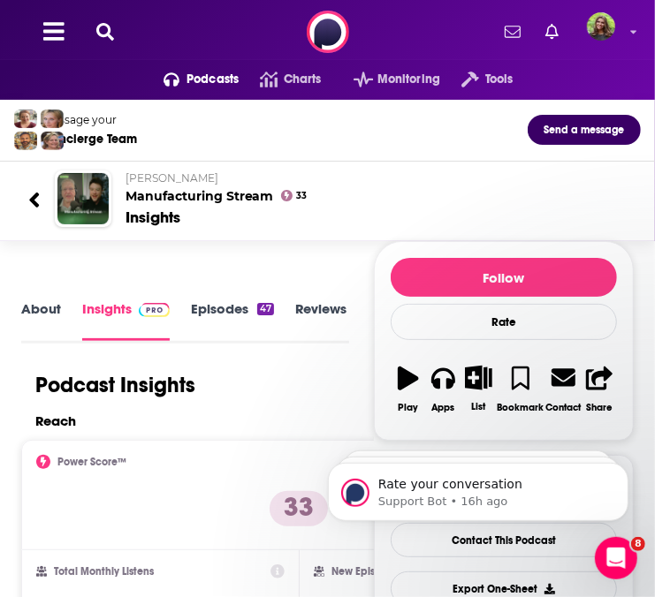
click at [225, 311] on link "Episodes 47" at bounding box center [232, 320] width 83 height 40
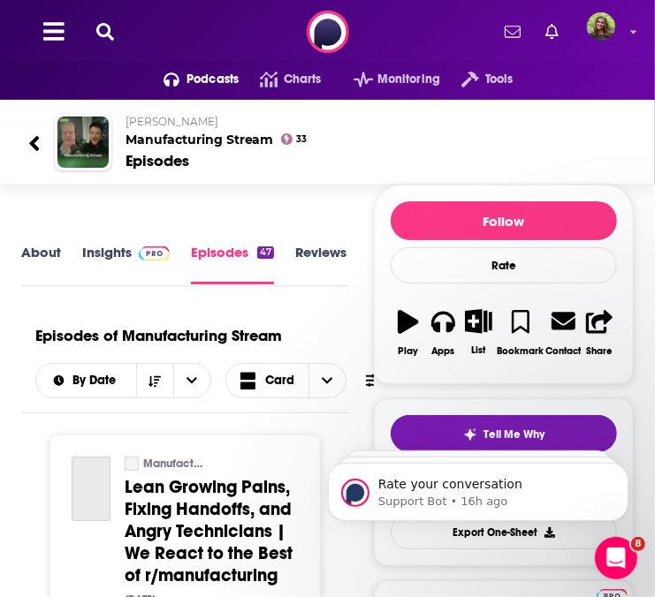
scroll to position [208, 0]
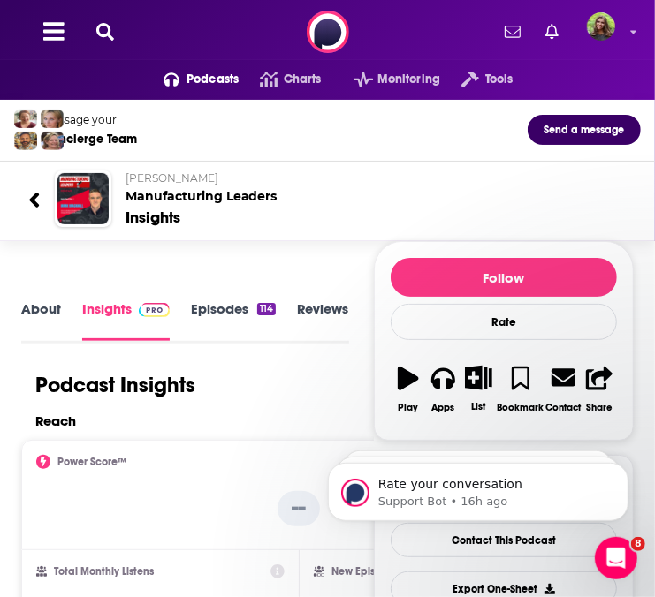
click at [212, 314] on link "Episodes 114" at bounding box center [233, 320] width 85 height 40
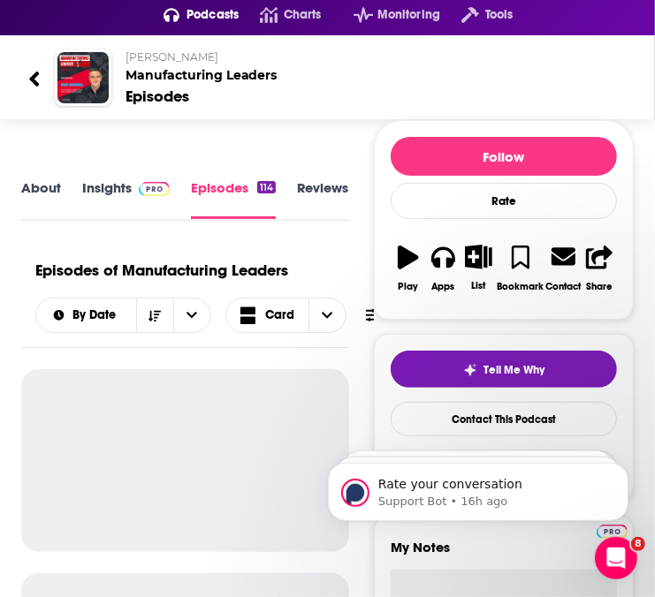
scroll to position [63, 0]
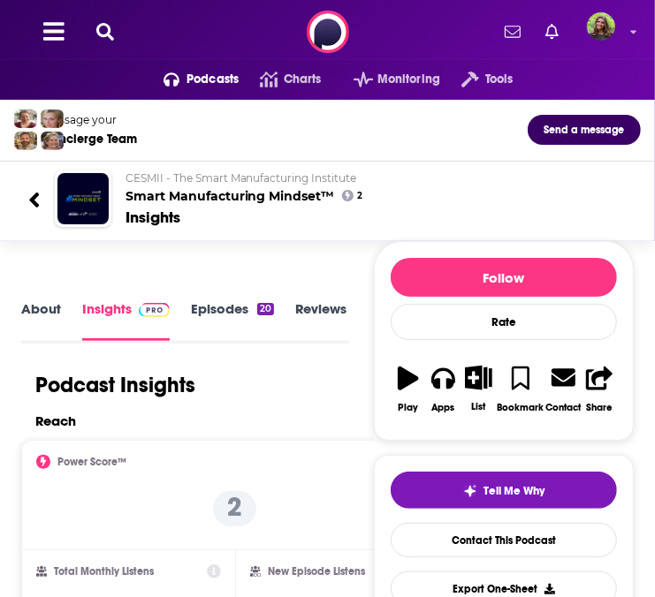
click at [228, 316] on link "Episodes 20" at bounding box center [232, 320] width 83 height 40
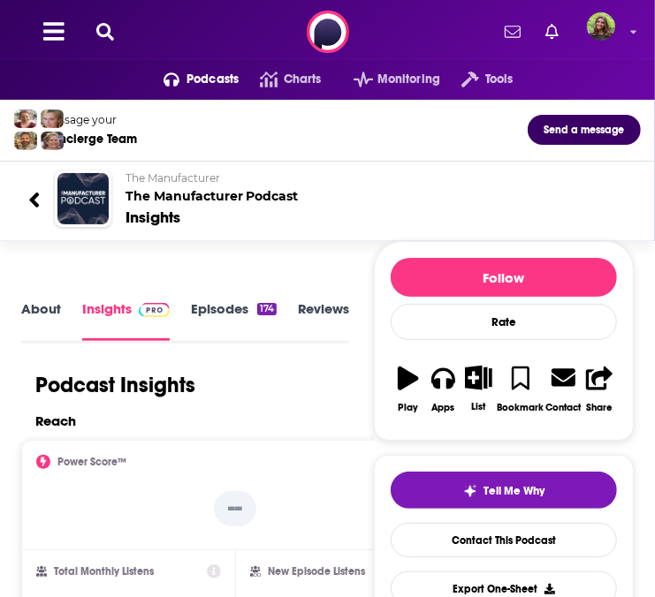
click at [257, 194] on h2 "The Manufacturer The Manufacturer Podcast" at bounding box center [375, 187] width 501 height 33
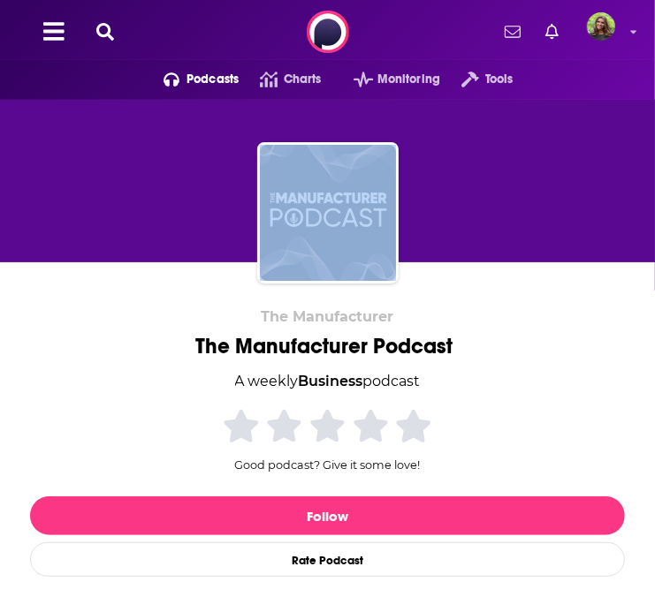
click at [257, 194] on div at bounding box center [327, 212] width 141 height 141
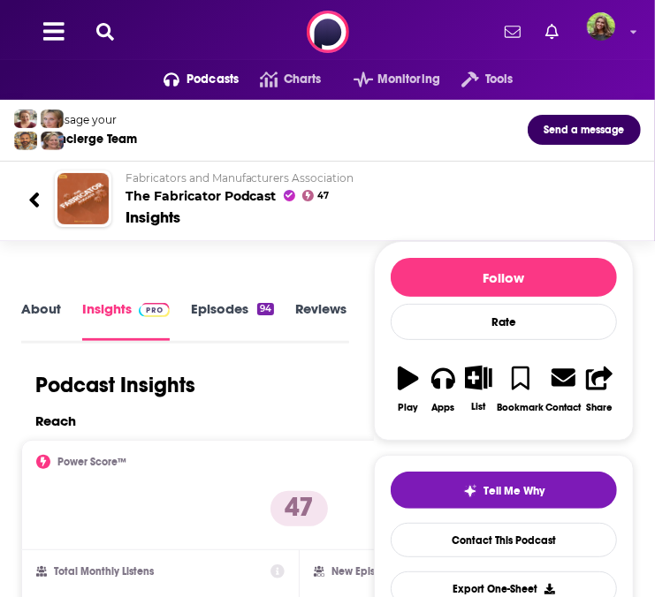
click at [31, 312] on link "About" at bounding box center [41, 320] width 40 height 40
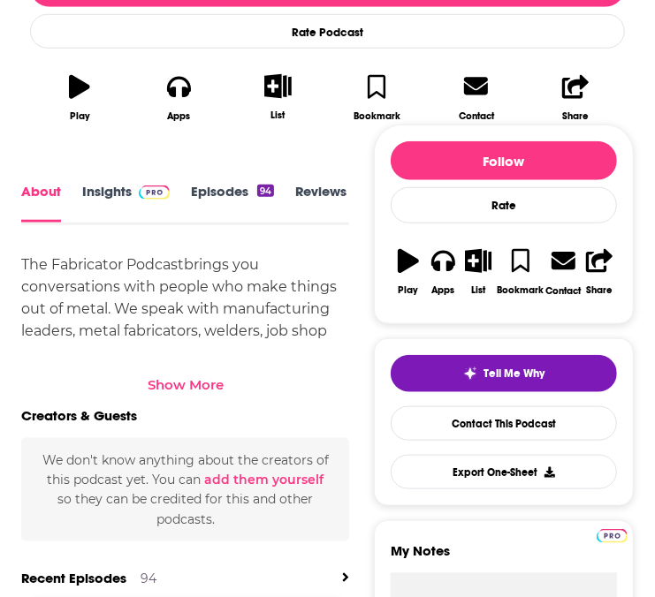
scroll to position [549, 0]
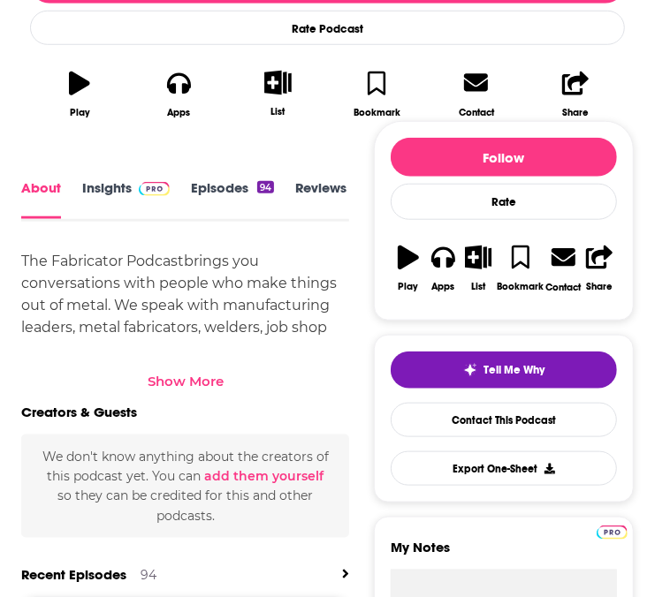
click at [198, 368] on div "Show More" at bounding box center [185, 375] width 328 height 30
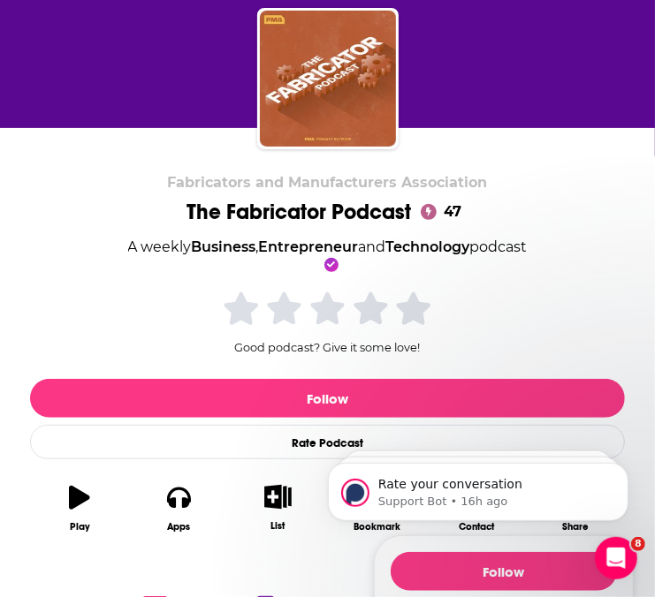
scroll to position [0, 0]
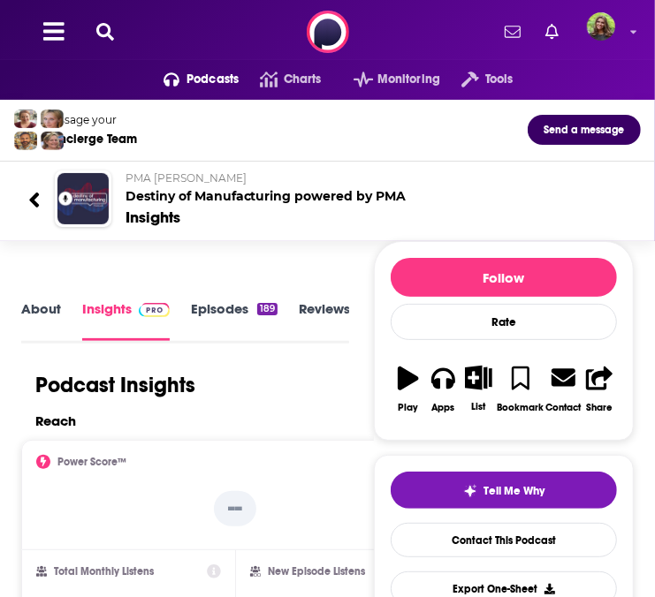
click at [38, 327] on link "About" at bounding box center [41, 320] width 40 height 40
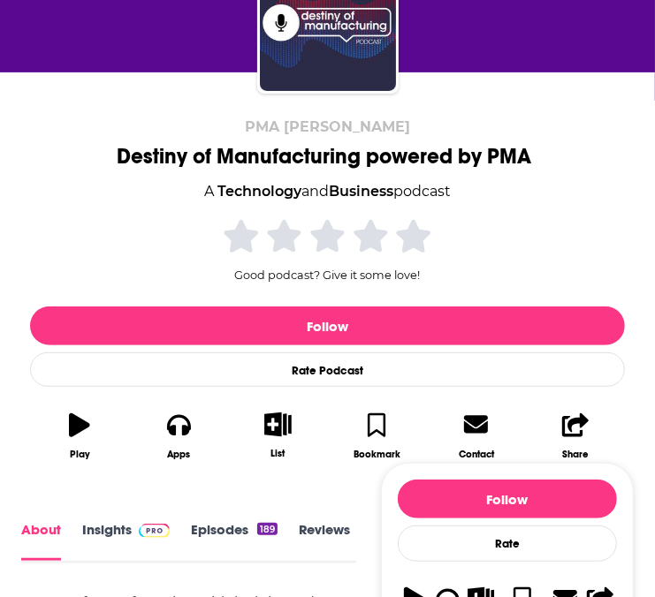
scroll to position [368, 0]
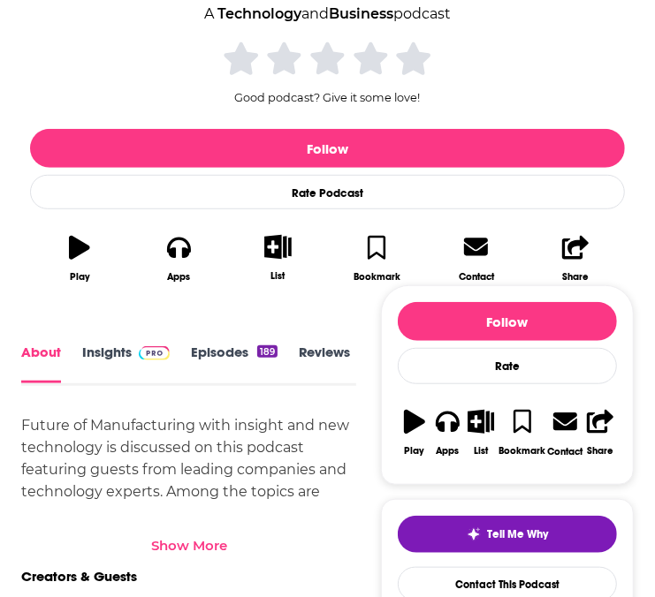
click at [179, 545] on div "Show More" at bounding box center [189, 545] width 76 height 17
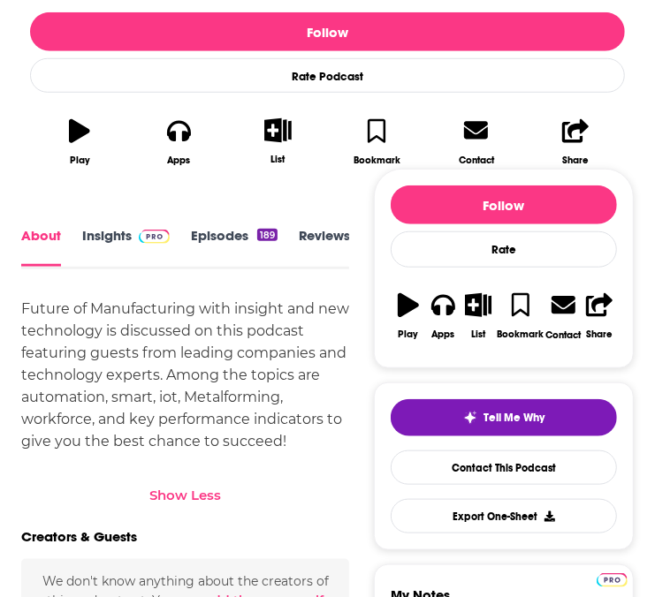
scroll to position [487, 0]
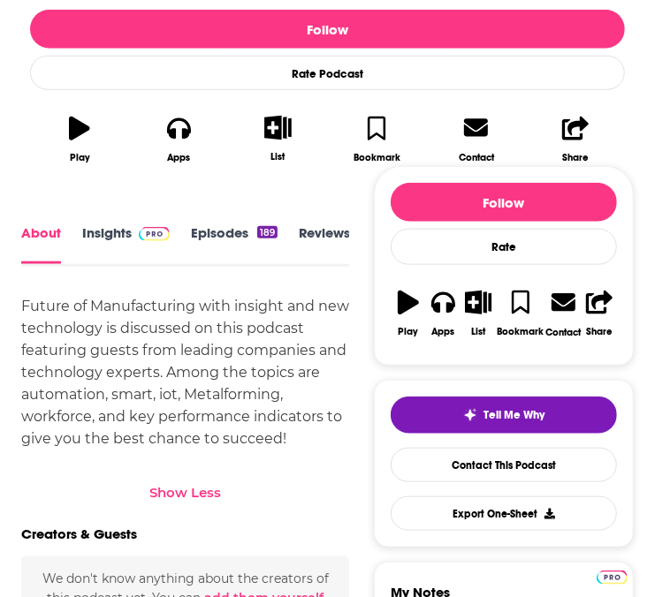
click at [222, 234] on link "Episodes 189" at bounding box center [234, 244] width 87 height 39
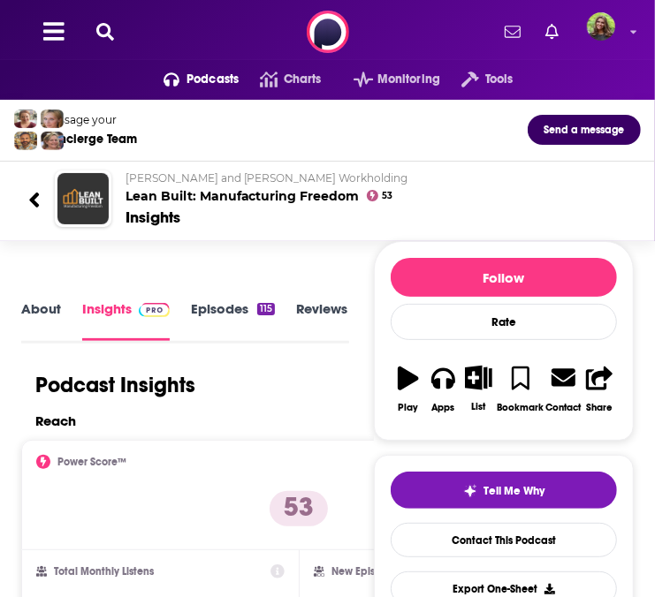
click at [51, 315] on link "About" at bounding box center [41, 320] width 40 height 40
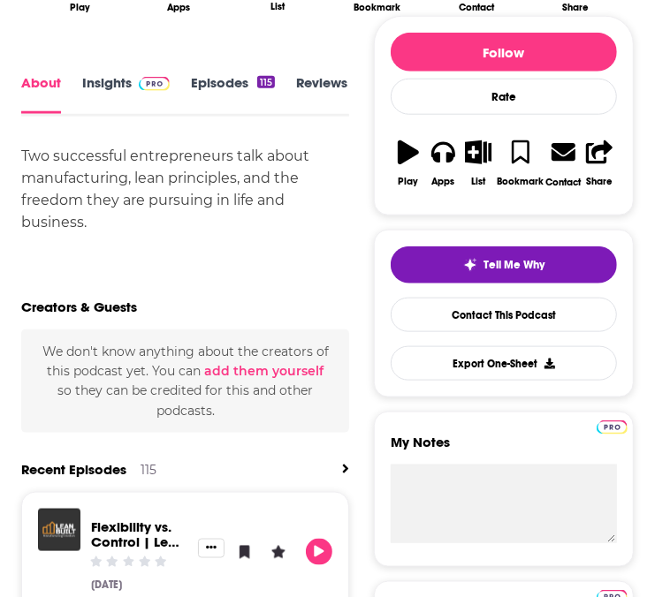
scroll to position [639, 0]
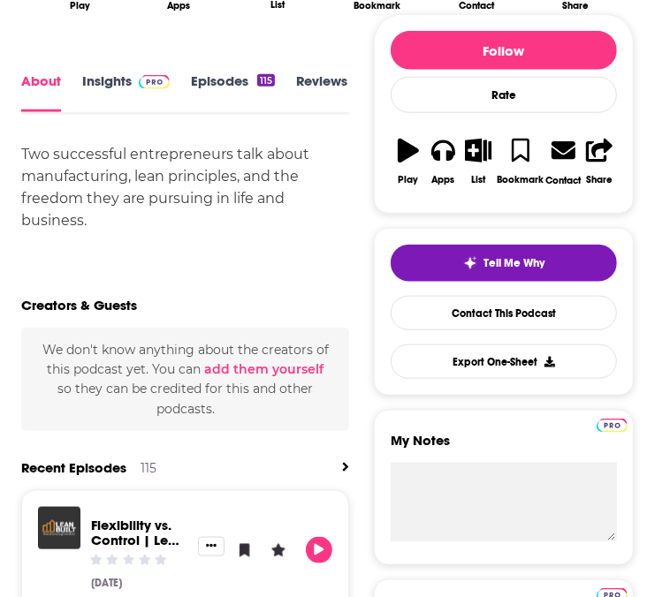
click at [210, 97] on link "Episodes 115" at bounding box center [233, 92] width 84 height 39
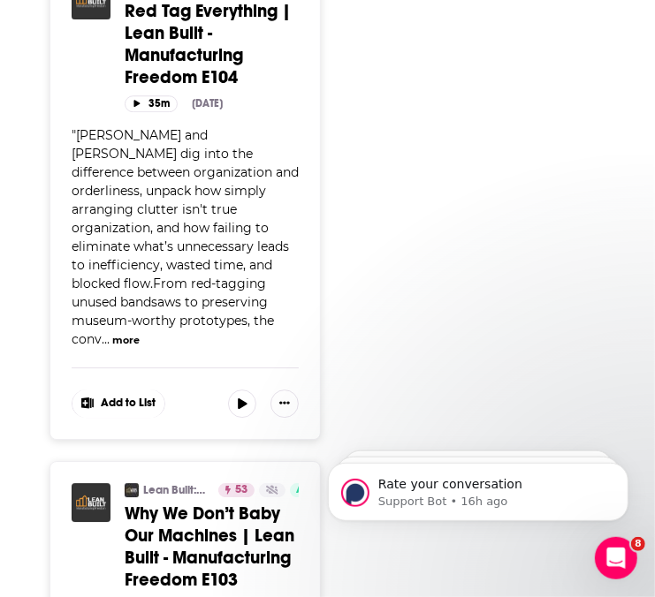
scroll to position [4596, 0]
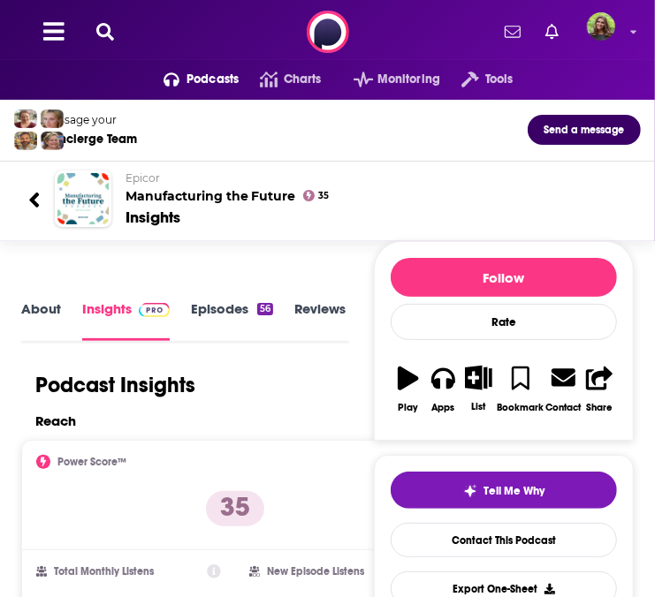
click at [224, 310] on link "Episodes 56" at bounding box center [232, 320] width 82 height 40
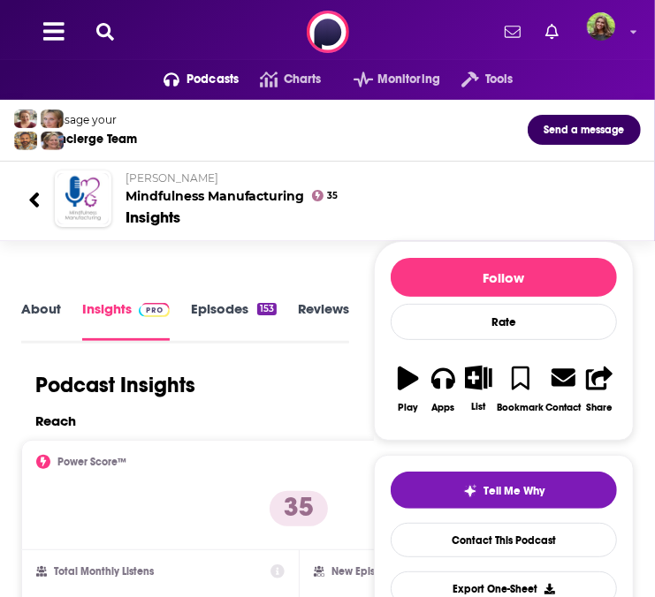
click at [216, 300] on link "Episodes 153" at bounding box center [234, 320] width 86 height 40
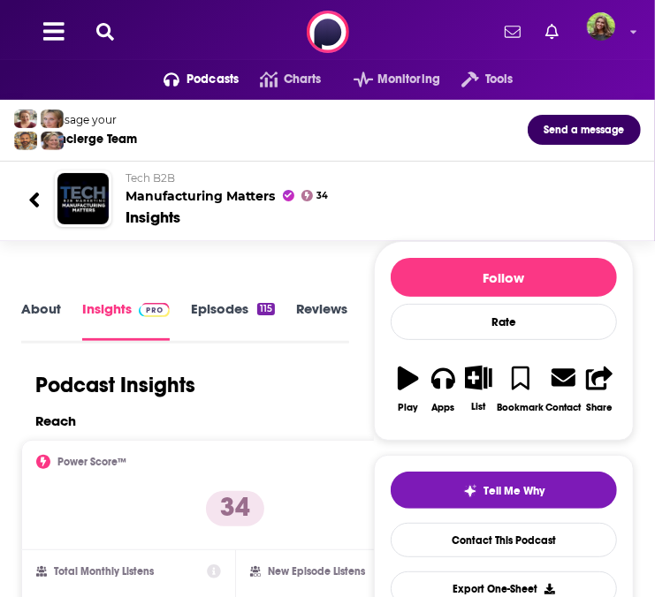
click at [49, 308] on link "About" at bounding box center [41, 320] width 40 height 40
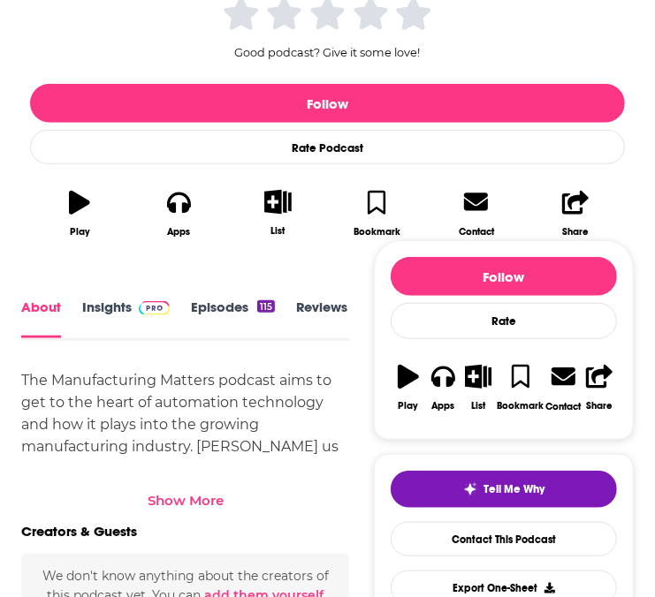
scroll to position [430, 0]
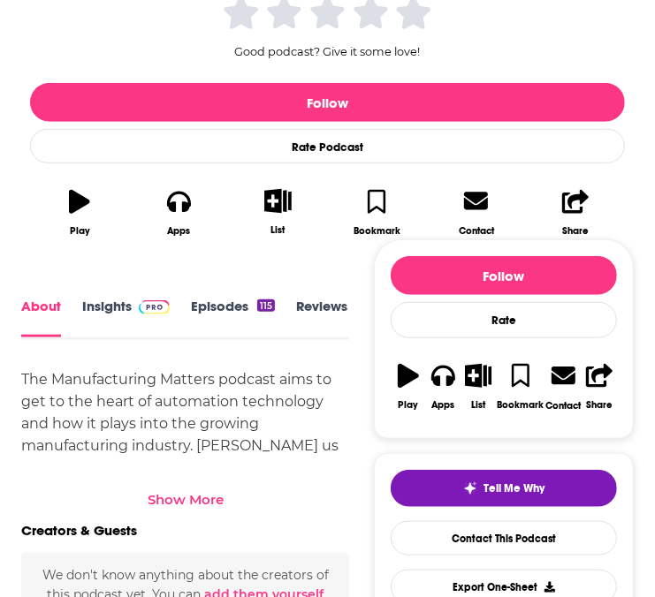
click at [232, 315] on link "Episodes 115" at bounding box center [233, 318] width 84 height 39
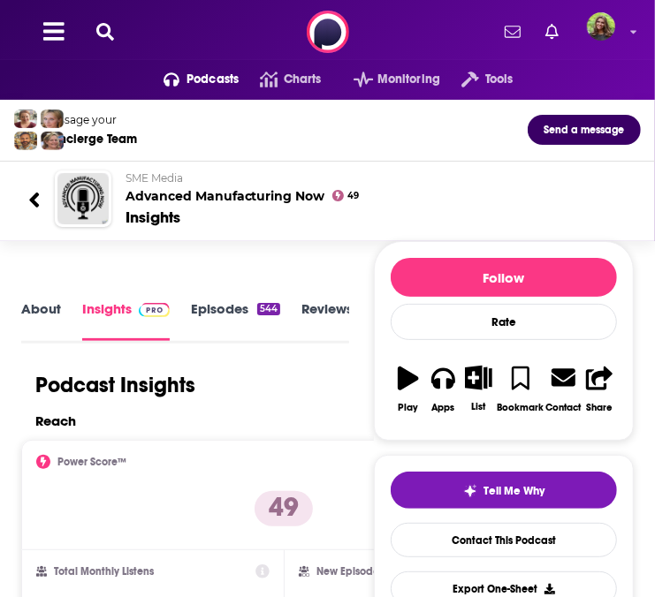
click at [222, 320] on link "Episodes 544" at bounding box center [235, 320] width 89 height 40
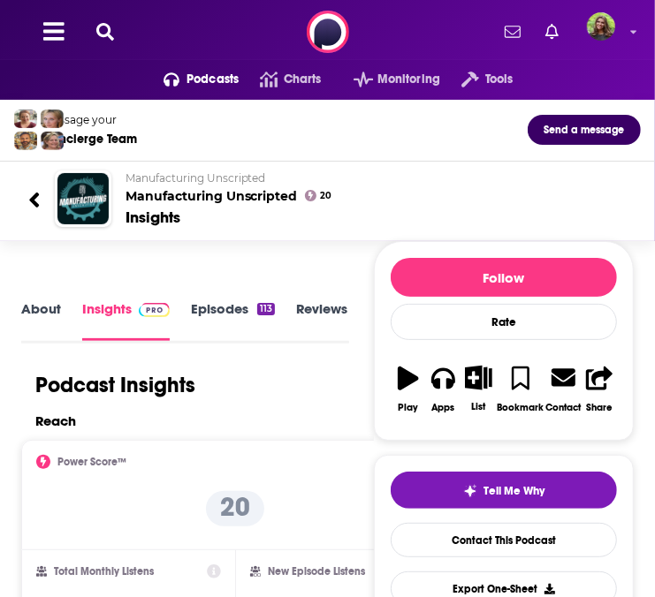
click at [39, 304] on link "About" at bounding box center [41, 320] width 40 height 40
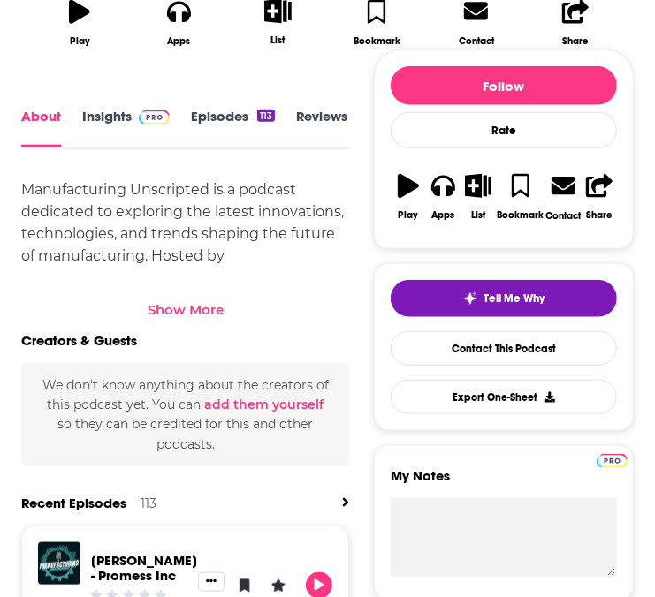
scroll to position [642, 0]
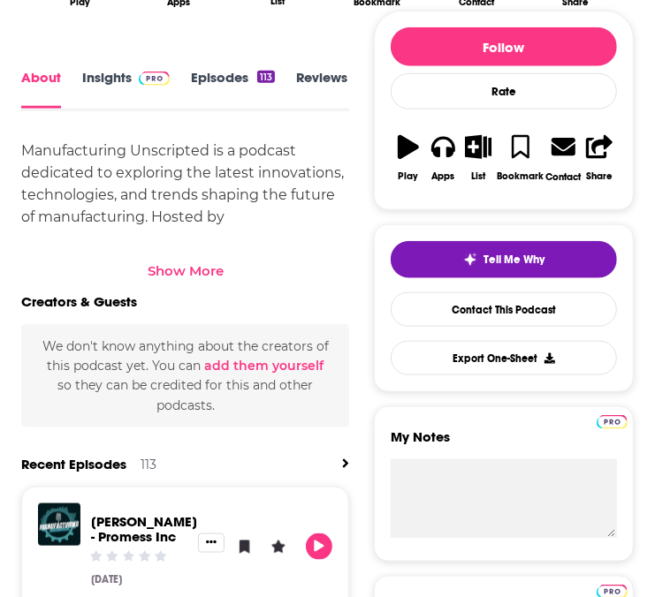
click at [173, 273] on div "Show More" at bounding box center [186, 270] width 76 height 17
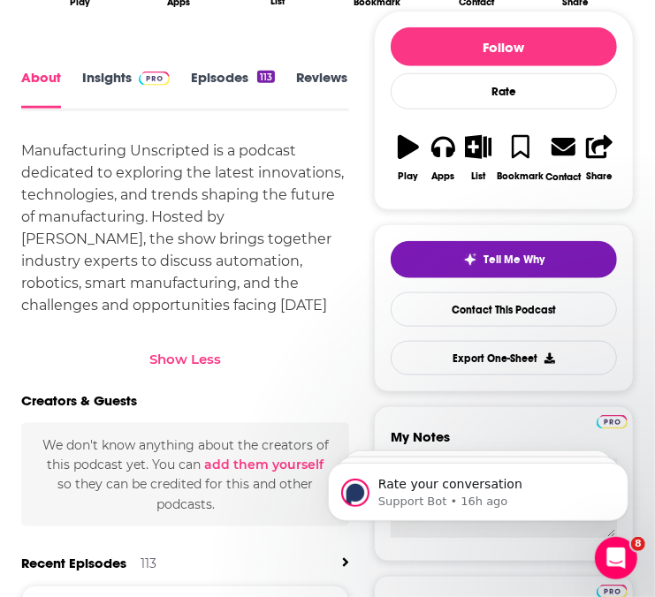
scroll to position [0, 0]
